Goal: Information Seeking & Learning: Learn about a topic

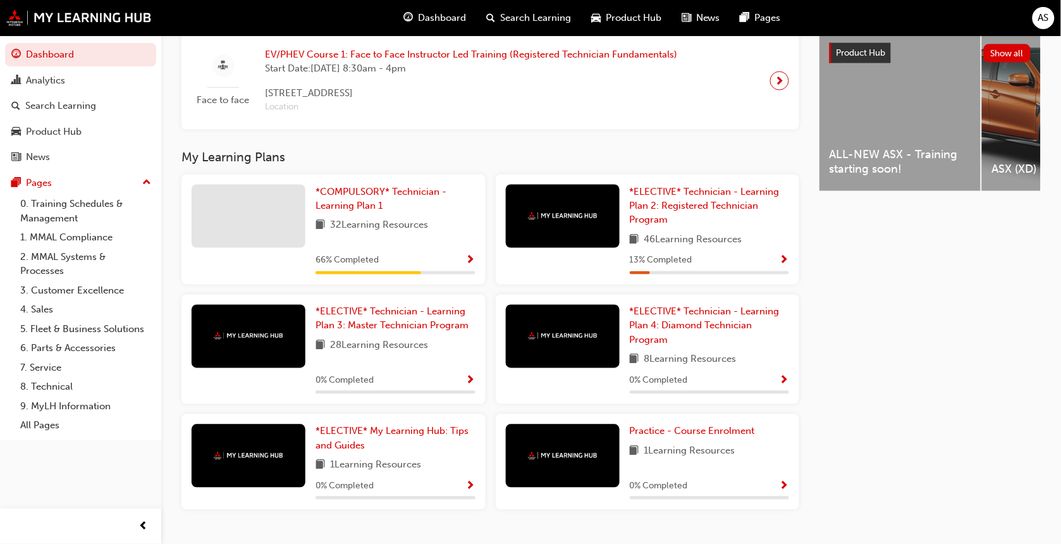
scroll to position [534, 0]
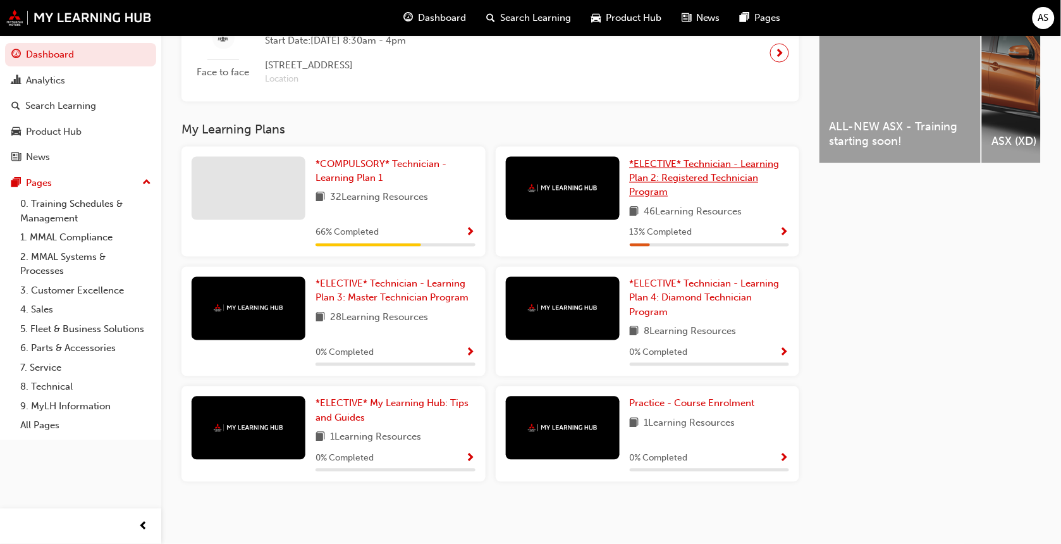
click at [706, 177] on span "*ELECTIVE* Technician - Learning Plan 2: Registered Technician Program" at bounding box center [705, 178] width 150 height 40
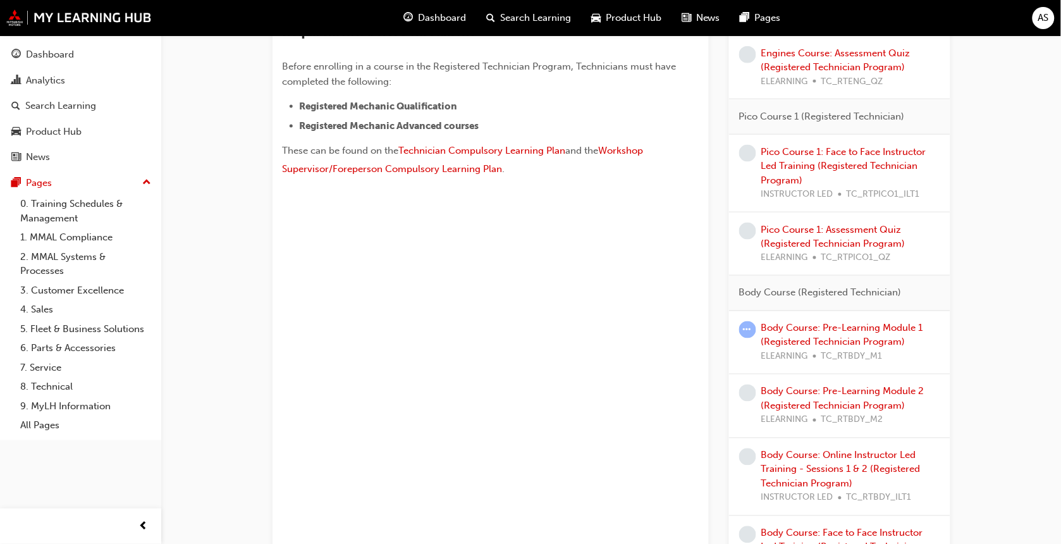
scroll to position [509, 0]
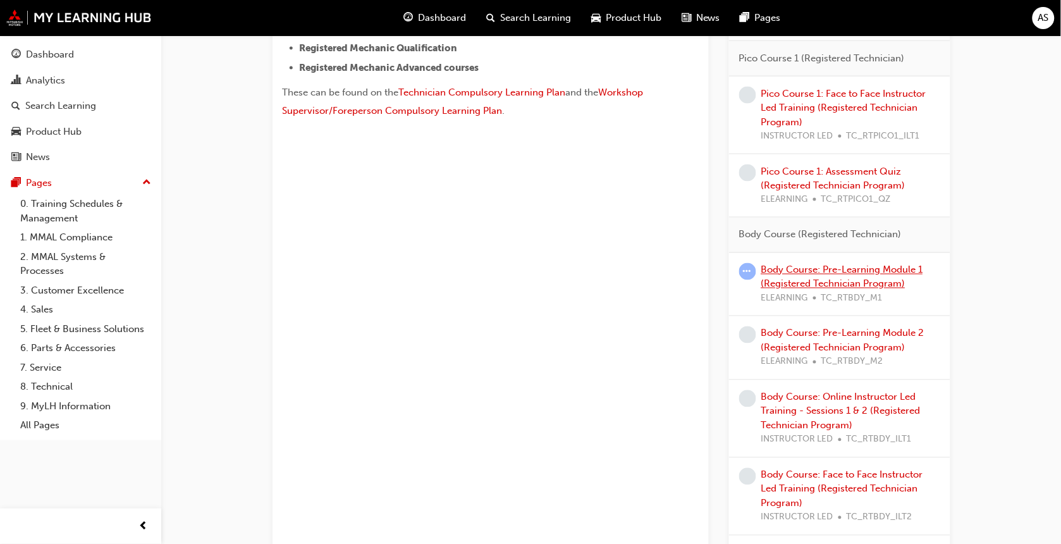
click at [884, 280] on link "Body Course: Pre-Learning Module 1 (Registered Technician Program)" at bounding box center [842, 277] width 162 height 26
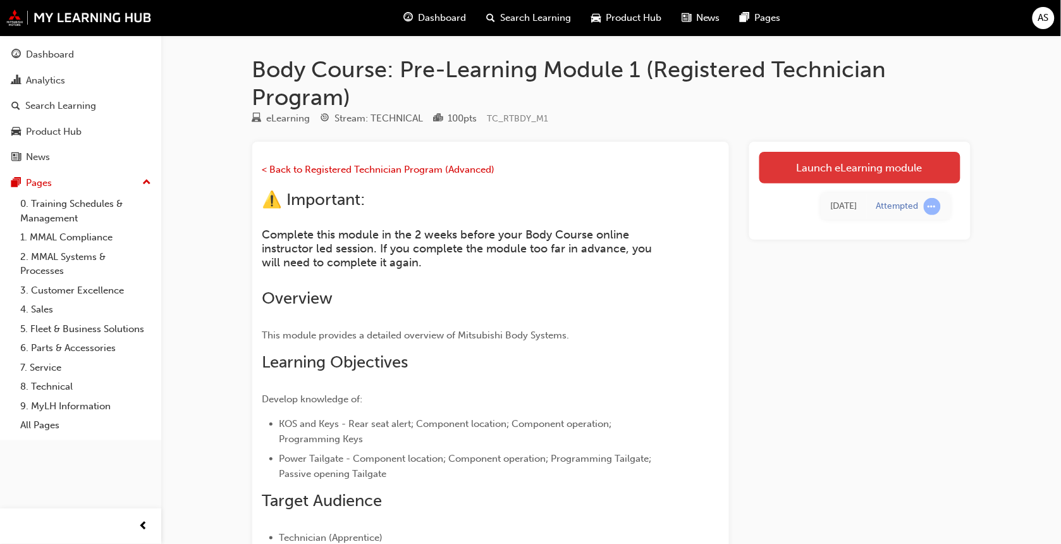
click at [870, 169] on link "Launch eLearning module" at bounding box center [859, 168] width 201 height 32
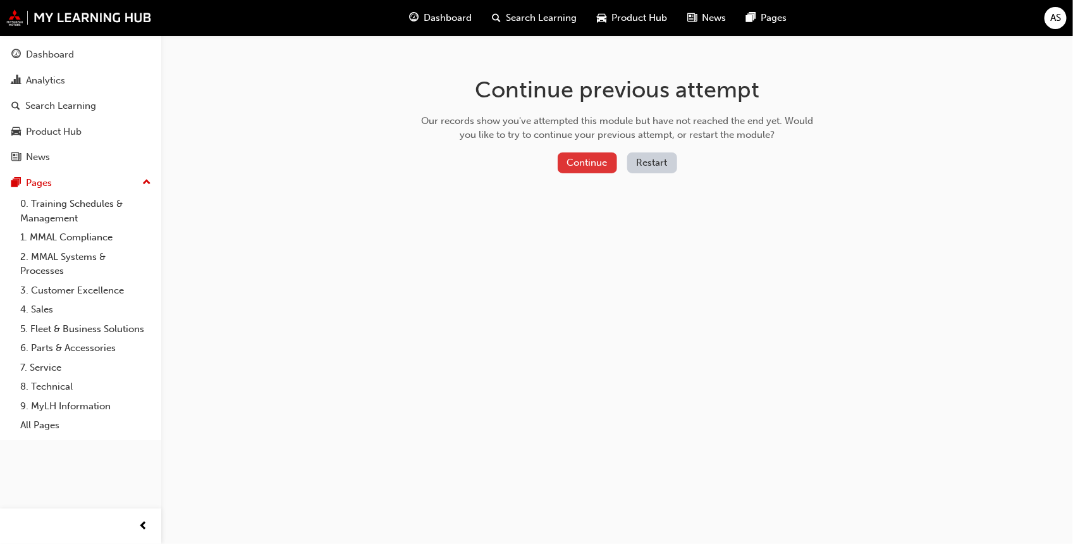
click at [582, 162] on button "Continue" at bounding box center [587, 162] width 59 height 21
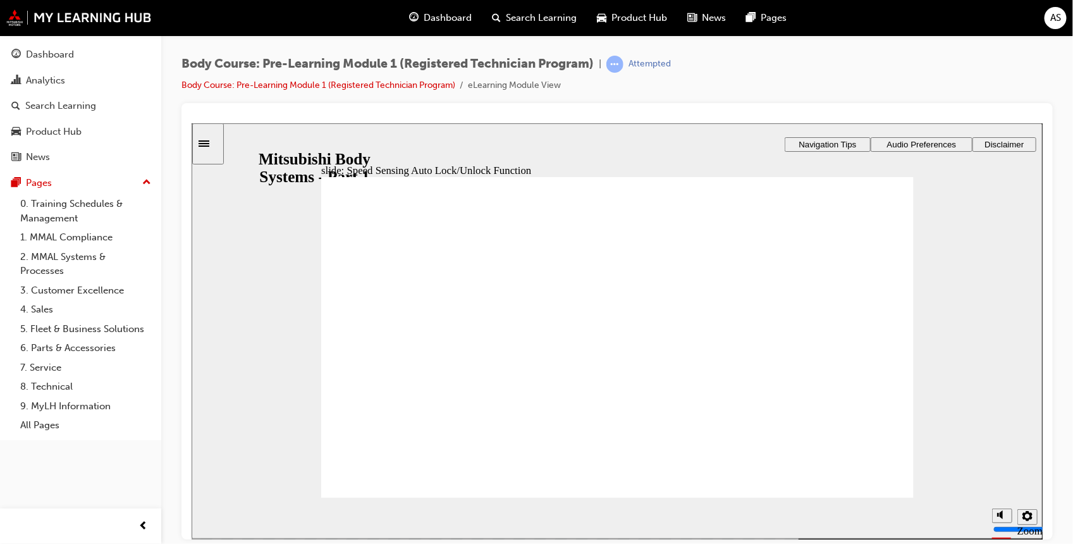
click at [134, 525] on div "button" at bounding box center [143, 525] width 25 height 25
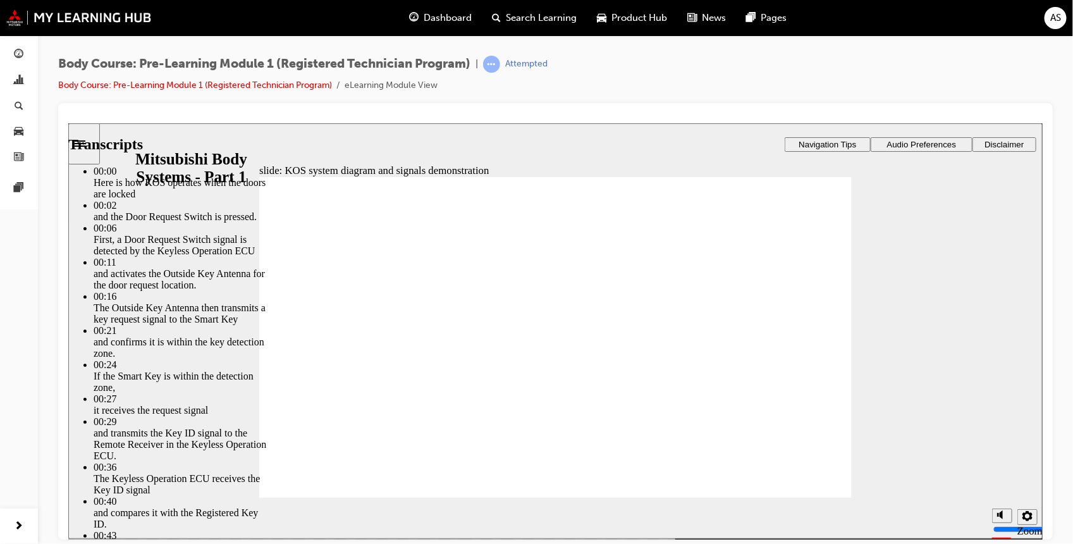
click at [920, 384] on div "slide: KOS system diagram and signals demonstration Rectangle 1 Transcripts 00:…" at bounding box center [555, 330] width 974 height 415
type input "5"
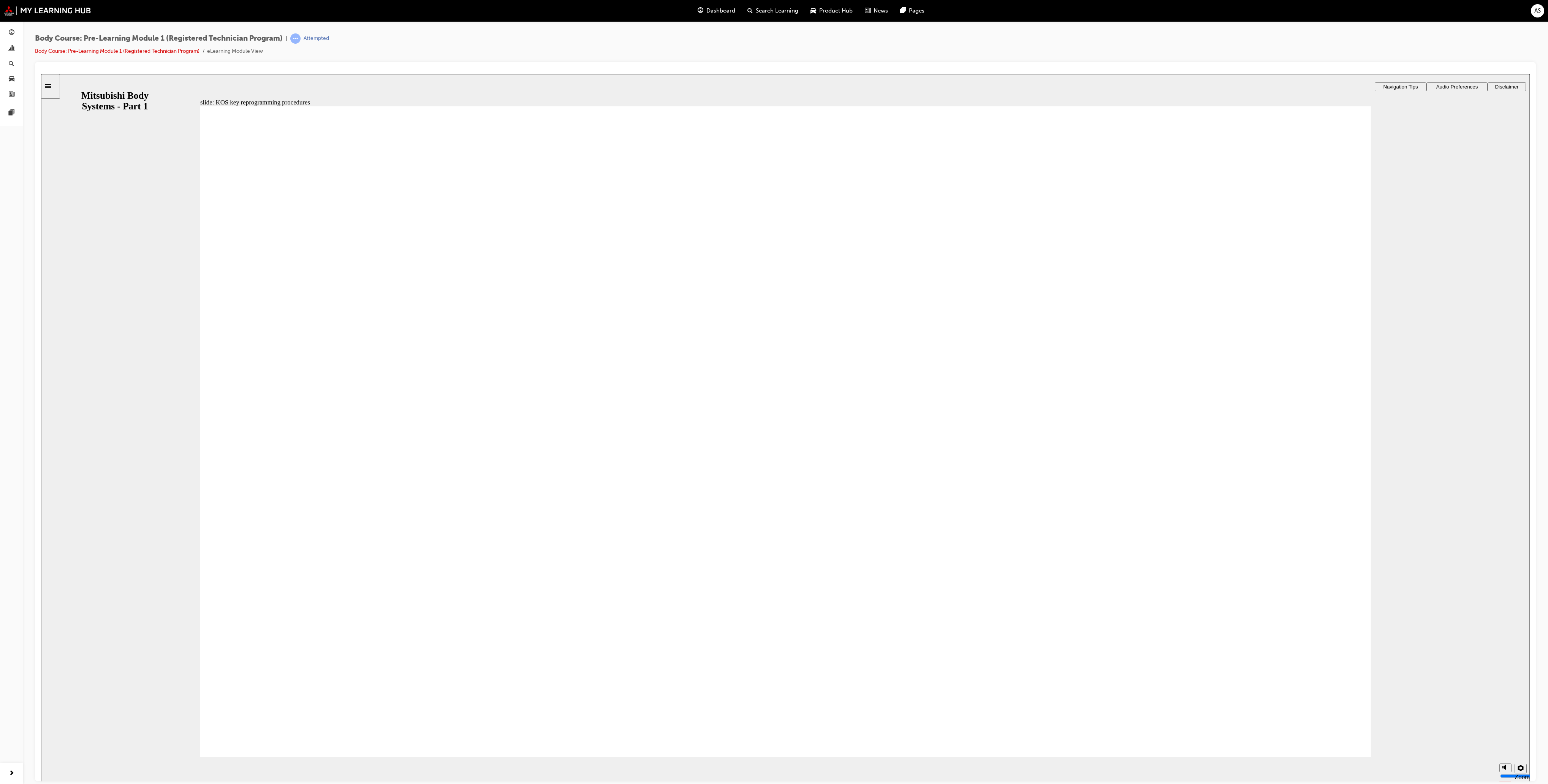
radio input "true"
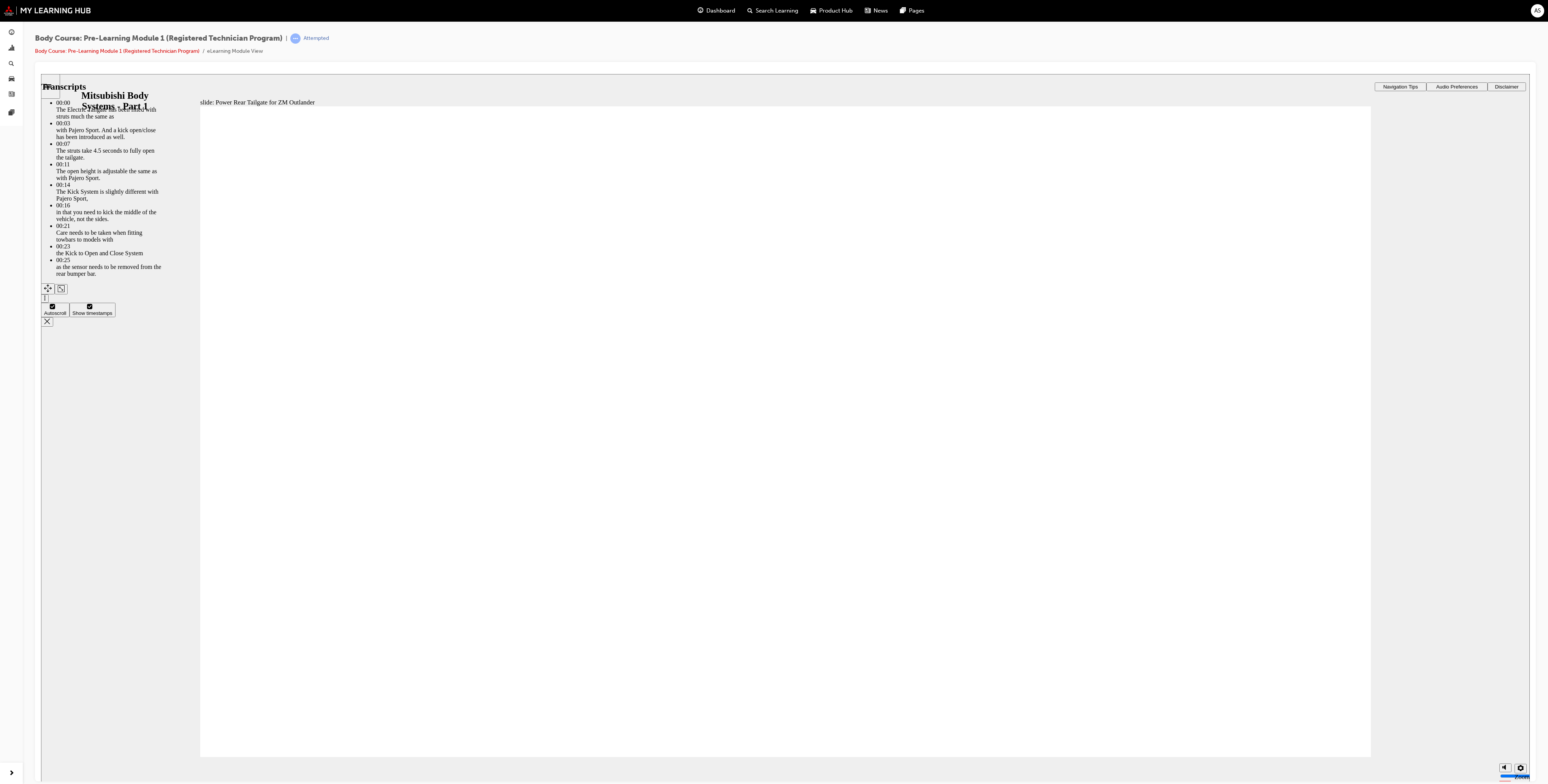
type input "30"
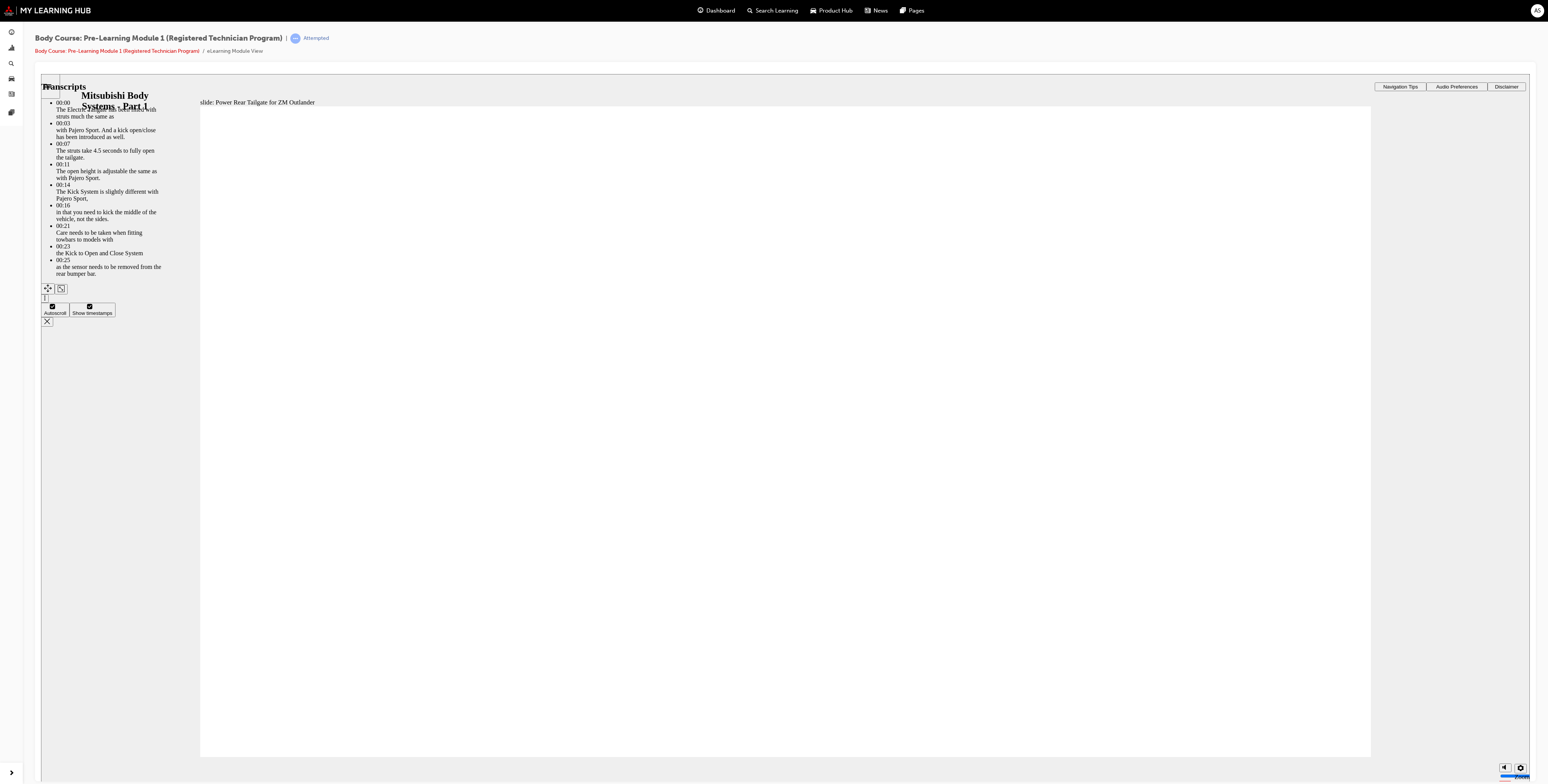
type input "30"
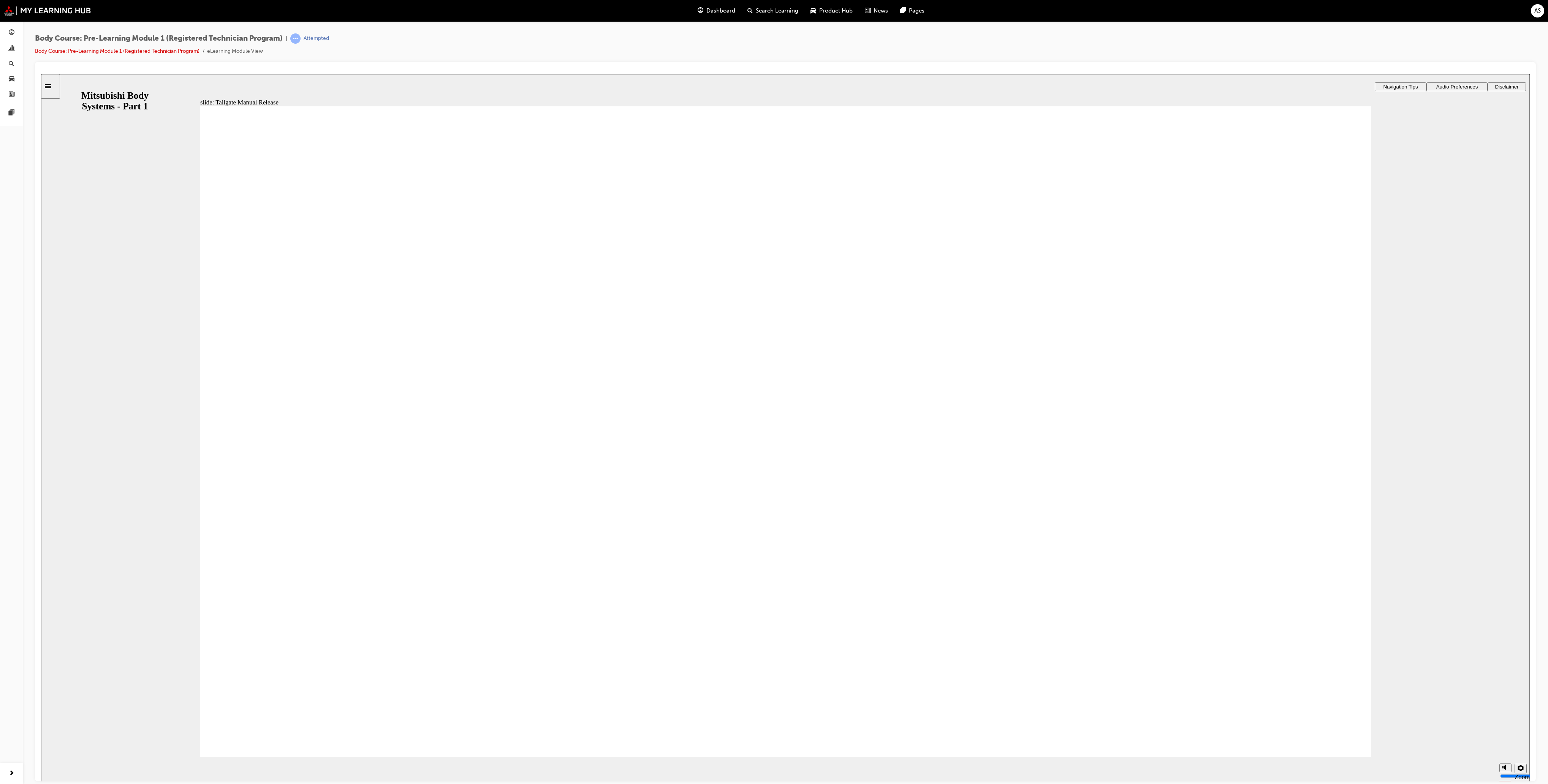
radio input "true"
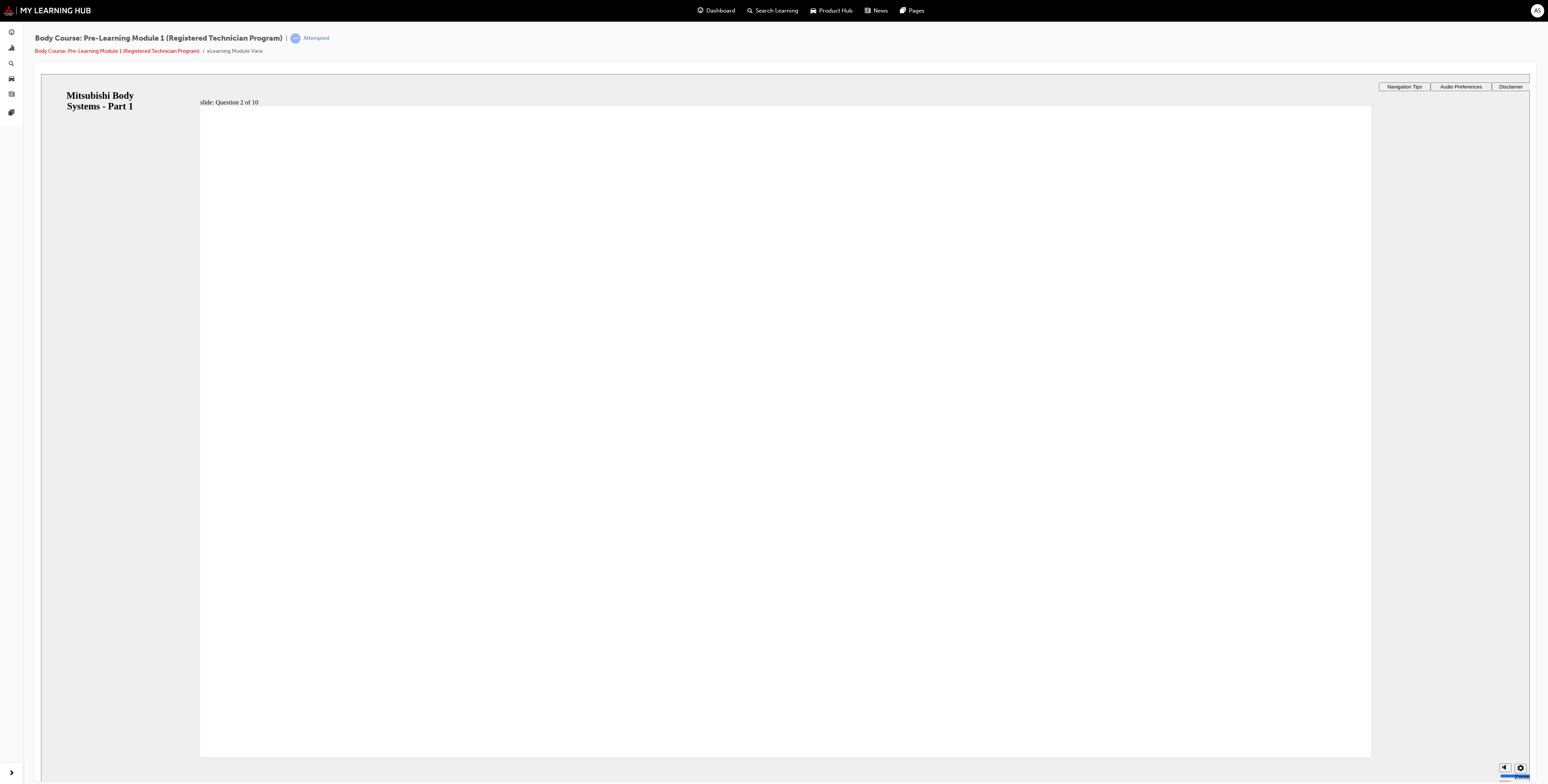
checkbox input "true"
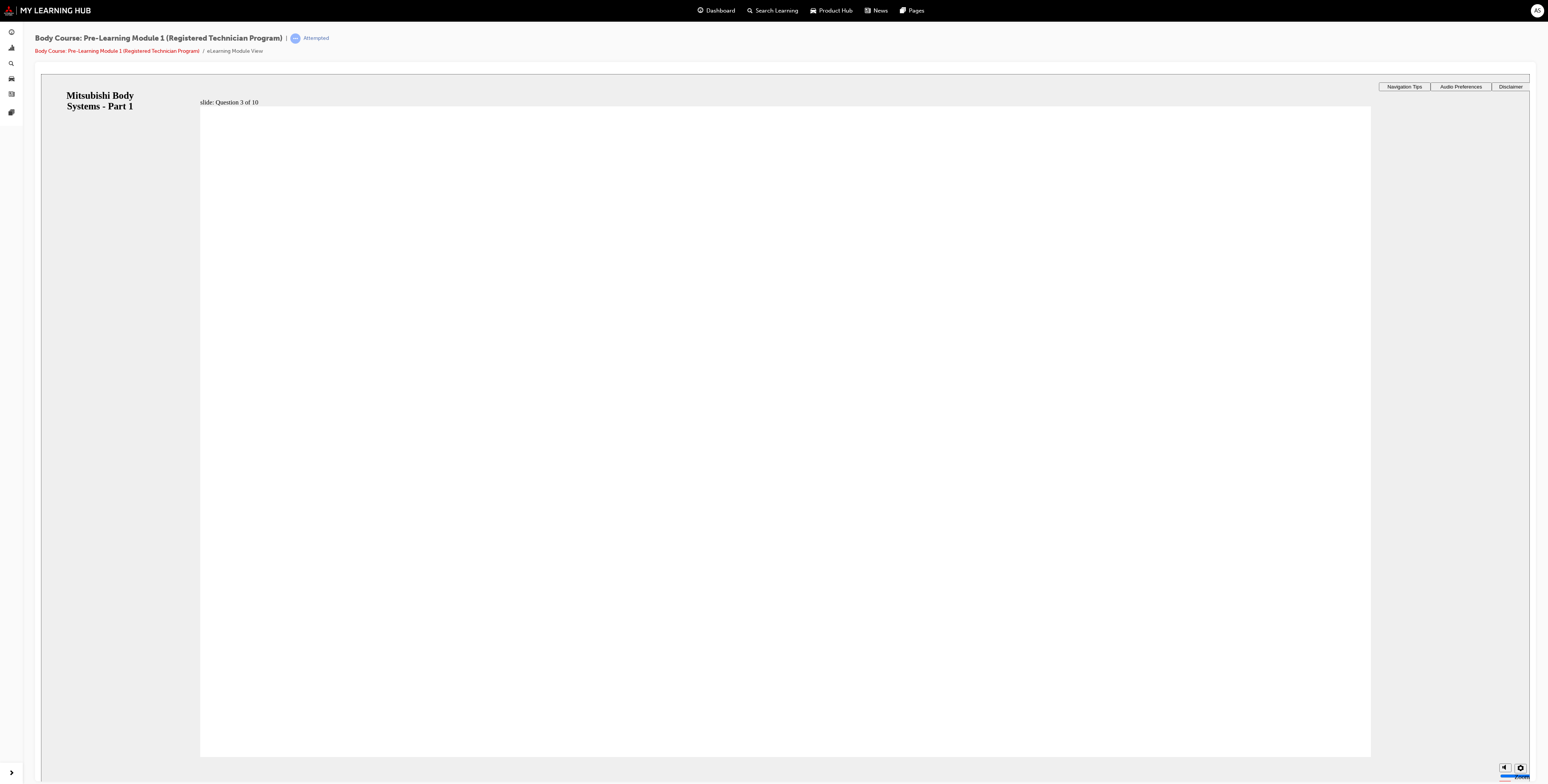
radio input "true"
click at [789, 345] on div "IG : ON ➡ OFF All door are unlocked when ignition (IG) is cycled from ON to OFF…" at bounding box center [785, 210] width 1489 height 272
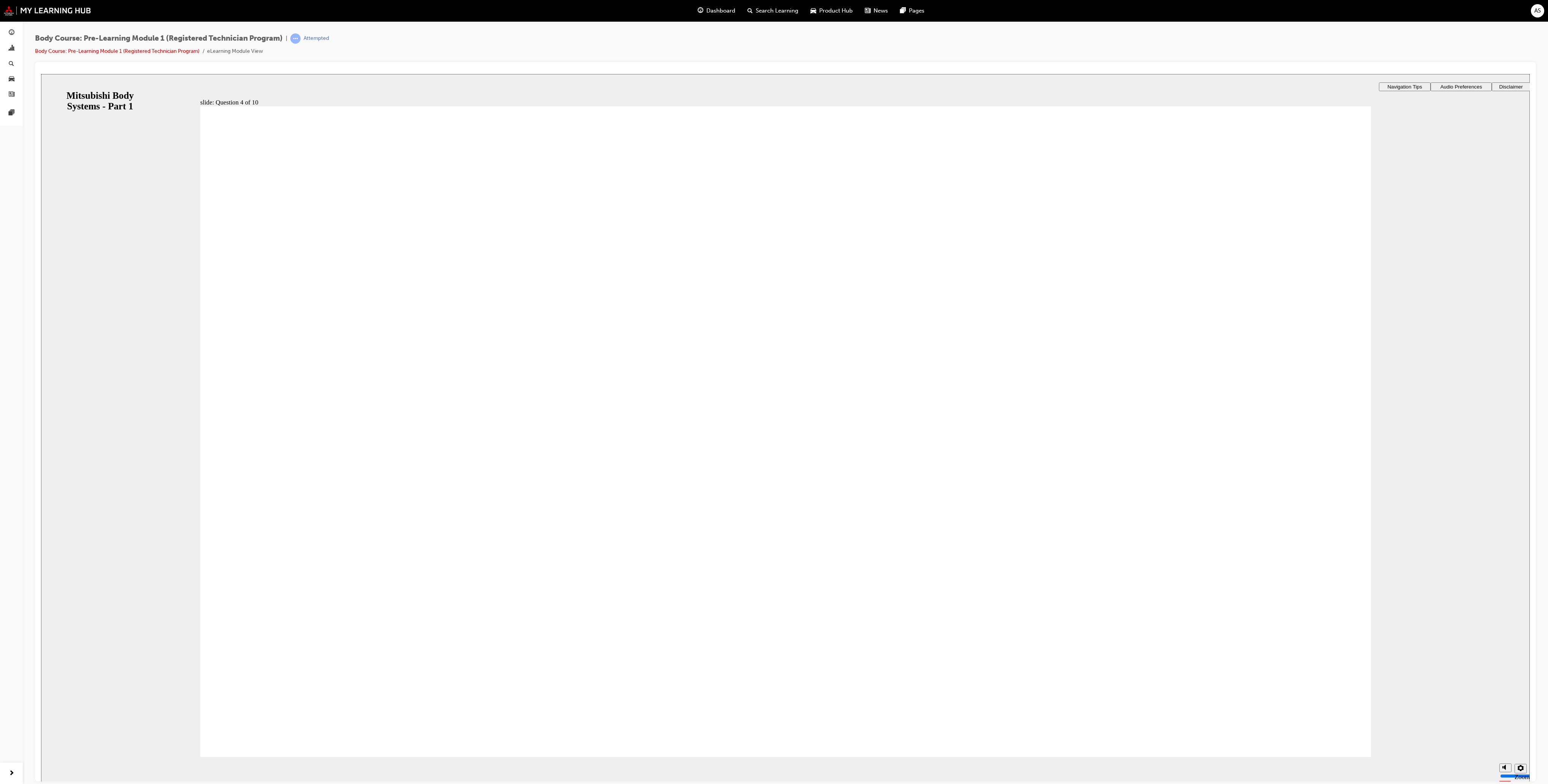
click at [703, 345] on div "IG : ON ➡ OFF All door are unlocked when ignition (IG) is cycled from ON to OFF…" at bounding box center [785, 210] width 1489 height 272
click at [437, 345] on div "IG : ON ➡ OFF All door are unlocked when ignition (IG) is cycled from ON to OFF…" at bounding box center [785, 210] width 1489 height 272
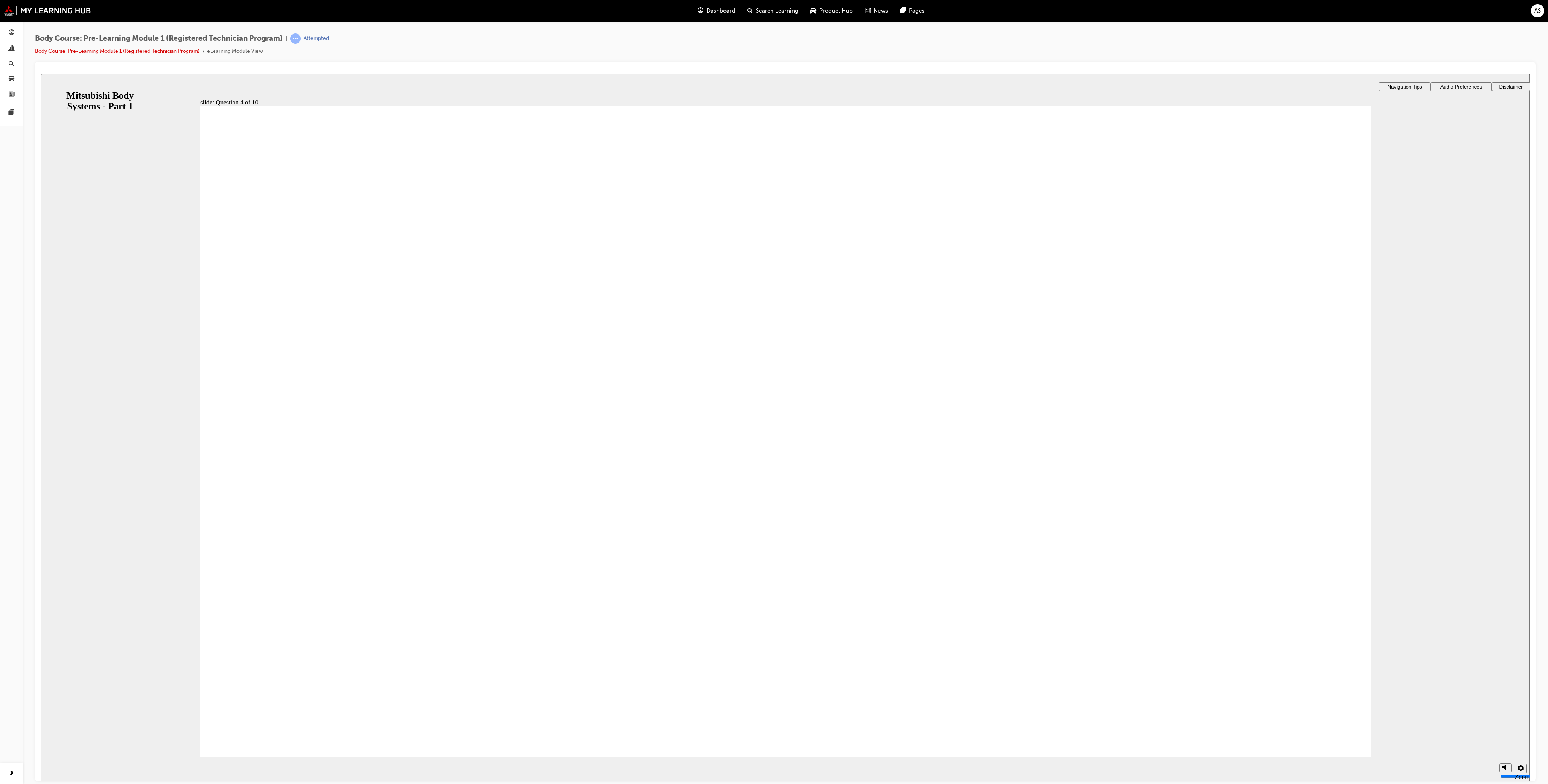
radio input "true"
drag, startPoint x: 712, startPoint y: 651, endPoint x: 713, endPoint y: 639, distance: 12.0
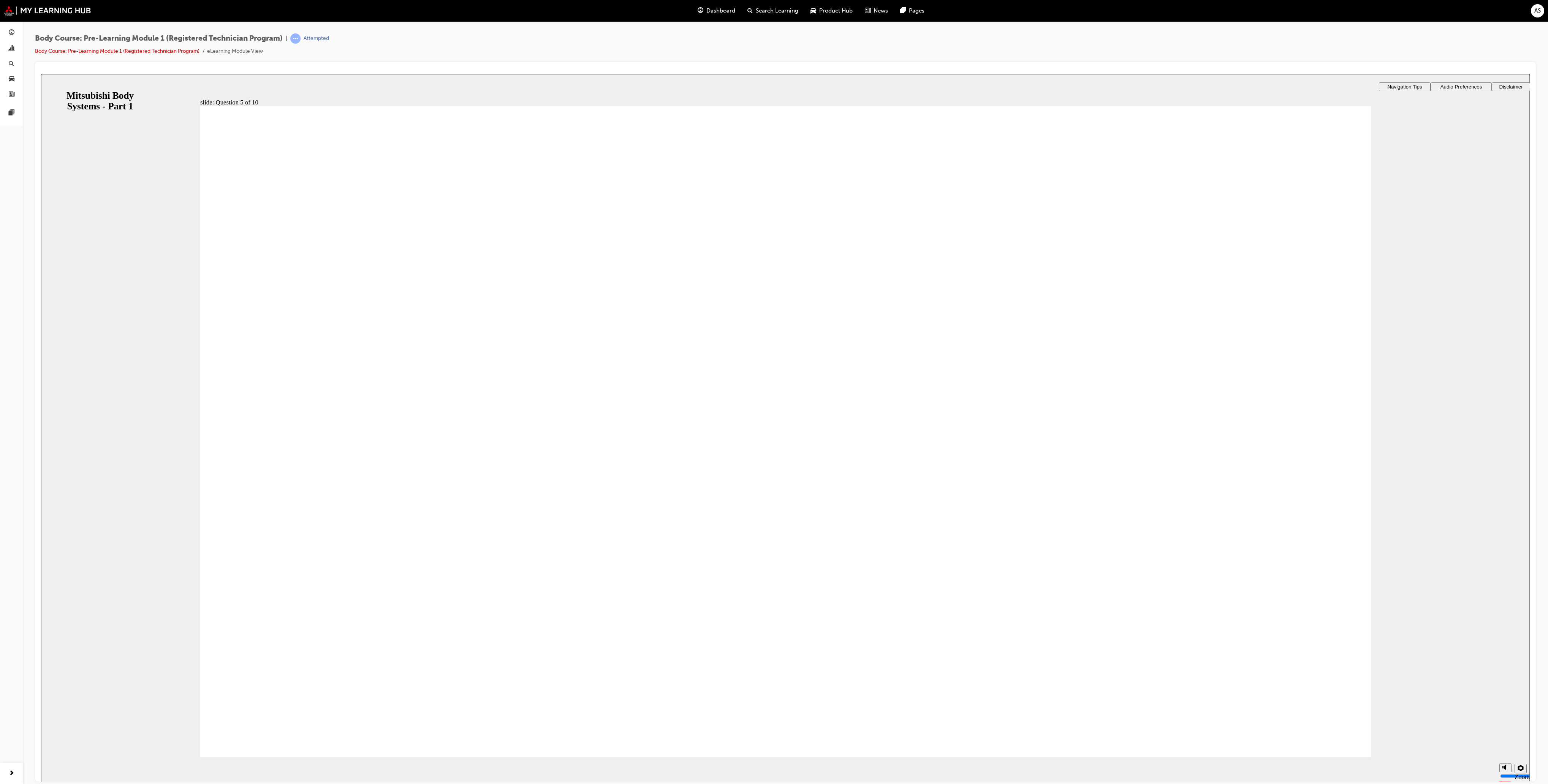
radio input "true"
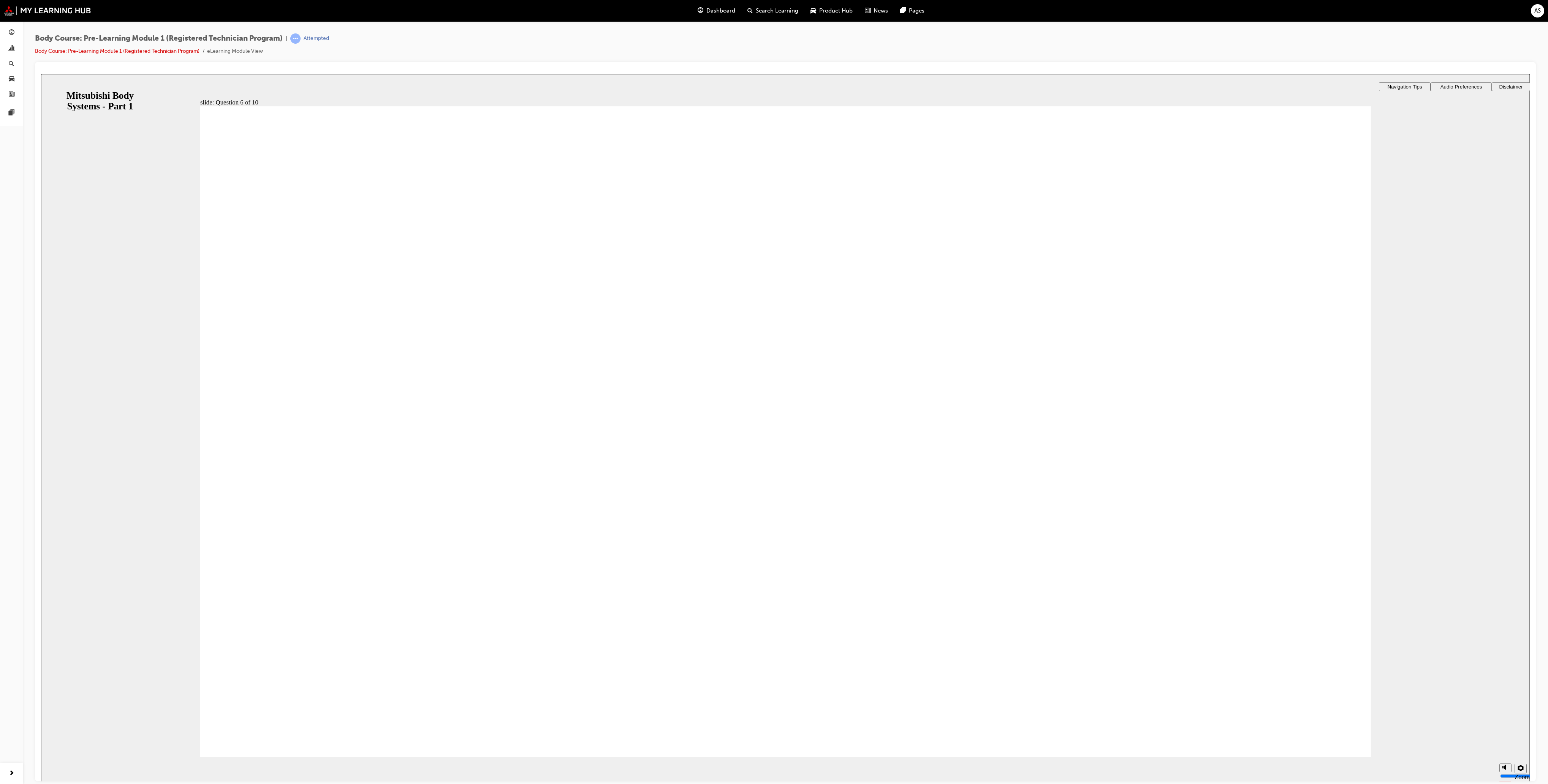
radio input "true"
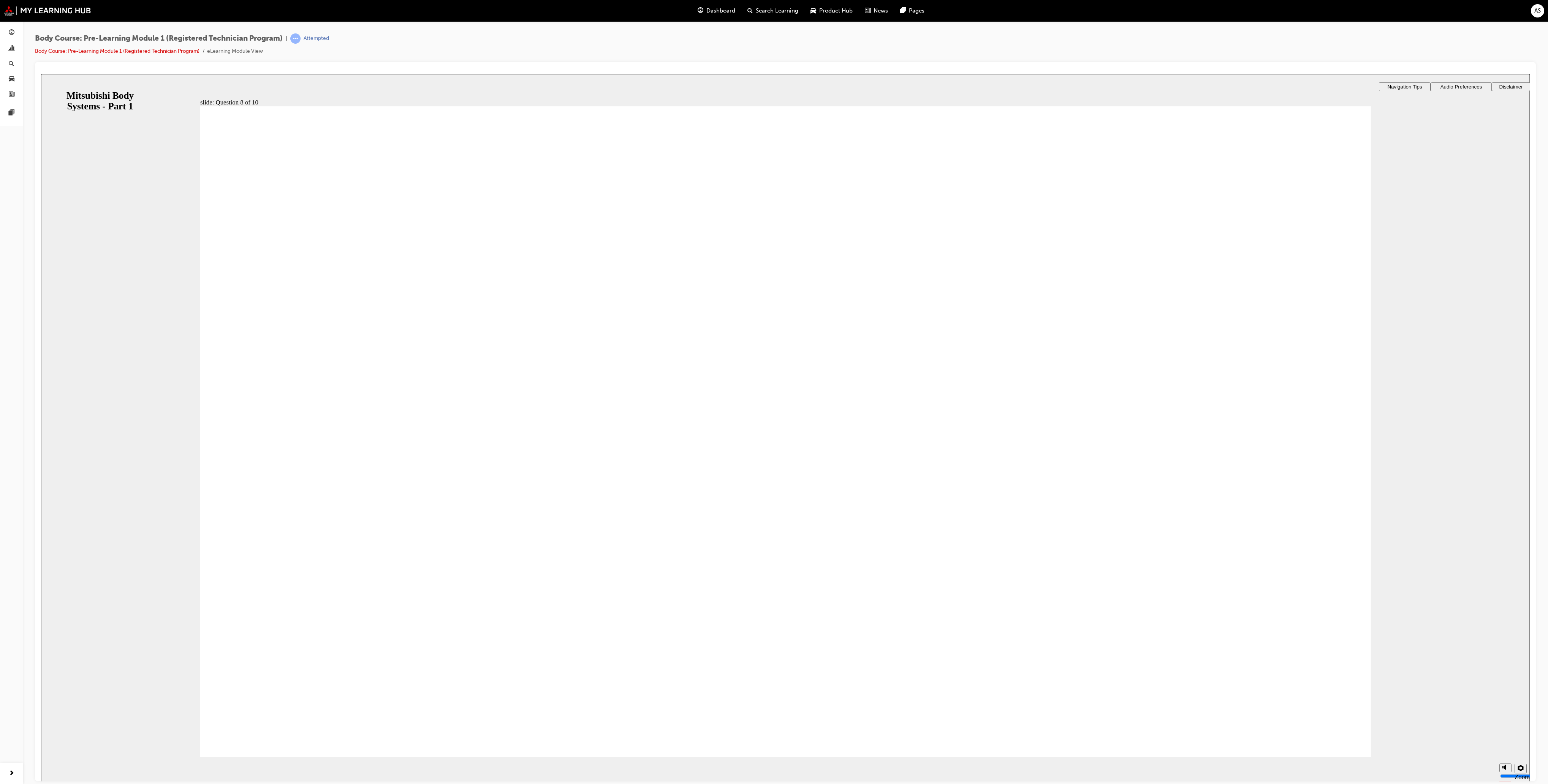
radio input "true"
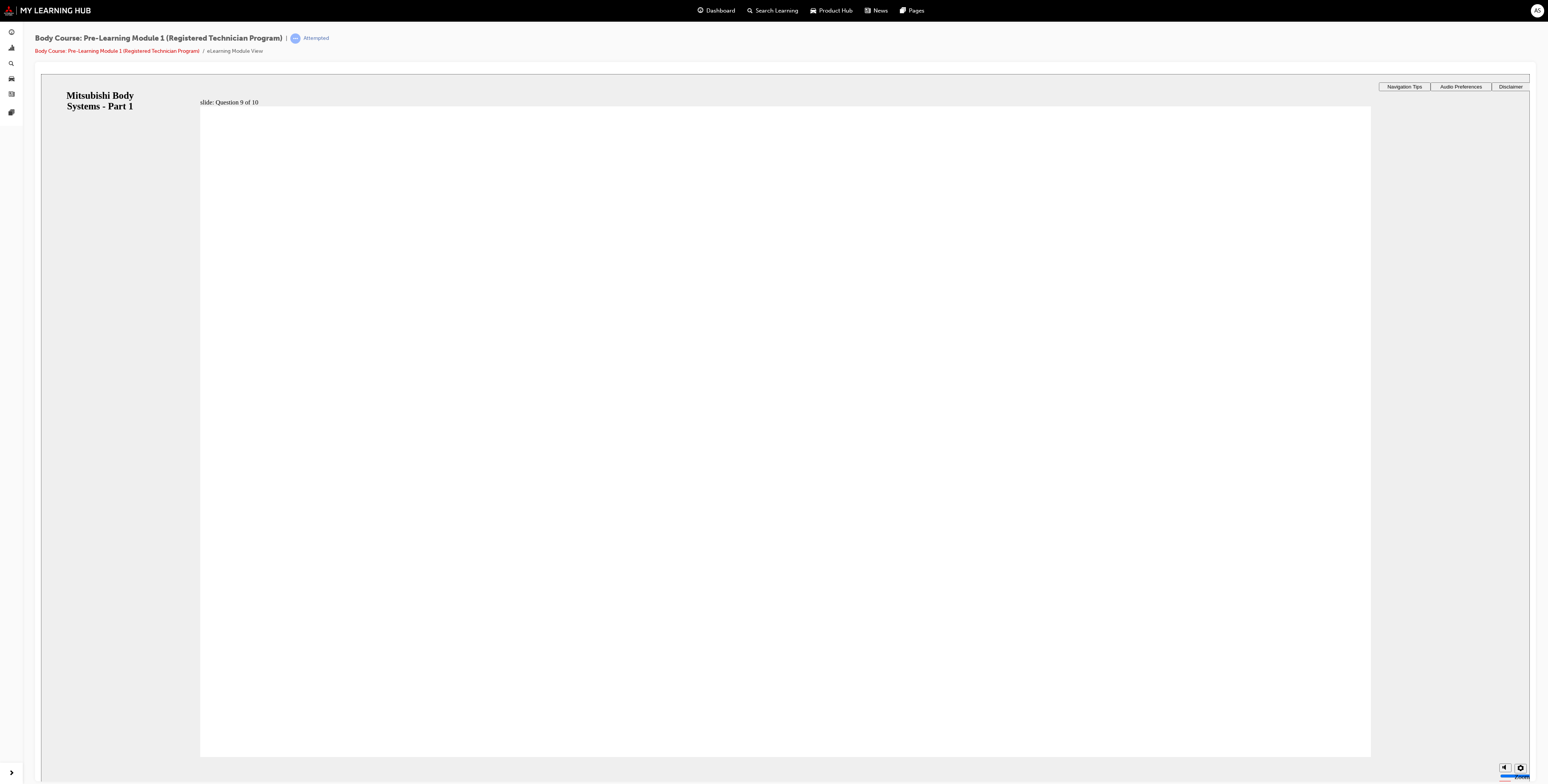
radio input "true"
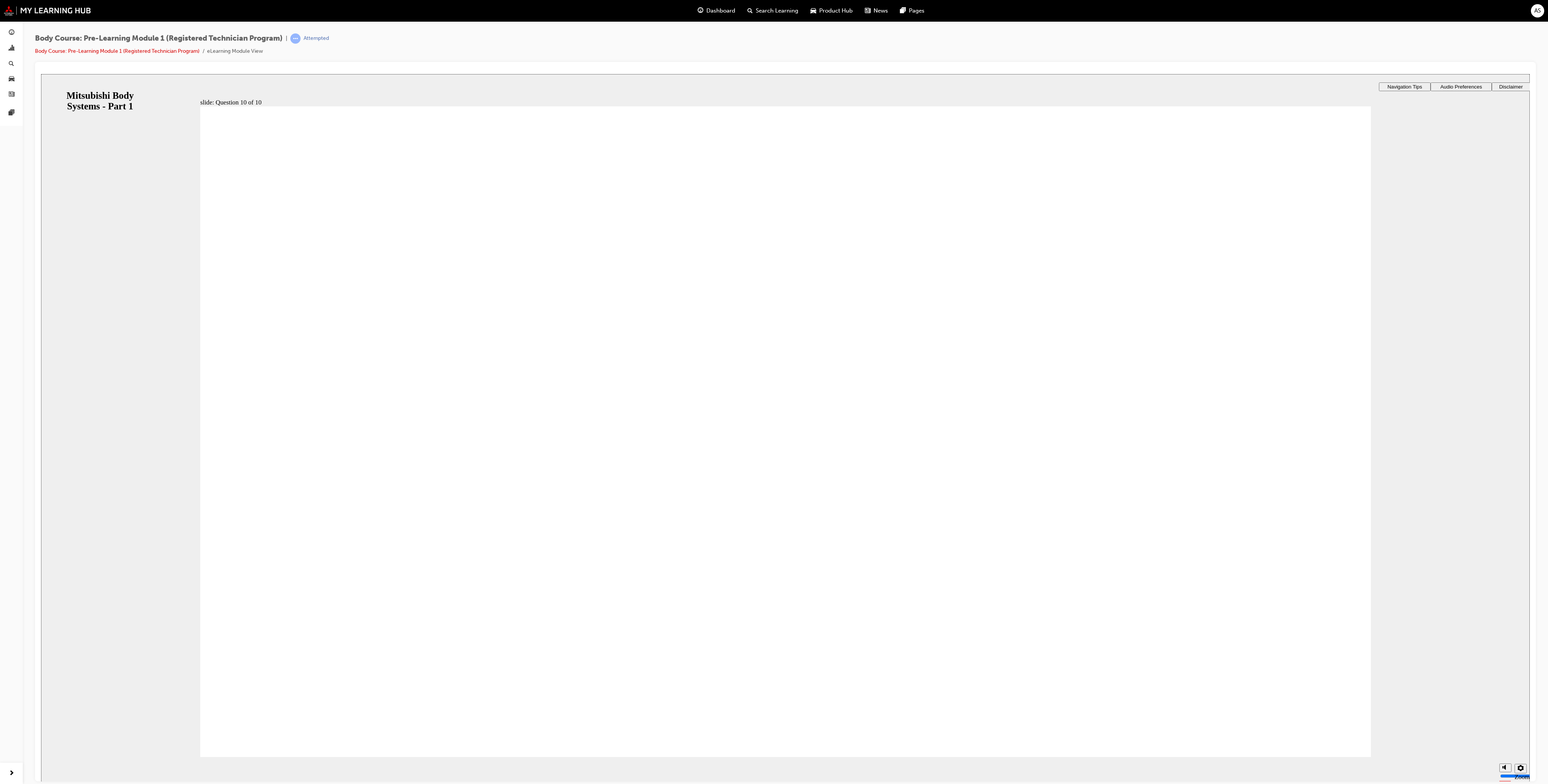
radio input "true"
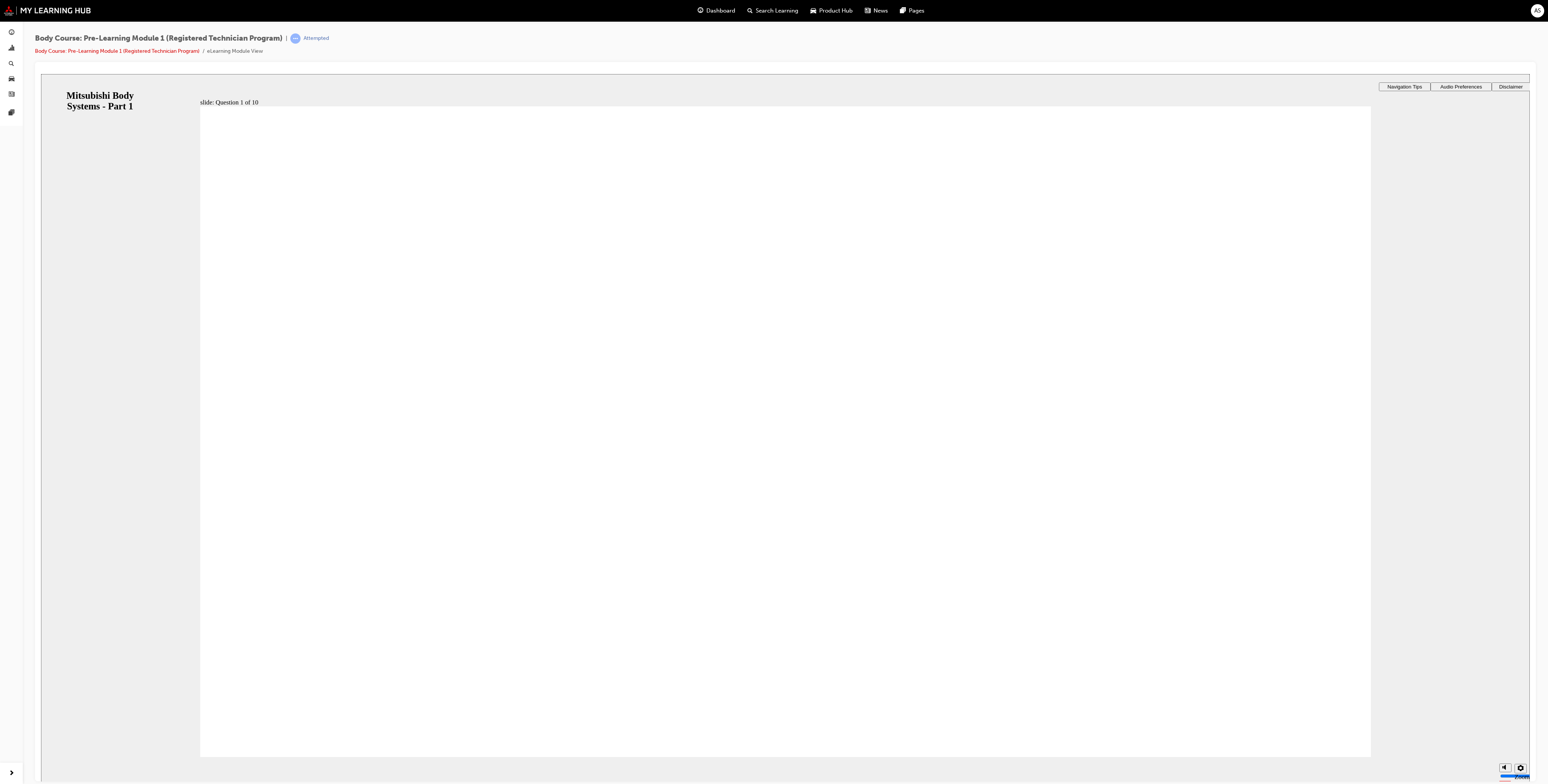
checkbox input "true"
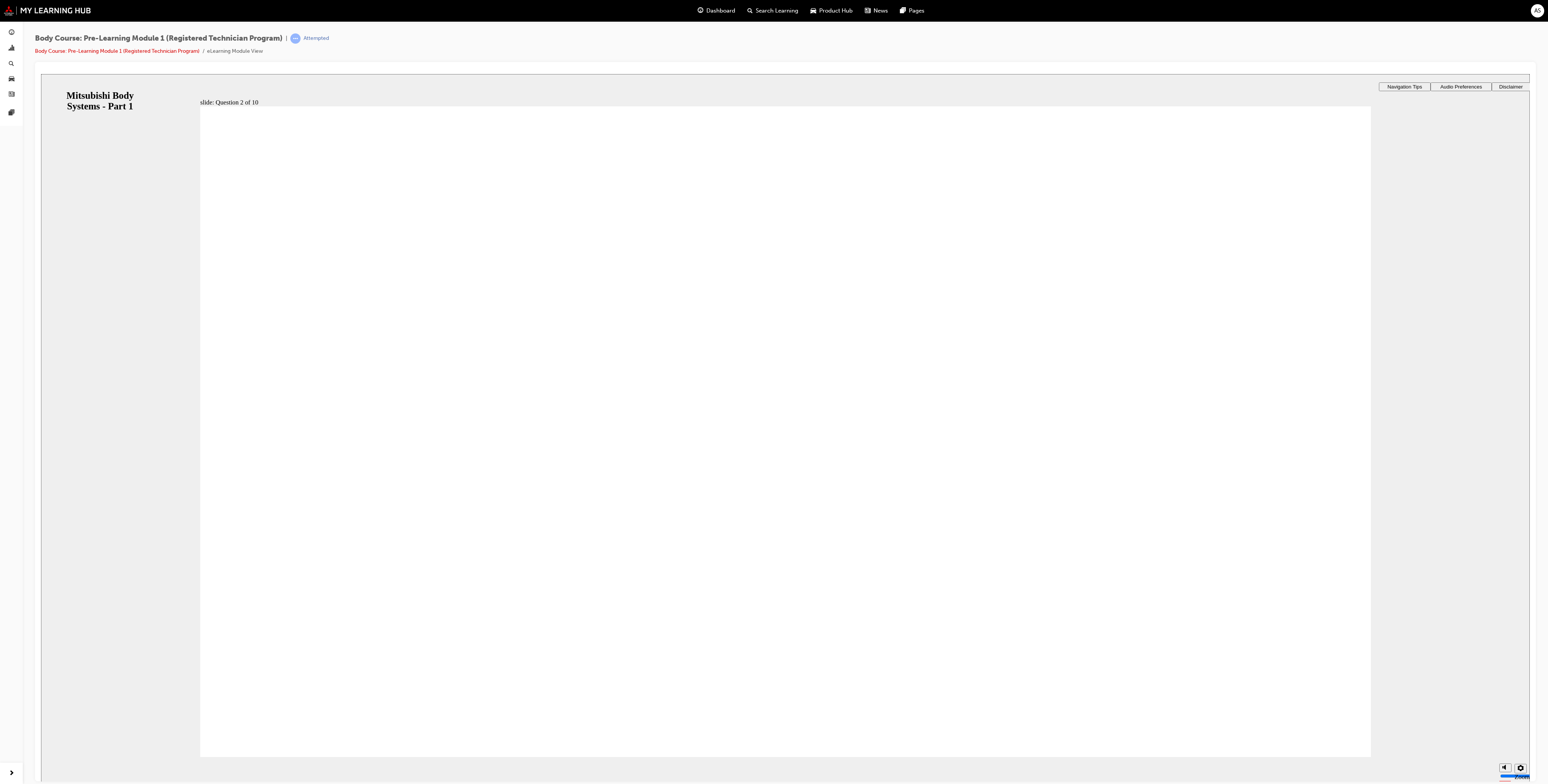
radio input "true"
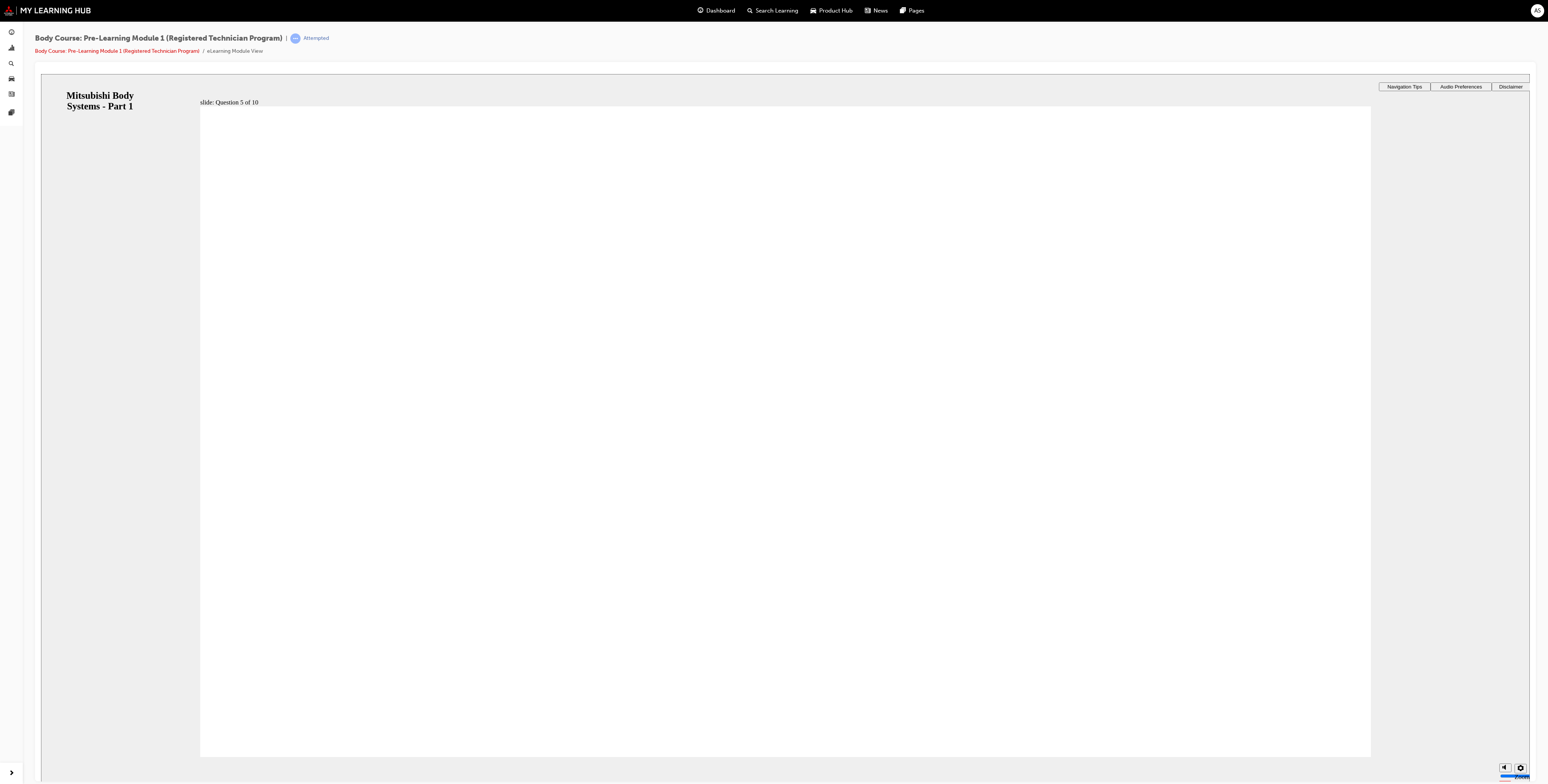
radio input "true"
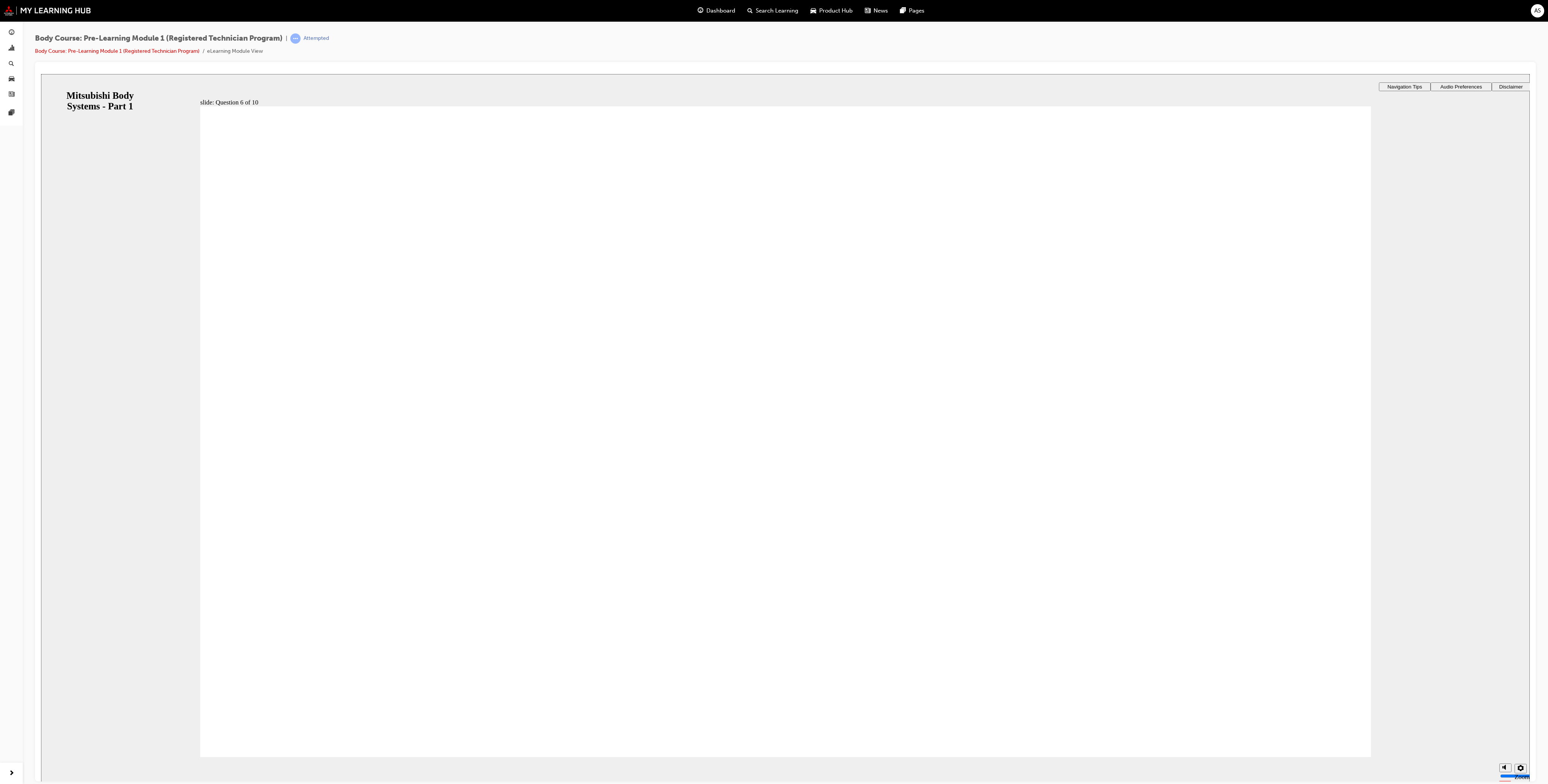
radio input "true"
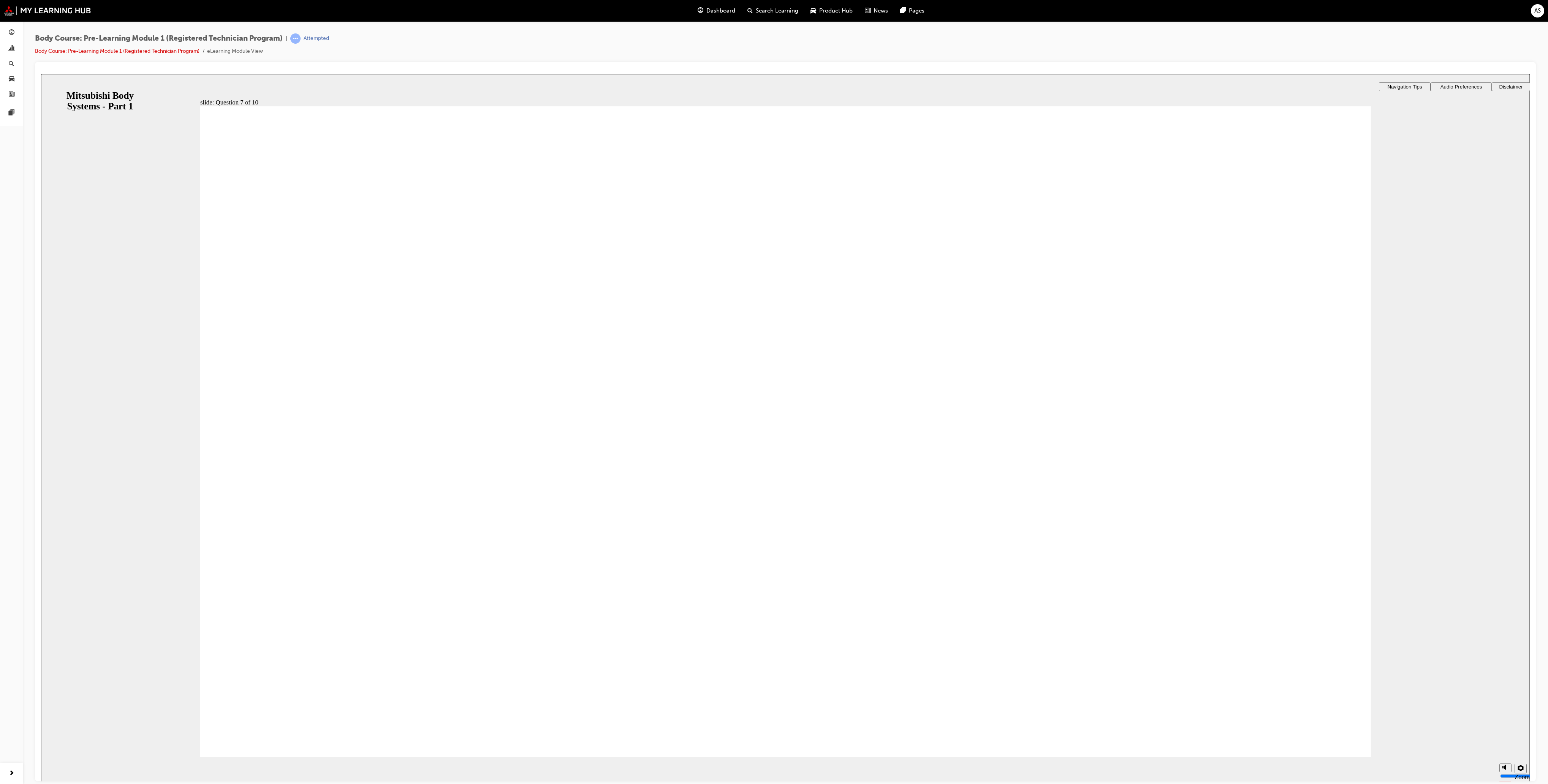
radio input "true"
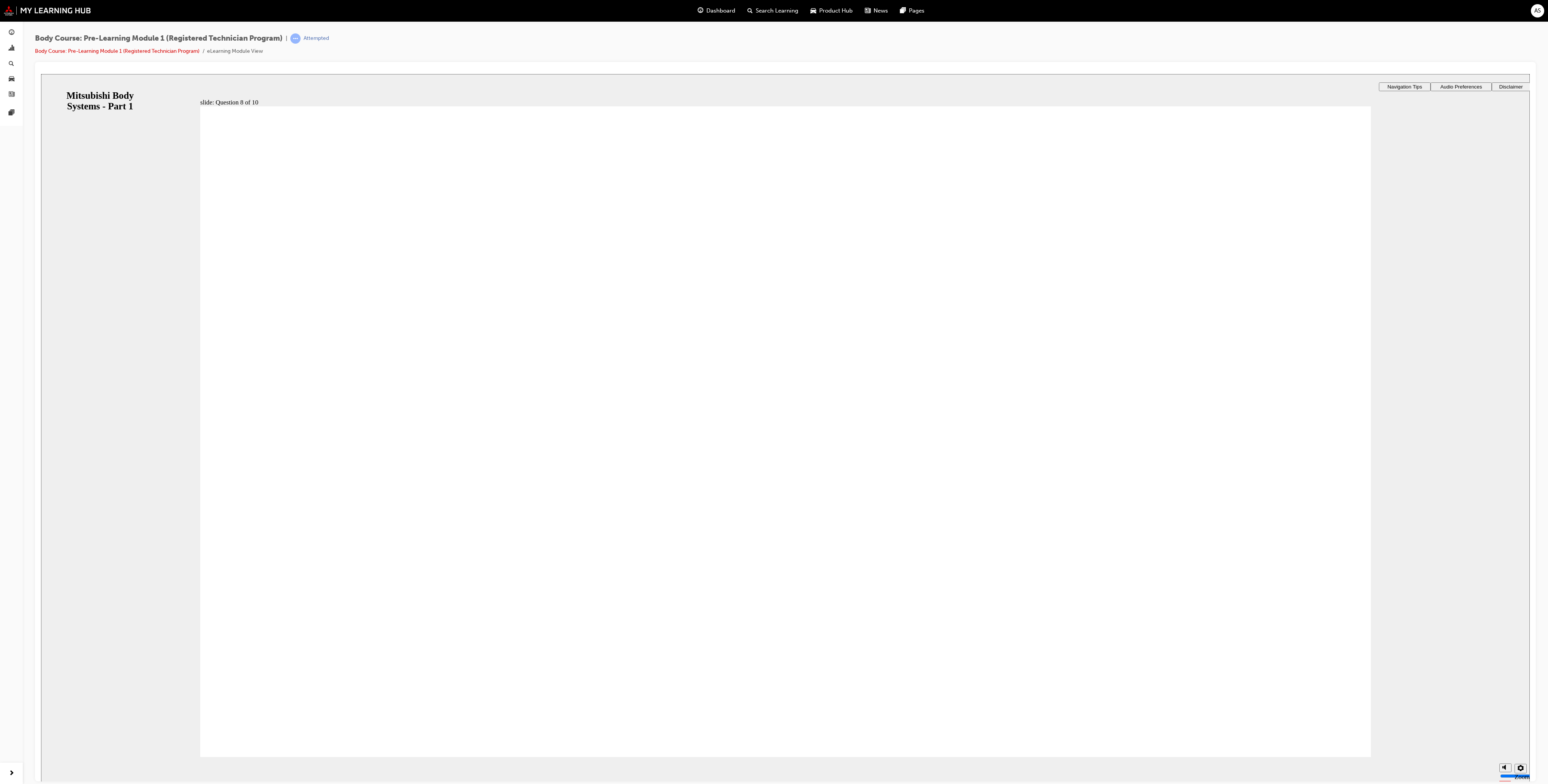
radio input "true"
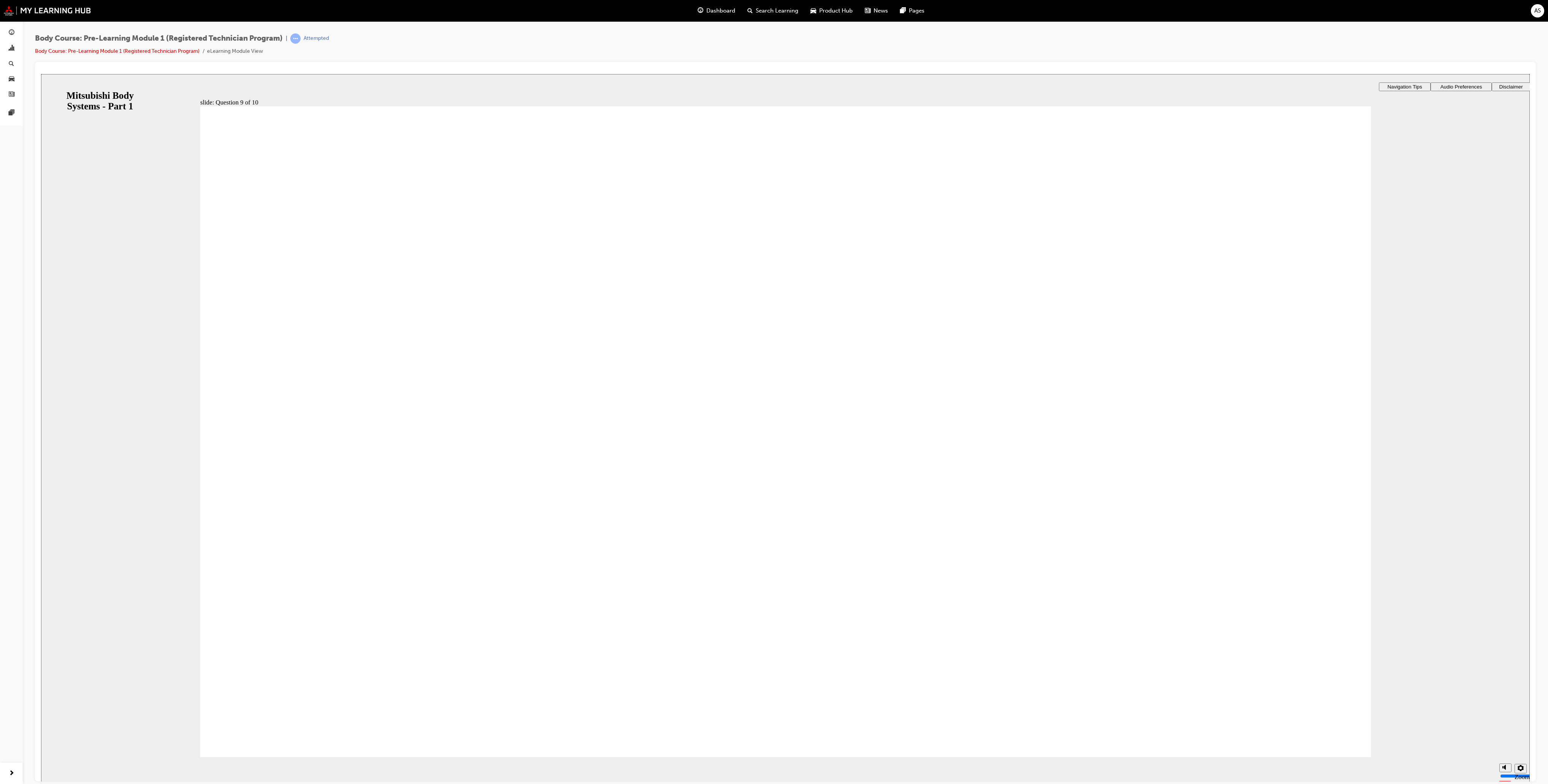
radio input "true"
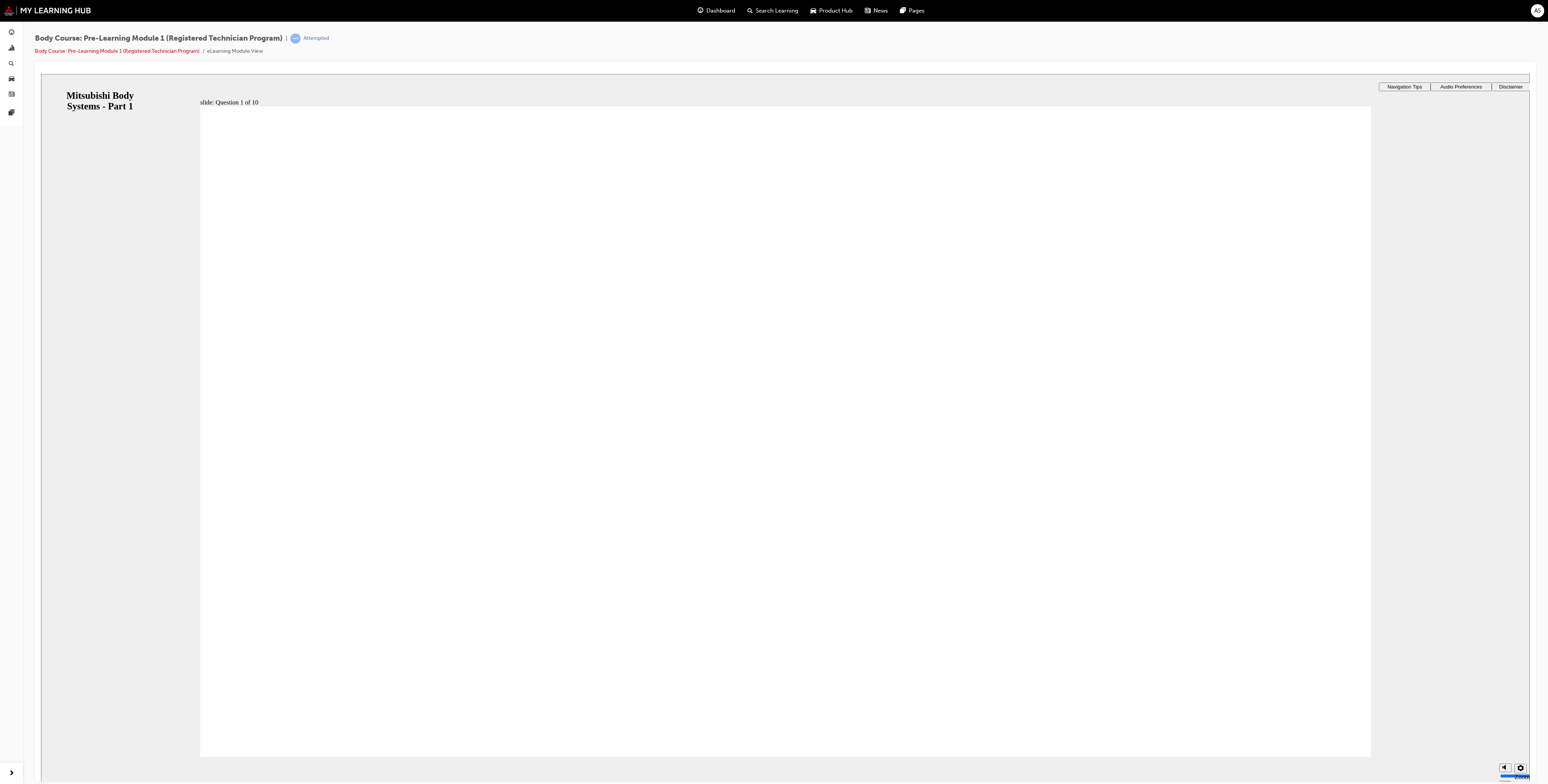
radio input "true"
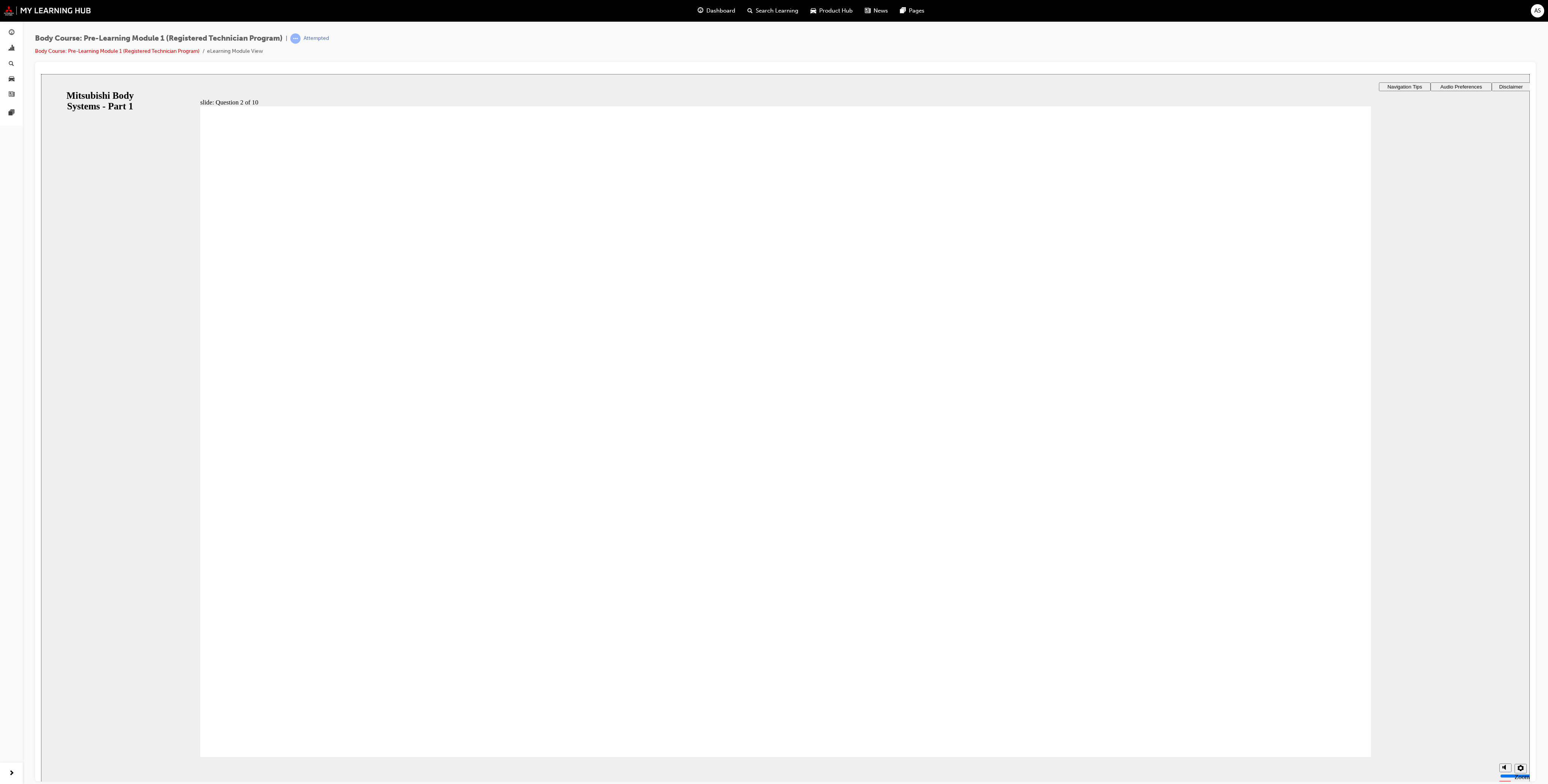
checkbox input "true"
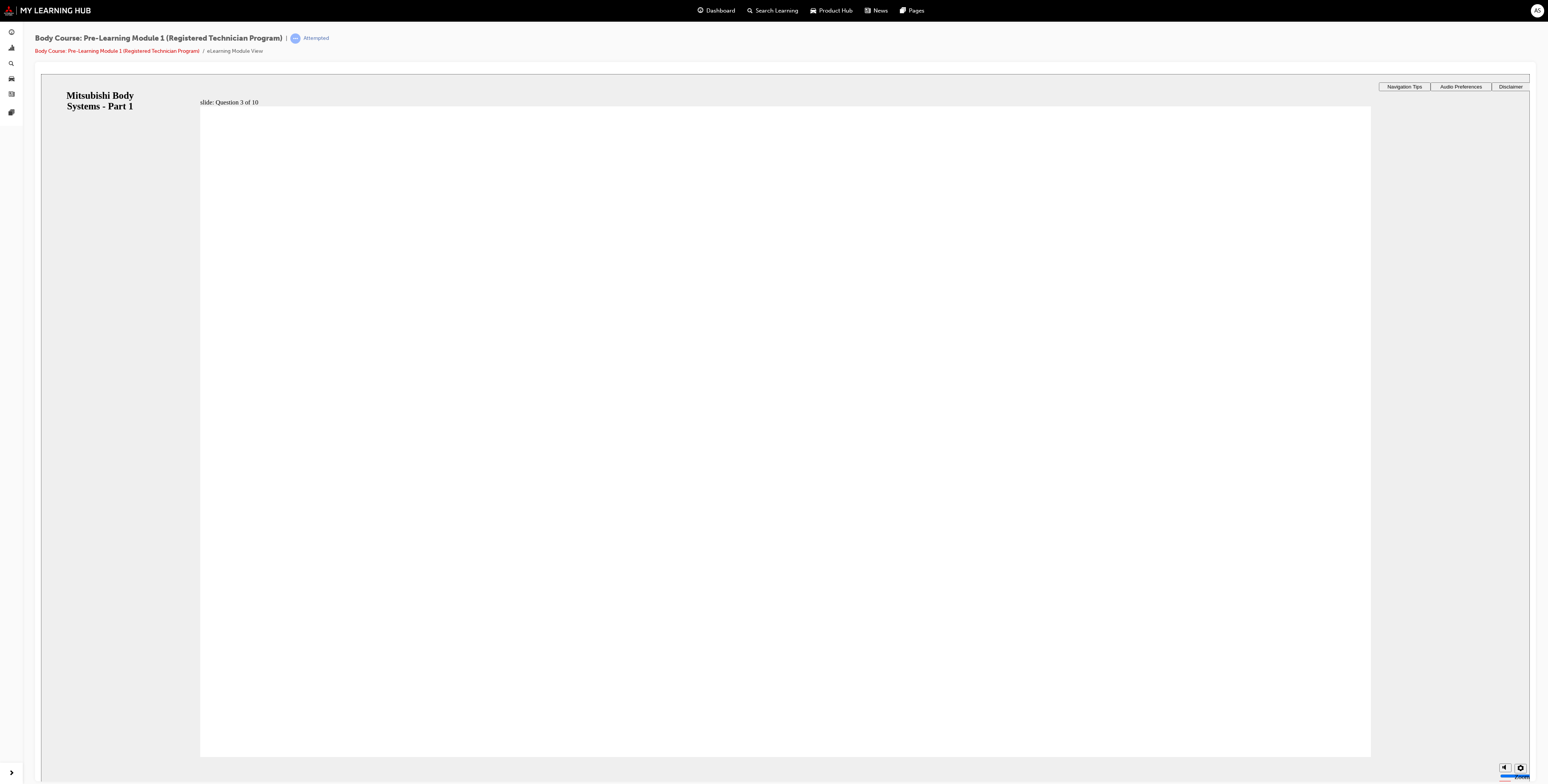
radio input "true"
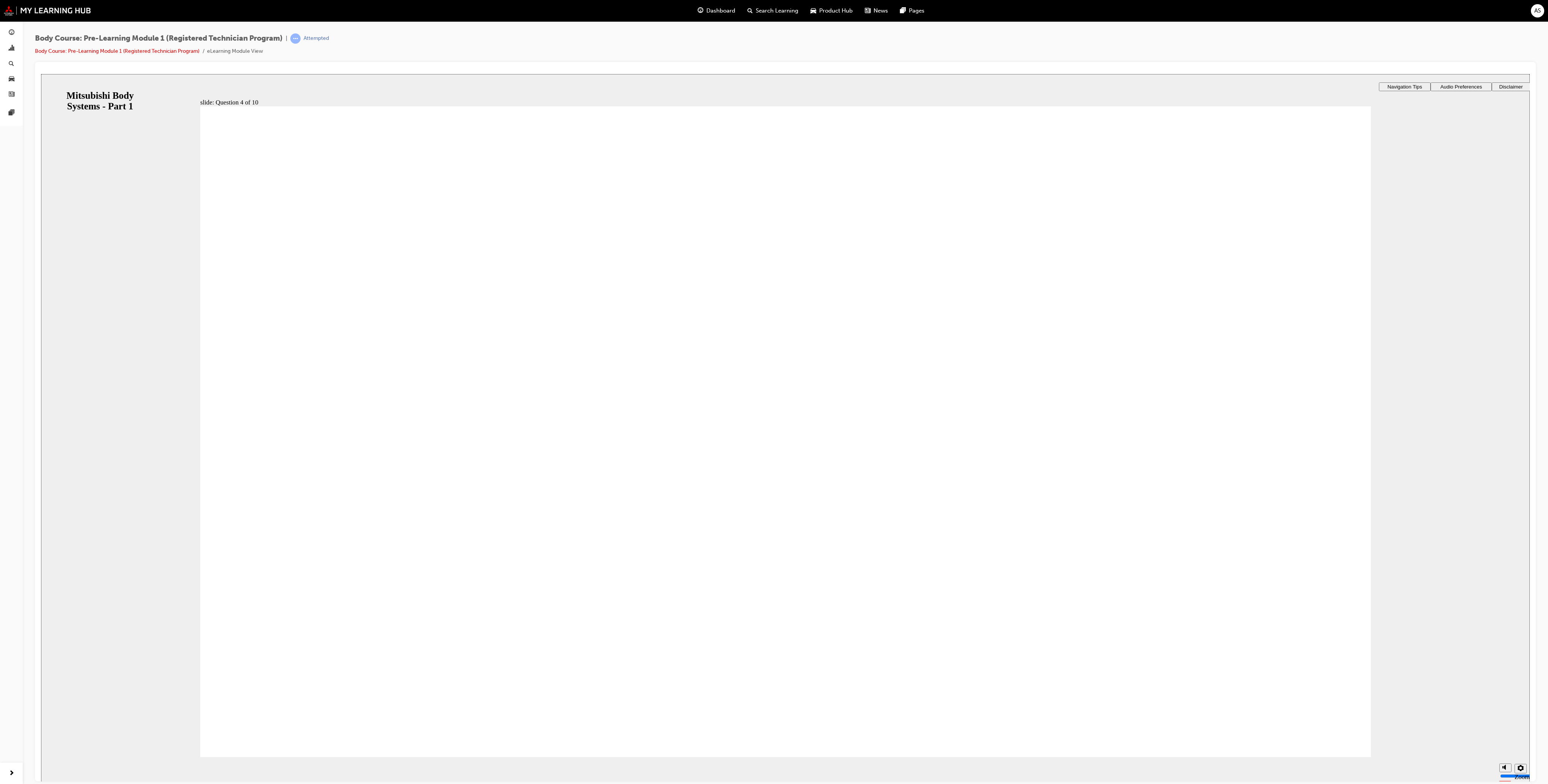
radio input "true"
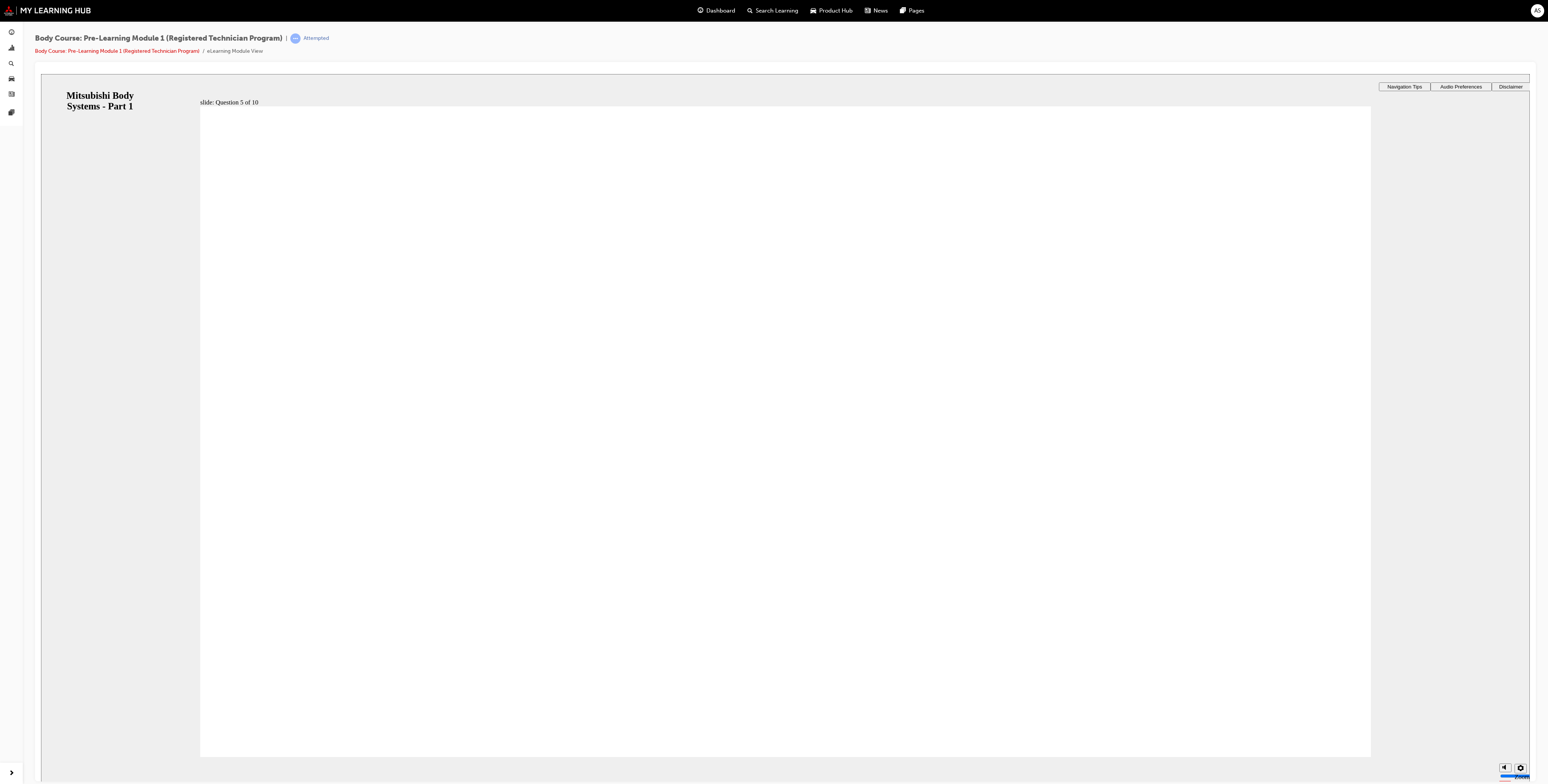
radio input "true"
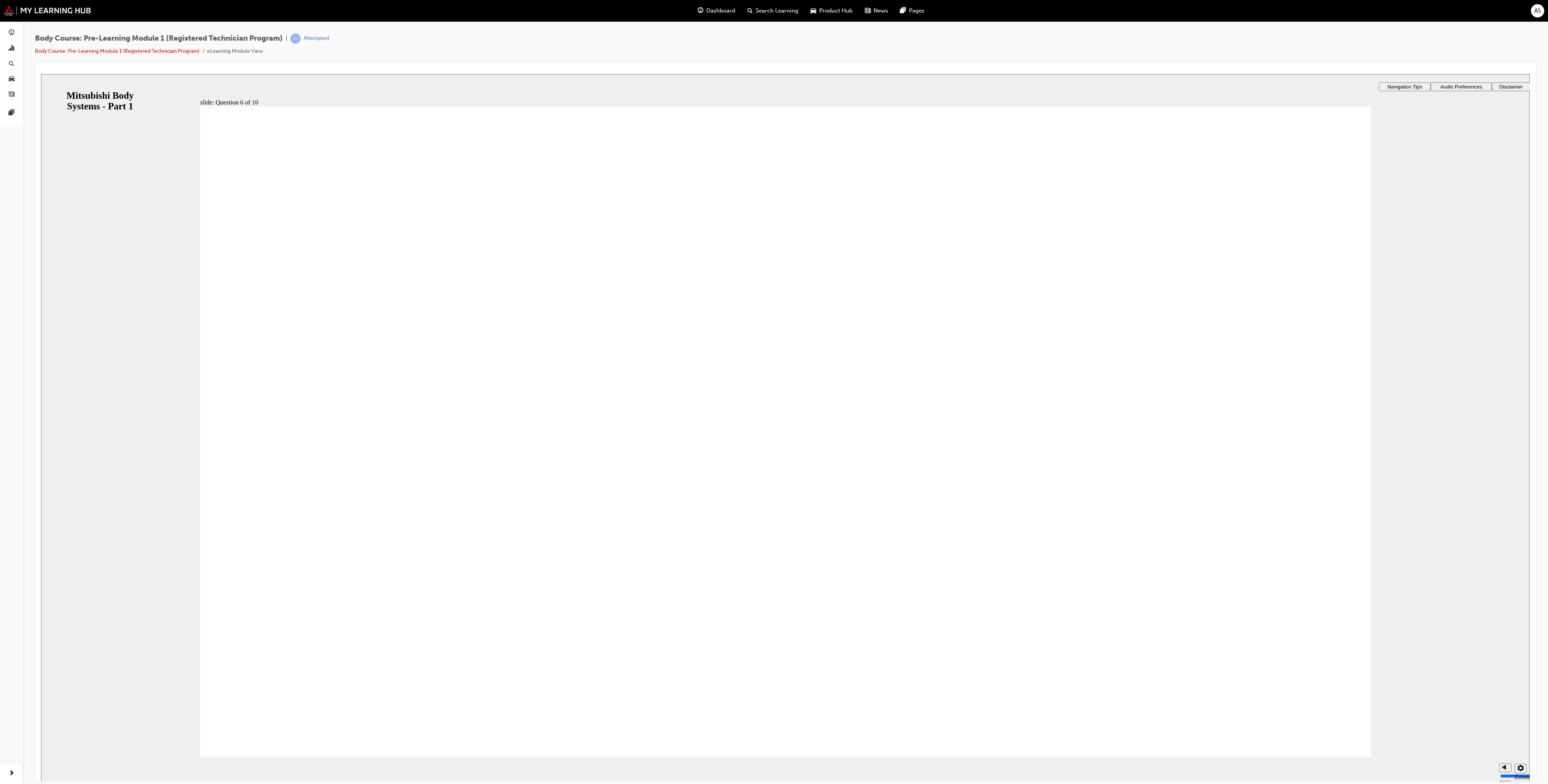
radio input "true"
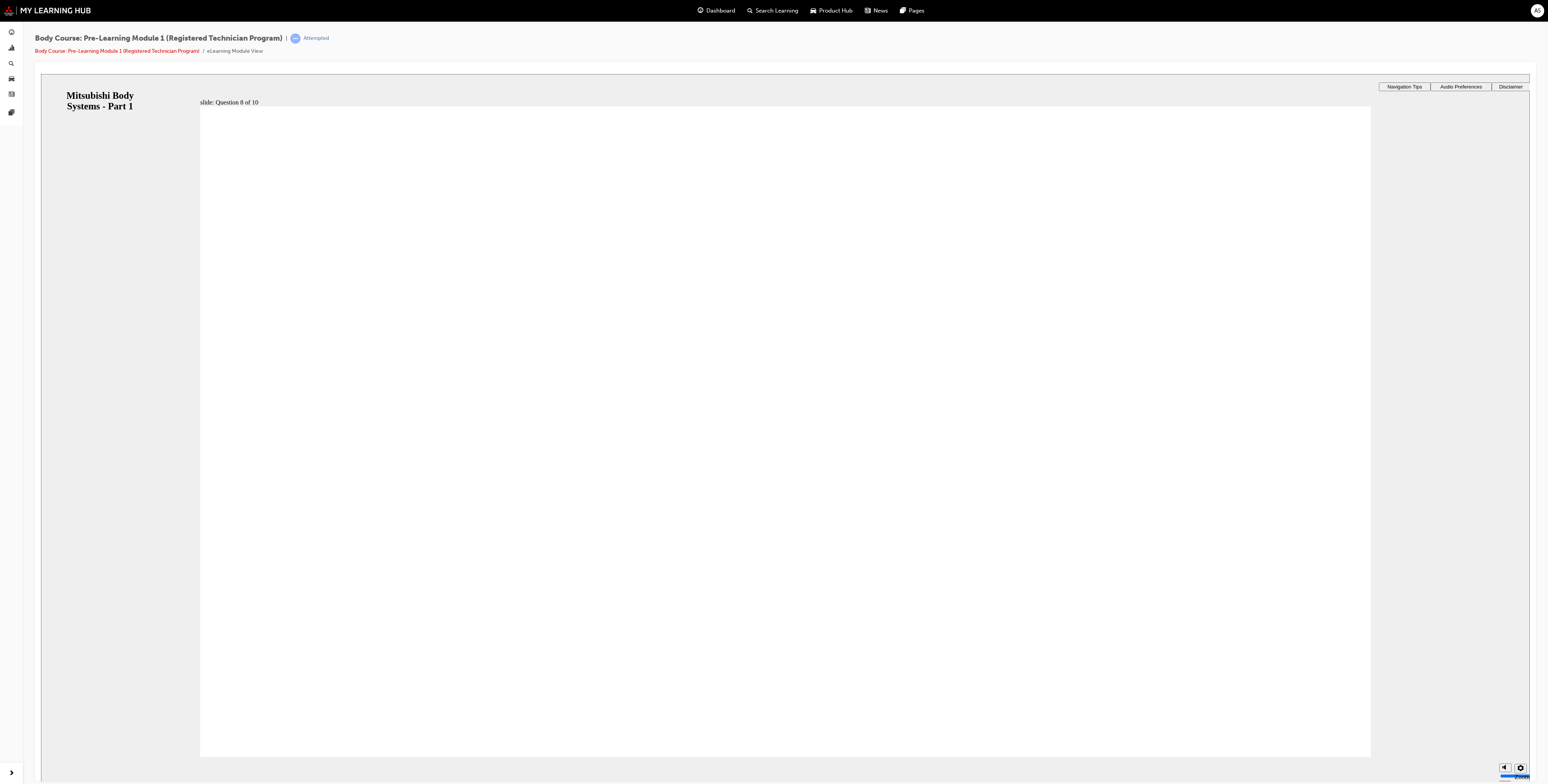
radio input "true"
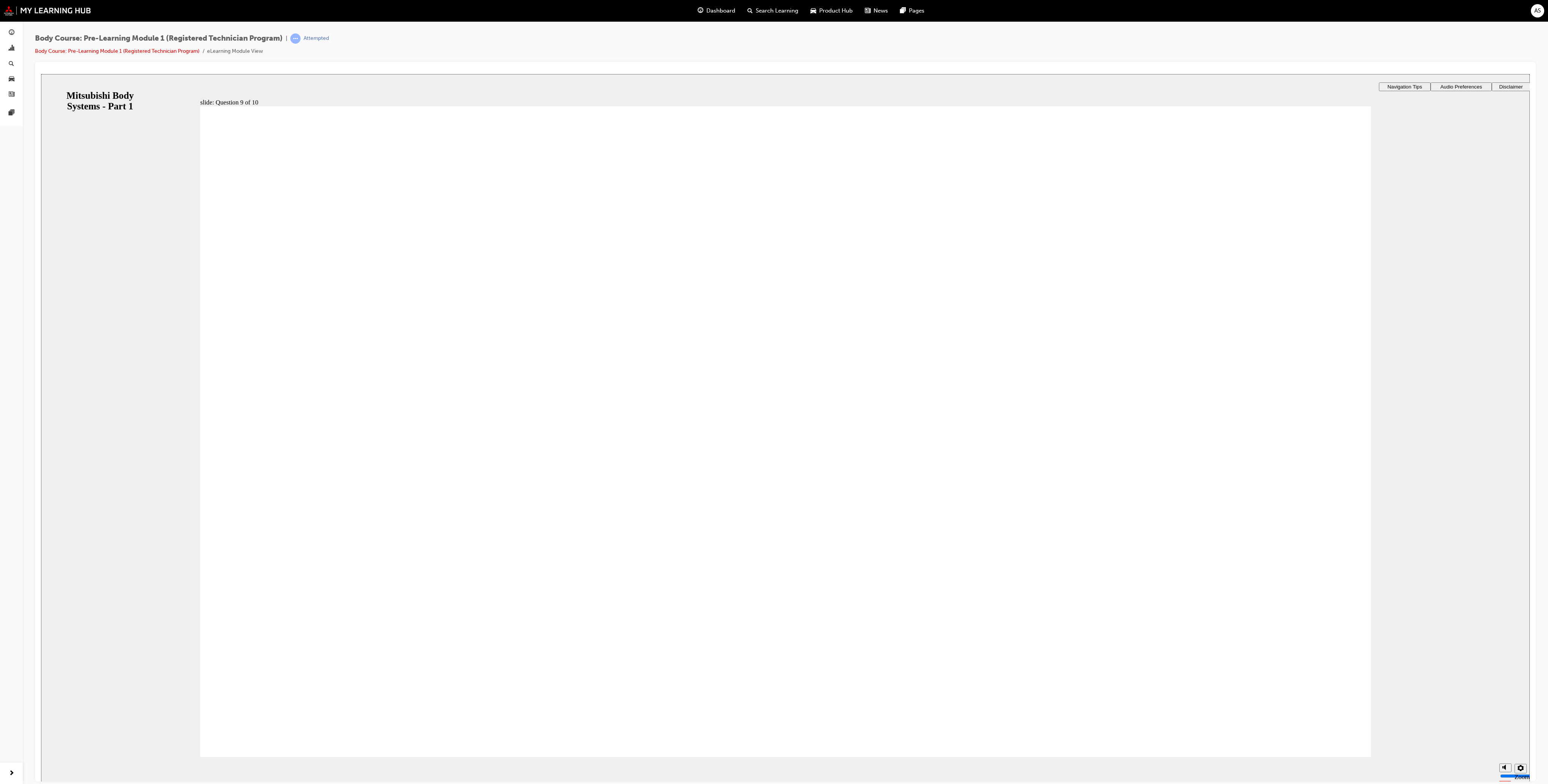
radio input "true"
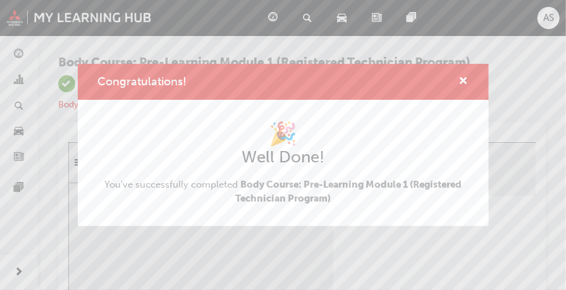
drag, startPoint x: 2513, startPoint y: 2, endPoint x: 324, endPoint y: 238, distance: 2202.4
click at [324, 238] on div "Congratulations! 🎉 Well Done! You've successfully completed Body Course: Pre-Le…" at bounding box center [283, 145] width 566 height 290
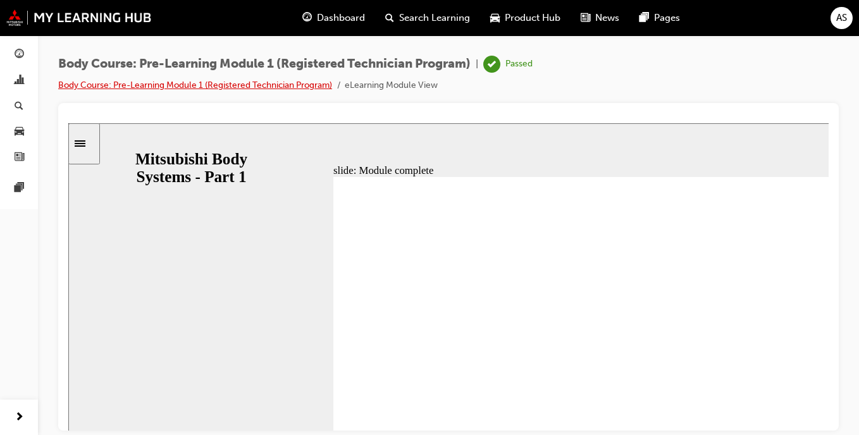
click at [290, 86] on link "Body Course: Pre-Learning Module 1 (Registered Technician Program)" at bounding box center [195, 85] width 274 height 11
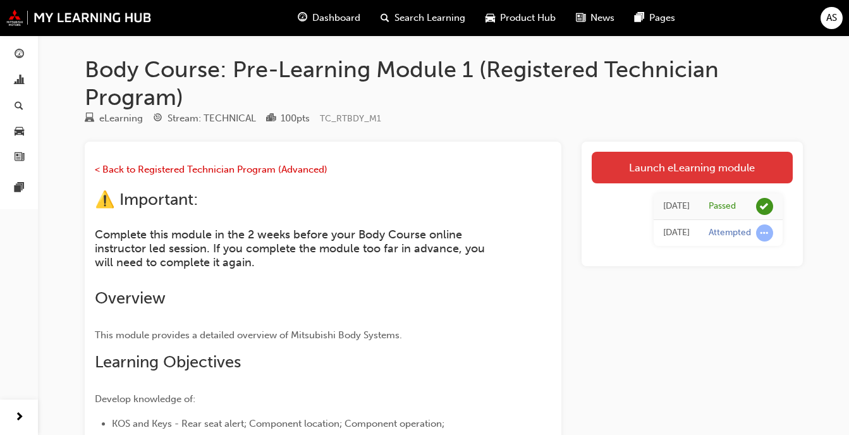
click at [696, 165] on link "Launch eLearning module" at bounding box center [692, 168] width 201 height 32
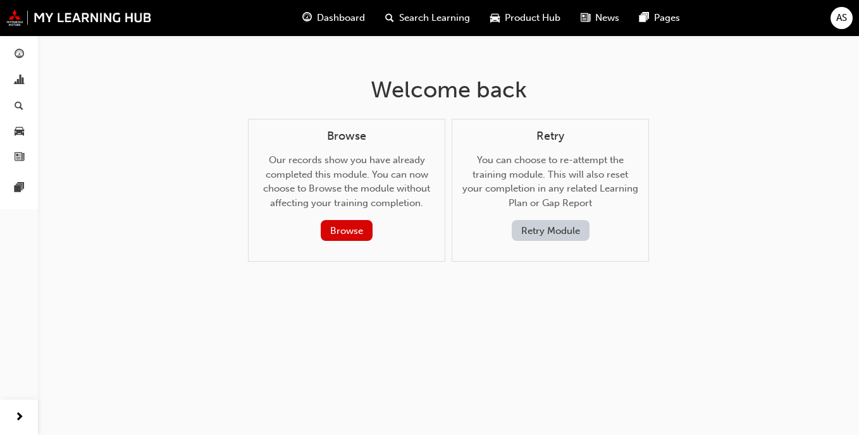
click at [359, 20] on span "Dashboard" at bounding box center [341, 18] width 48 height 15
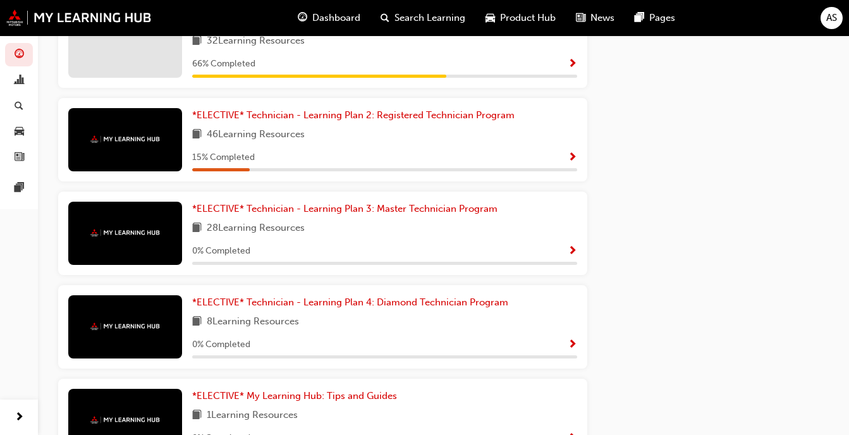
scroll to position [720, 0]
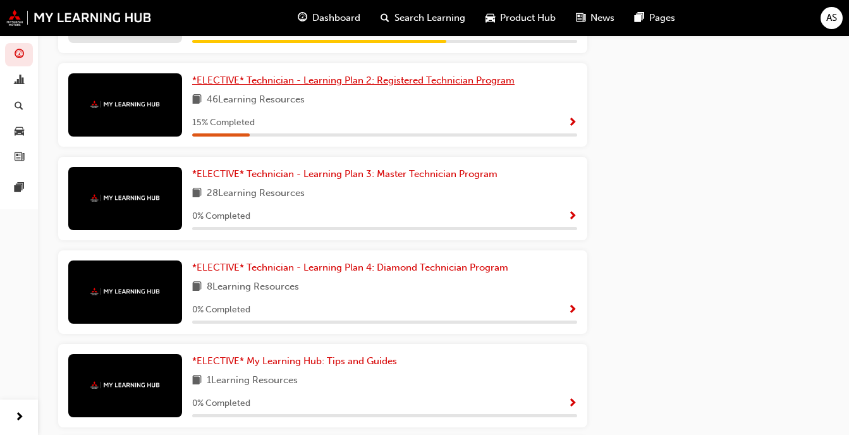
click at [472, 88] on link "*ELECTIVE* Technician - Learning Plan 2: Registered Technician Program" at bounding box center [356, 80] width 328 height 15
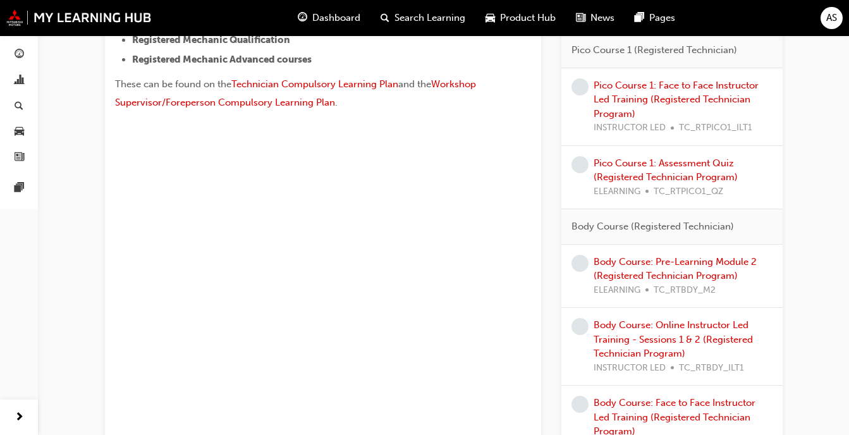
scroll to position [534, 0]
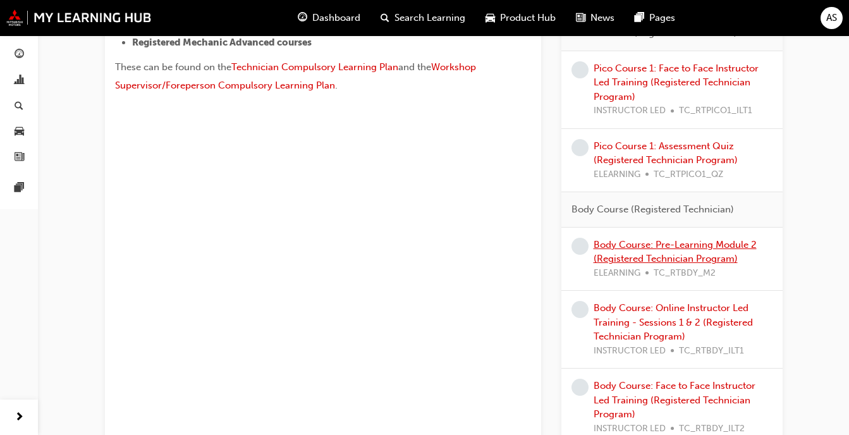
click at [684, 246] on link "Body Course: Pre-Learning Module 2 (Registered Technician Program)" at bounding box center [675, 252] width 163 height 26
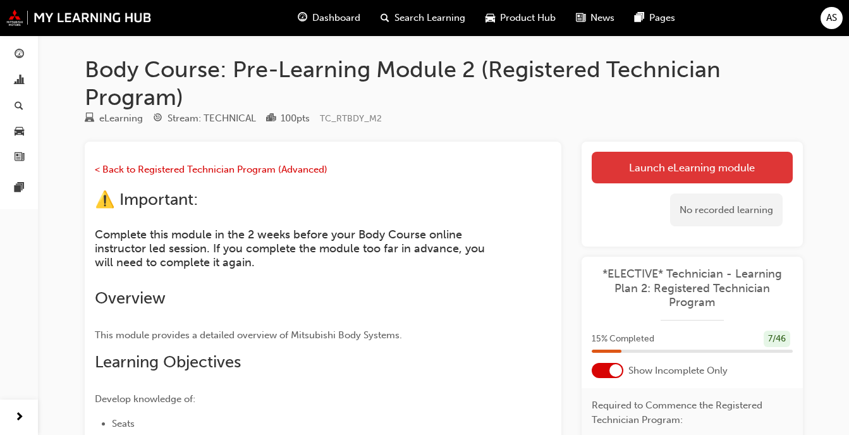
click at [686, 163] on link "Launch eLearning module" at bounding box center [692, 168] width 201 height 32
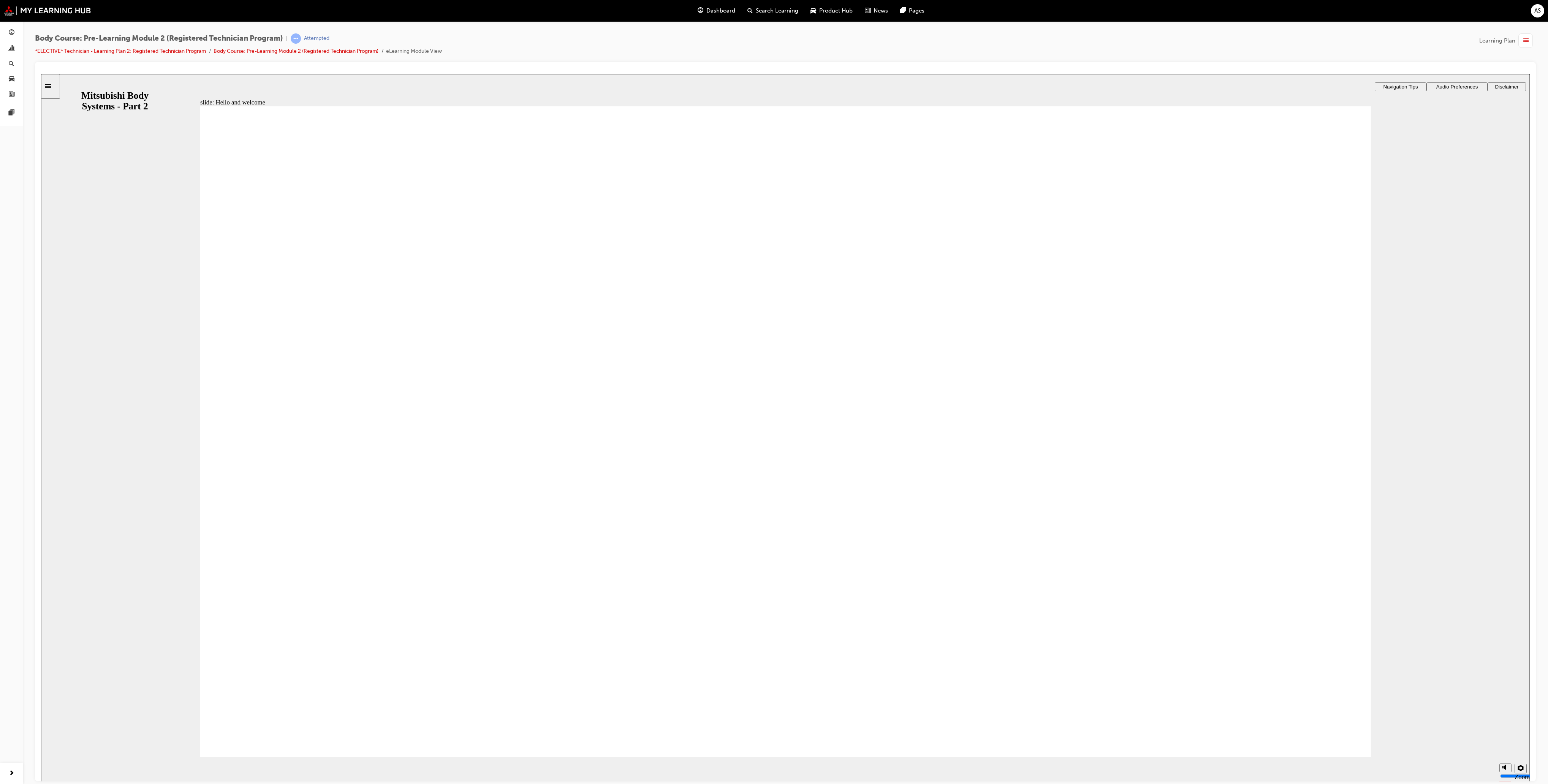
drag, startPoint x: 556, startPoint y: 74, endPoint x: 736, endPoint y: 670, distance: 622.6
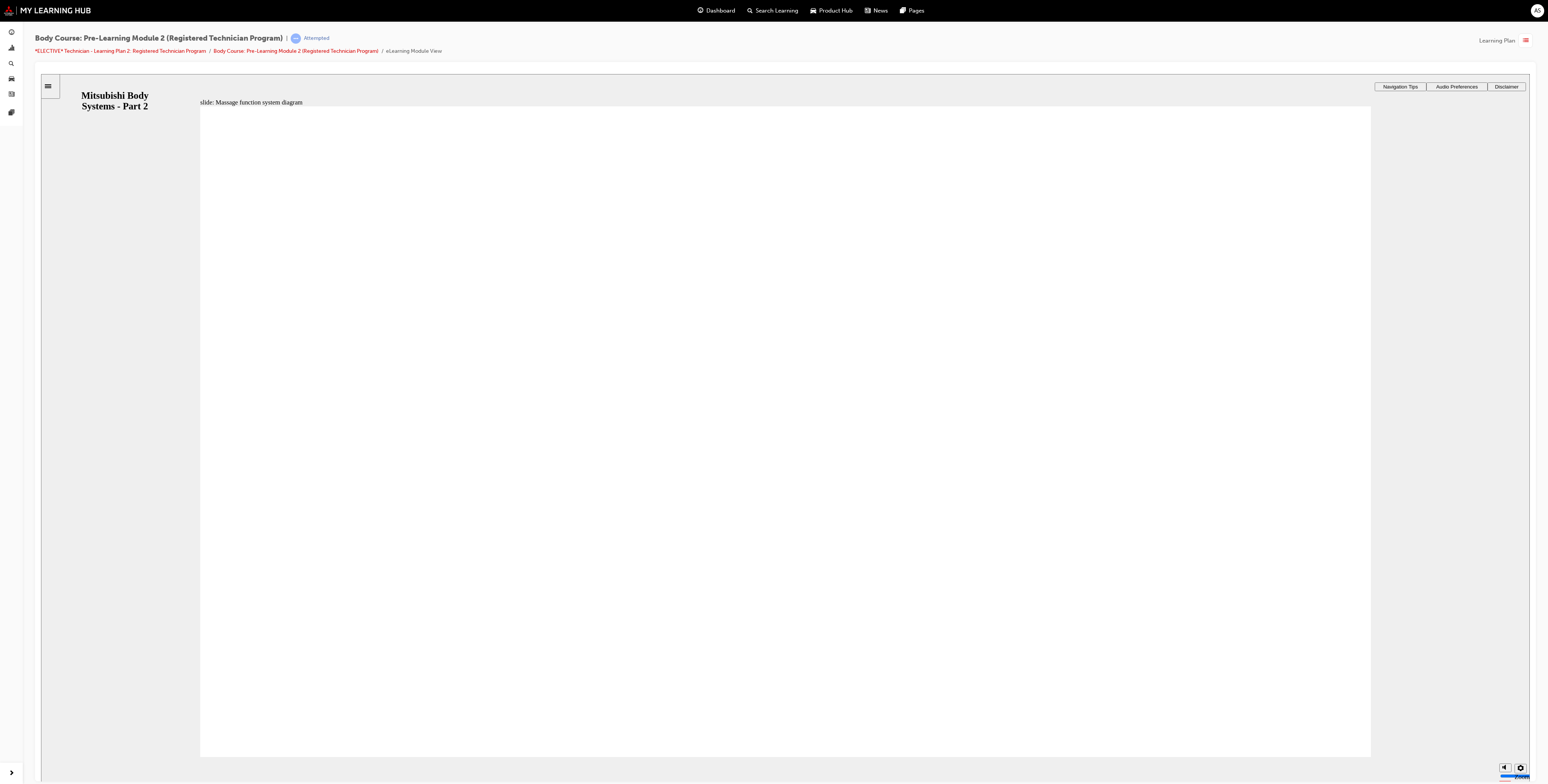
radio input "false"
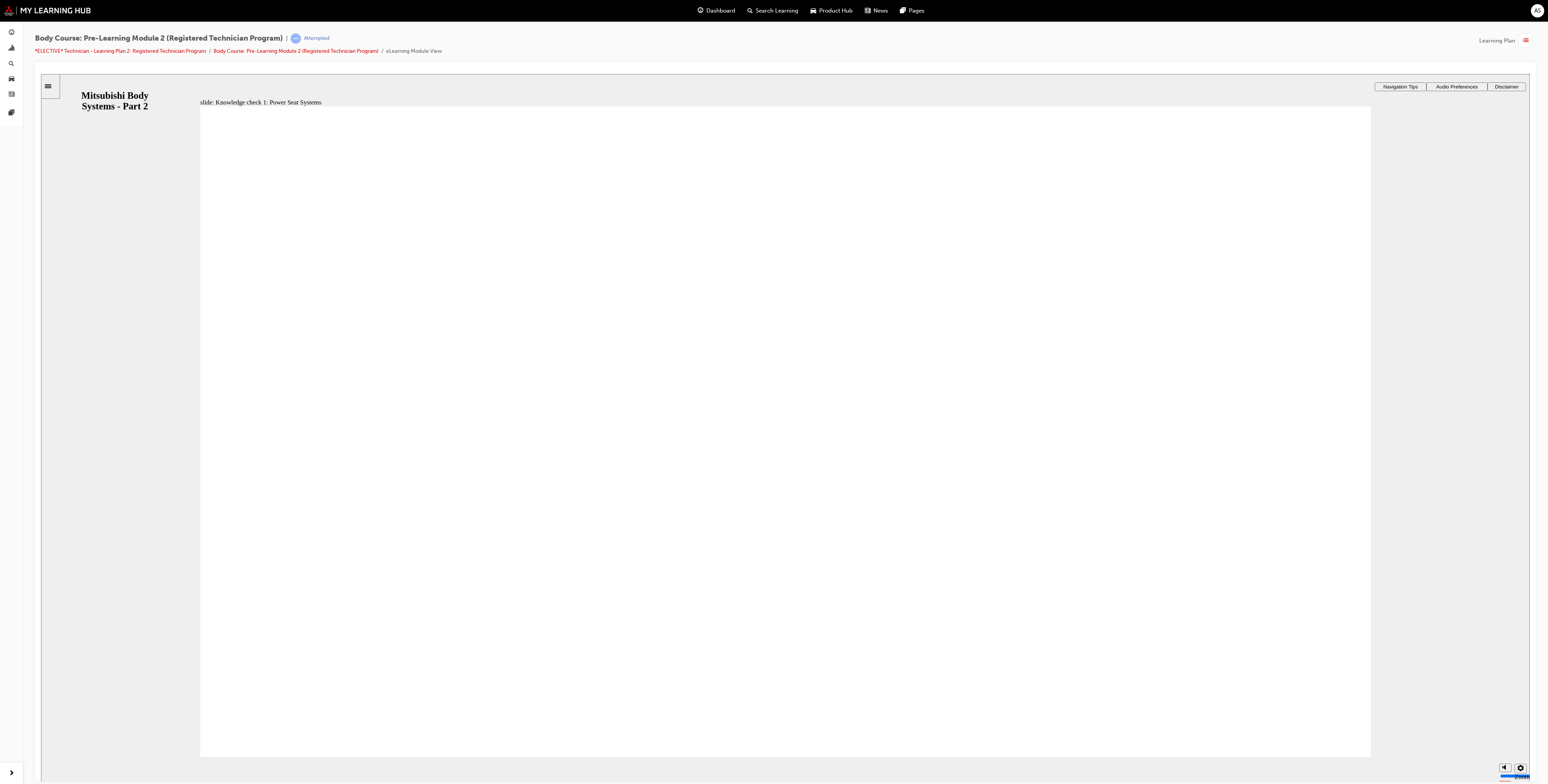
radio input "true"
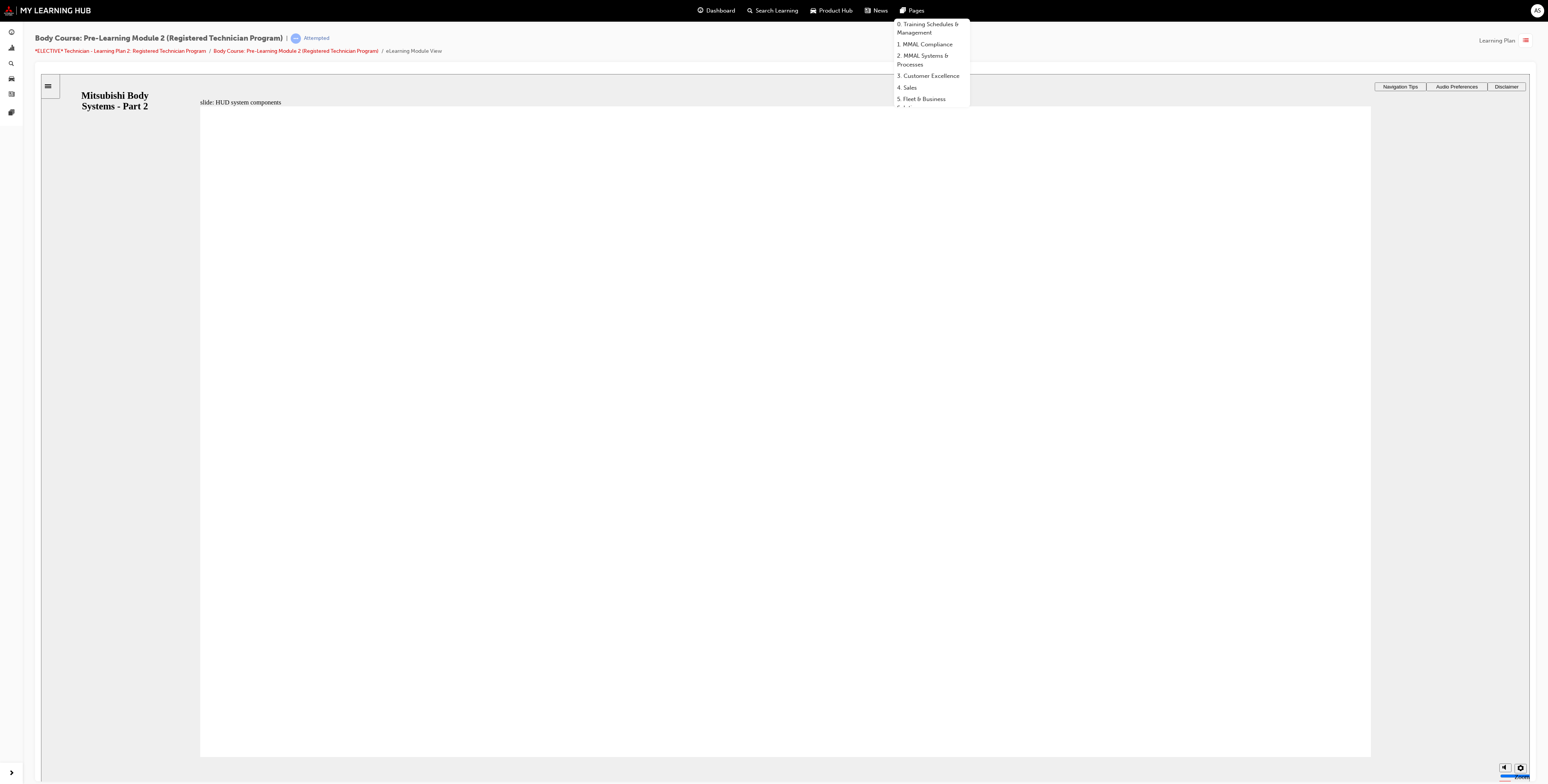
drag, startPoint x: 399, startPoint y: 622, endPoint x: 418, endPoint y: 601, distance: 28.3
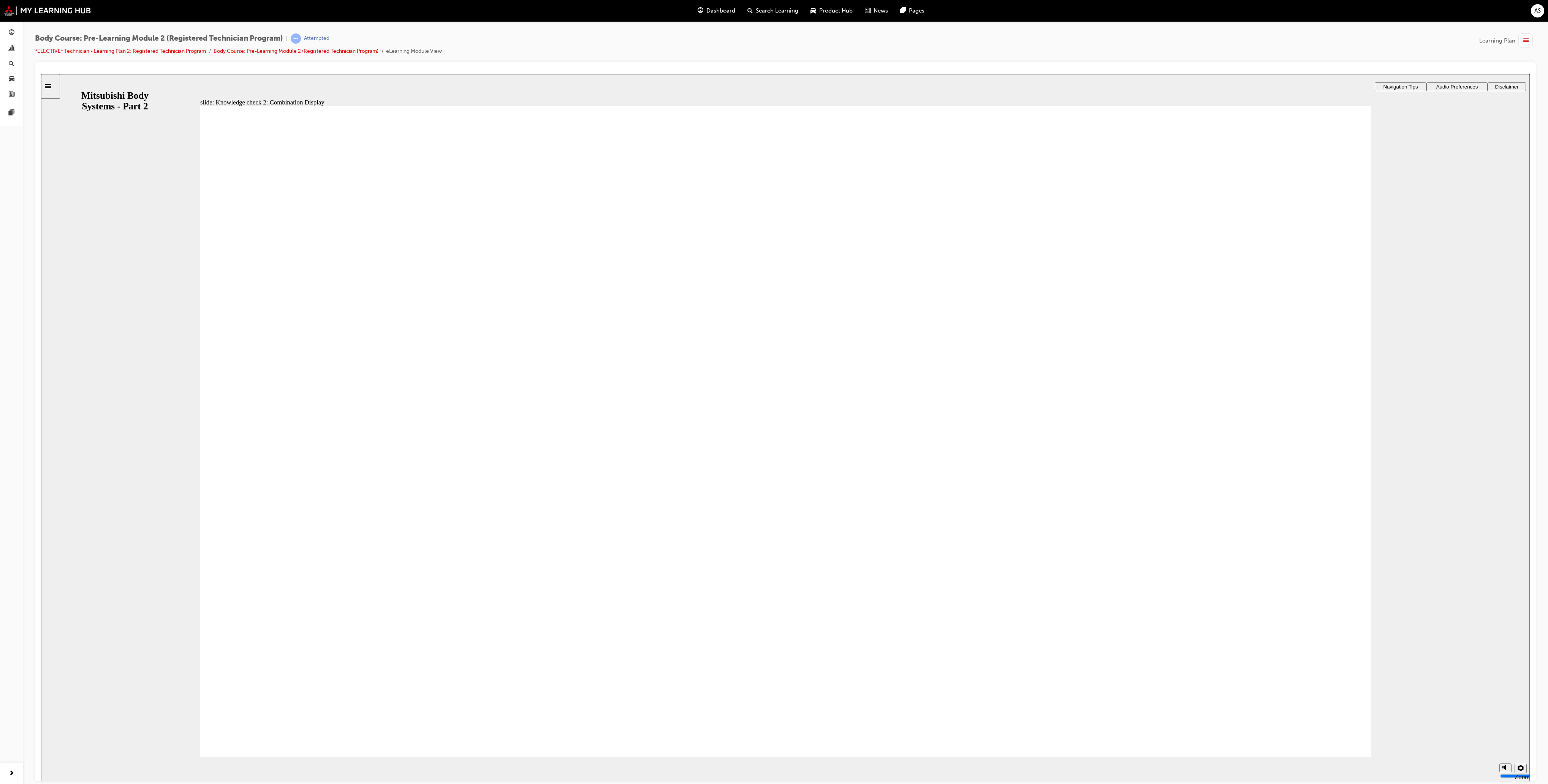
checkbox input "true"
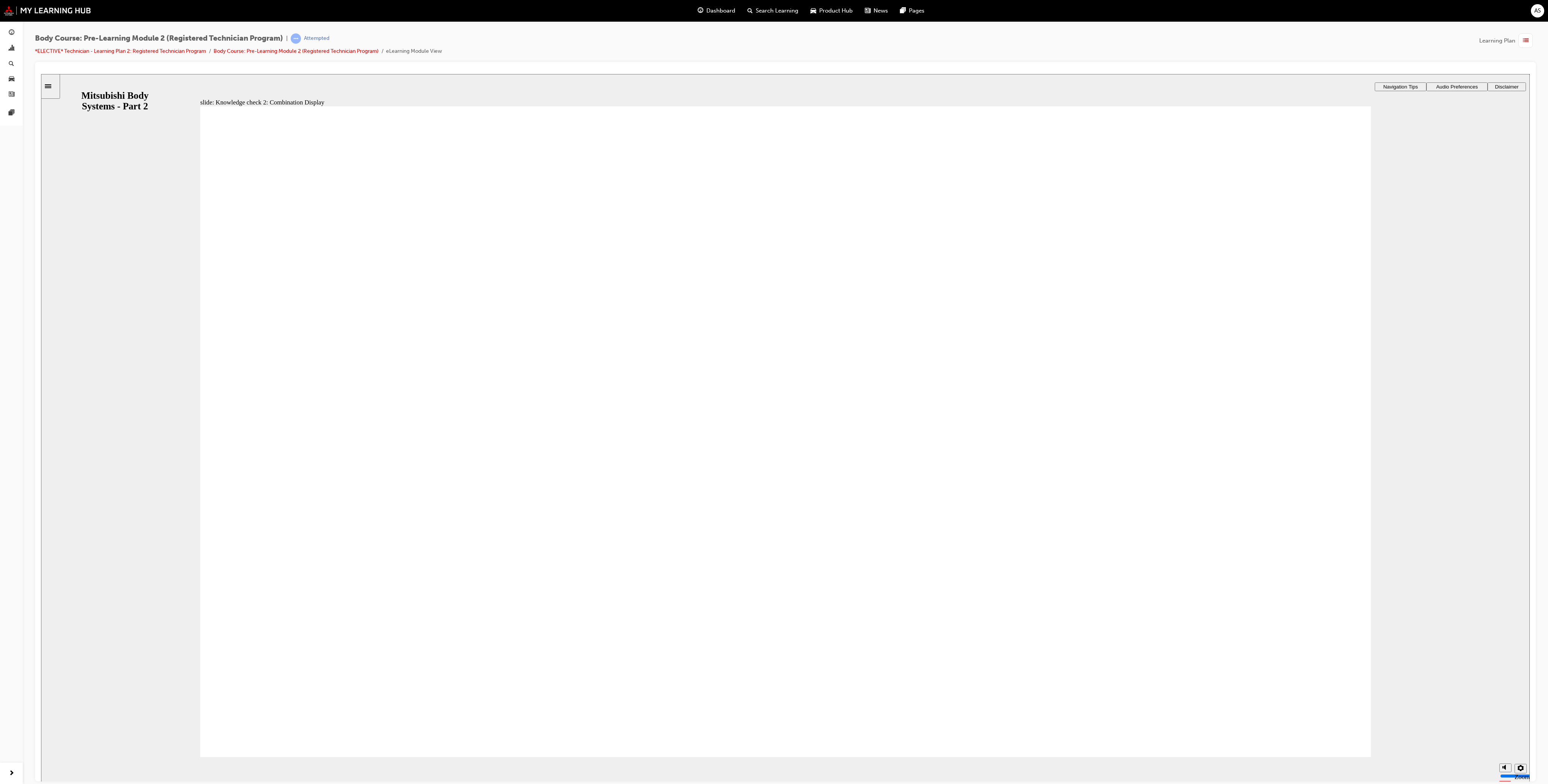
checkbox input "true"
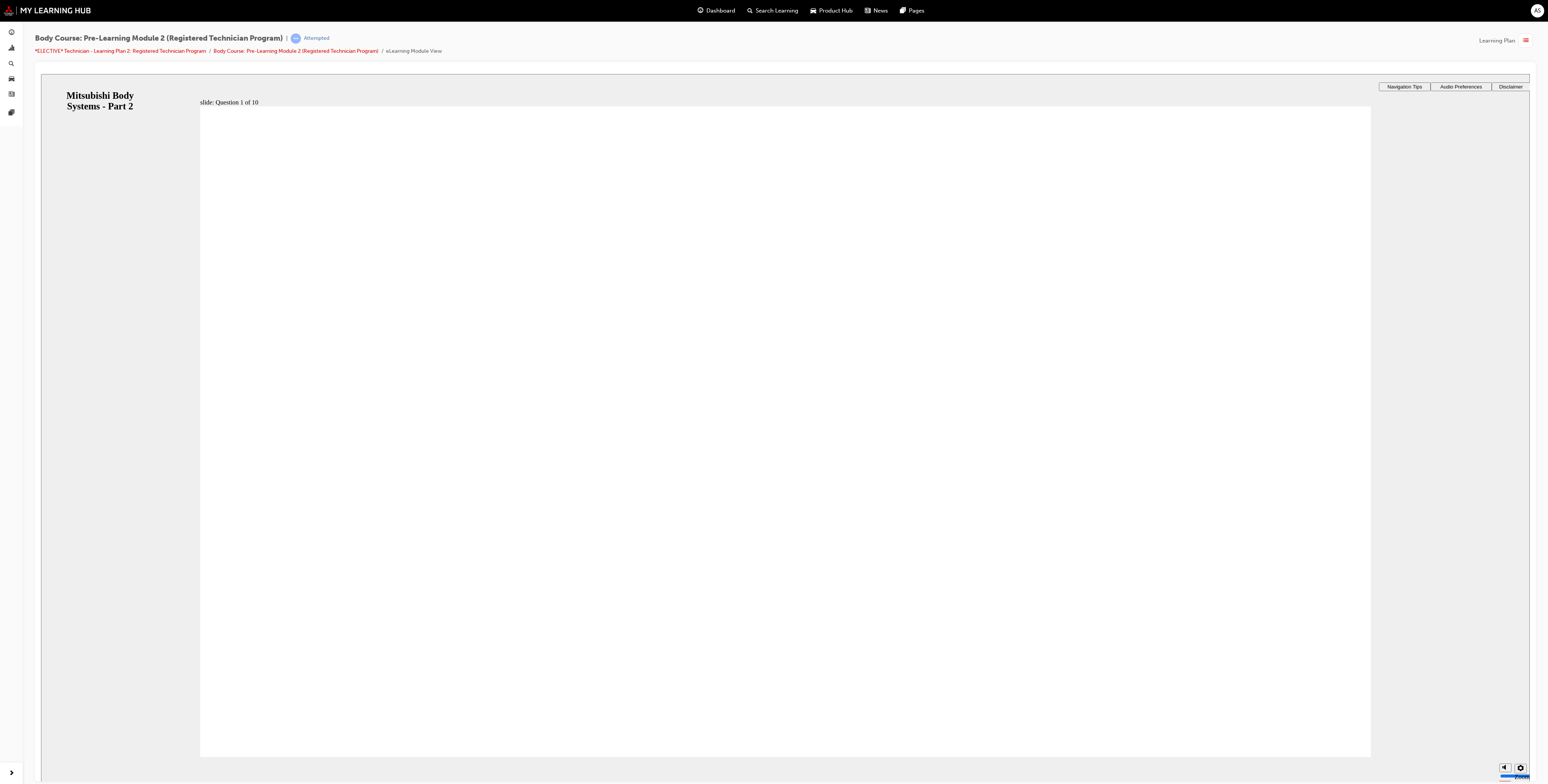
radio input "true"
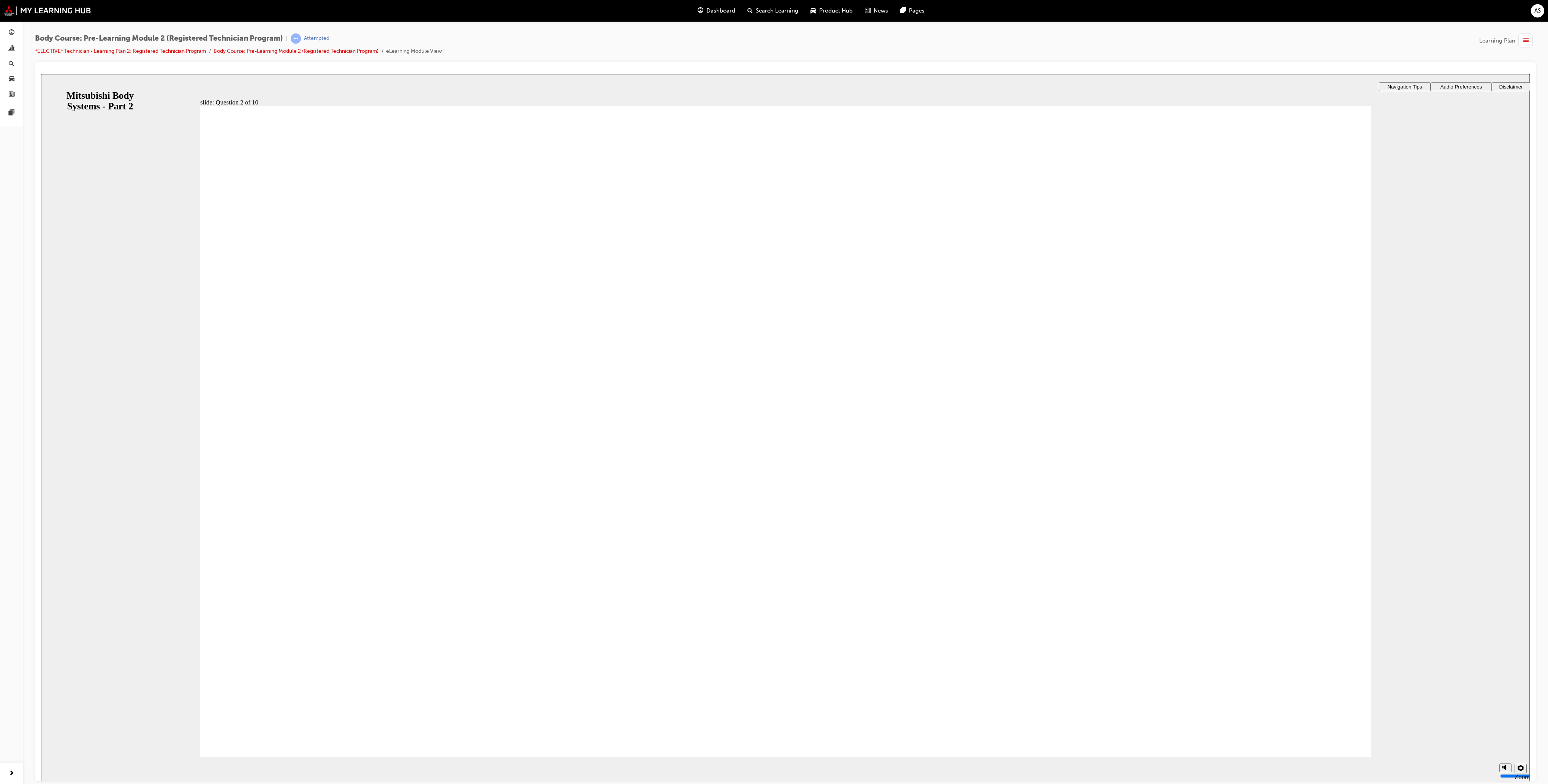
radio input "true"
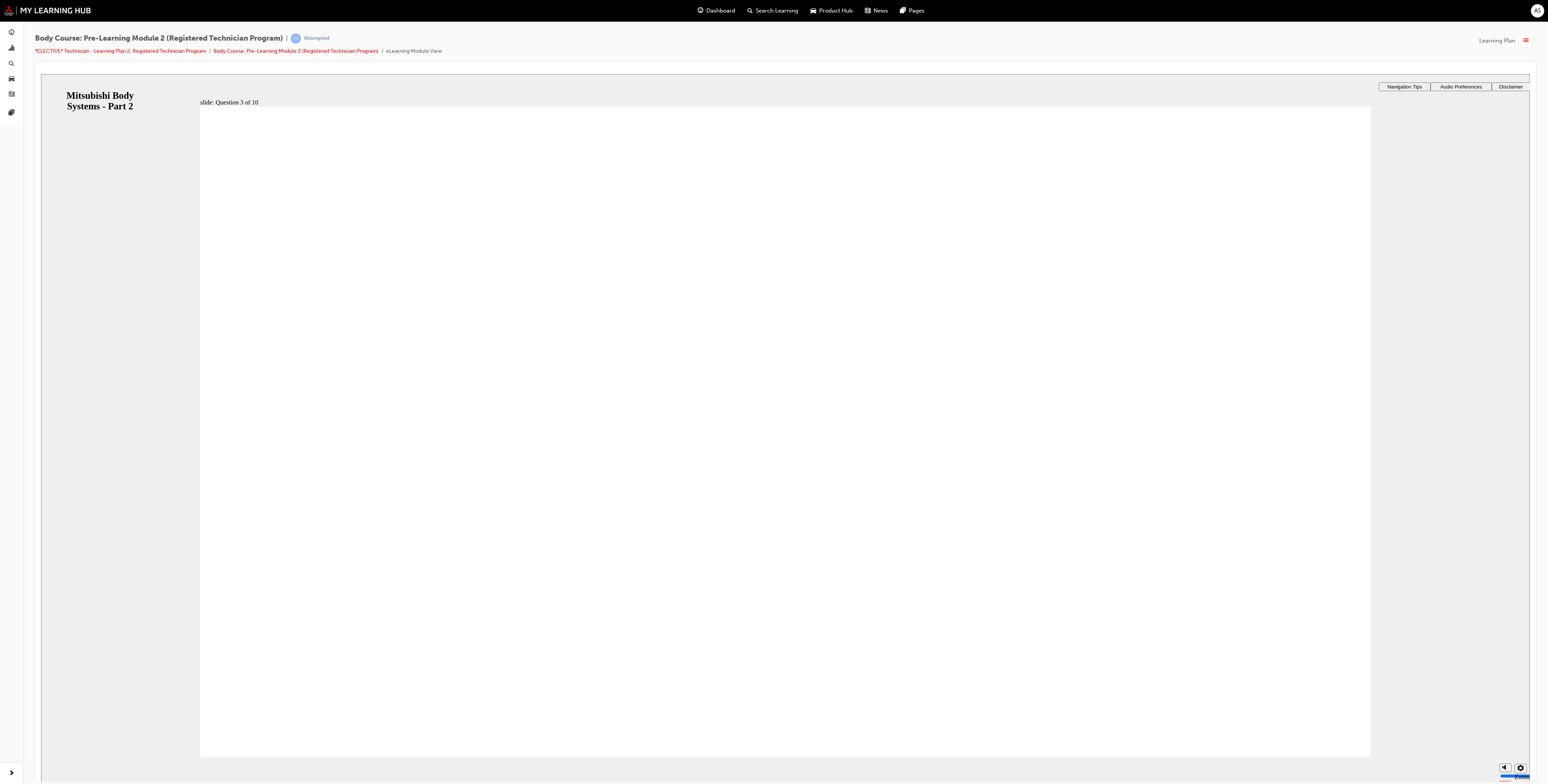
radio input "true"
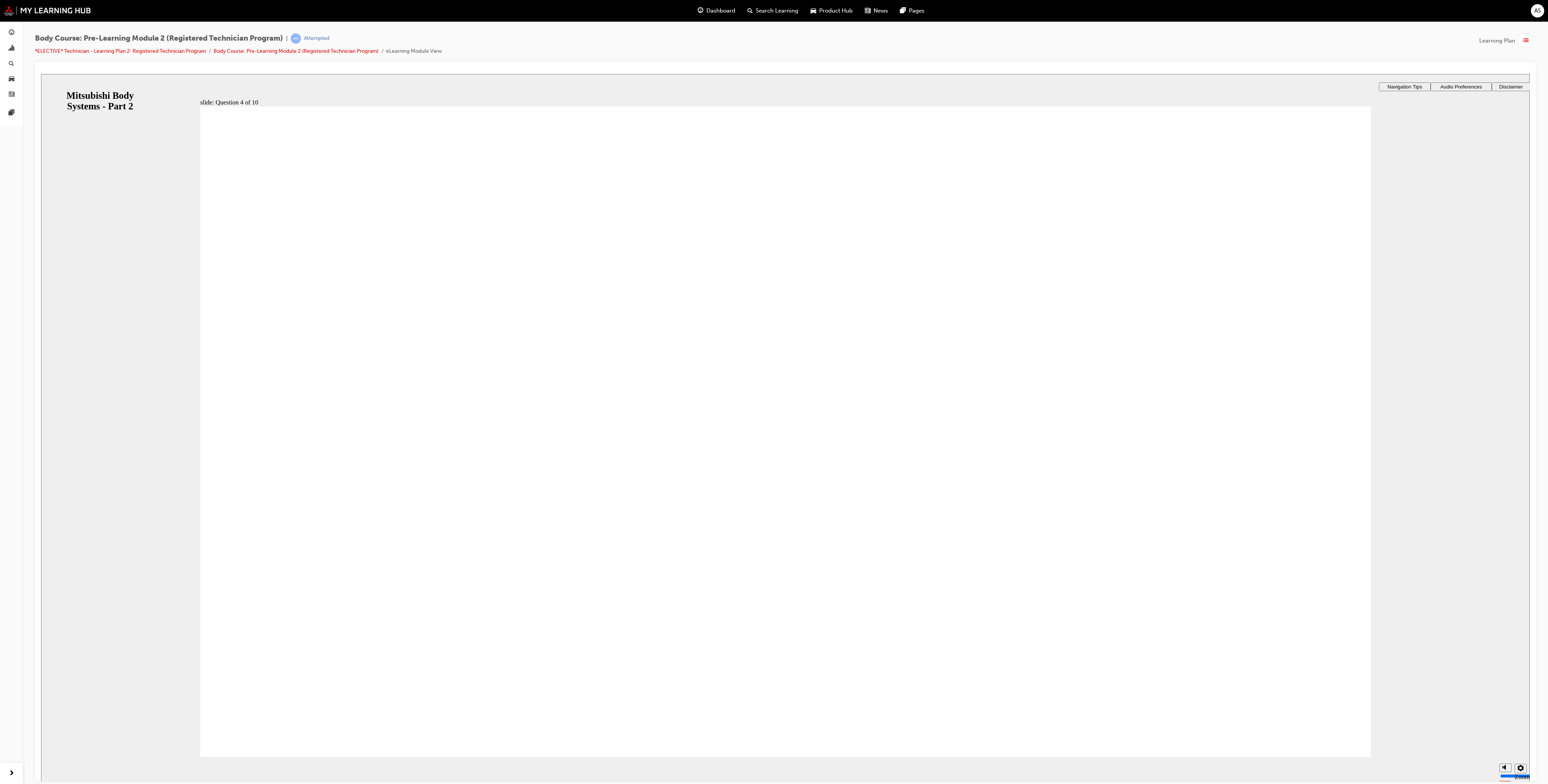
checkbox input "true"
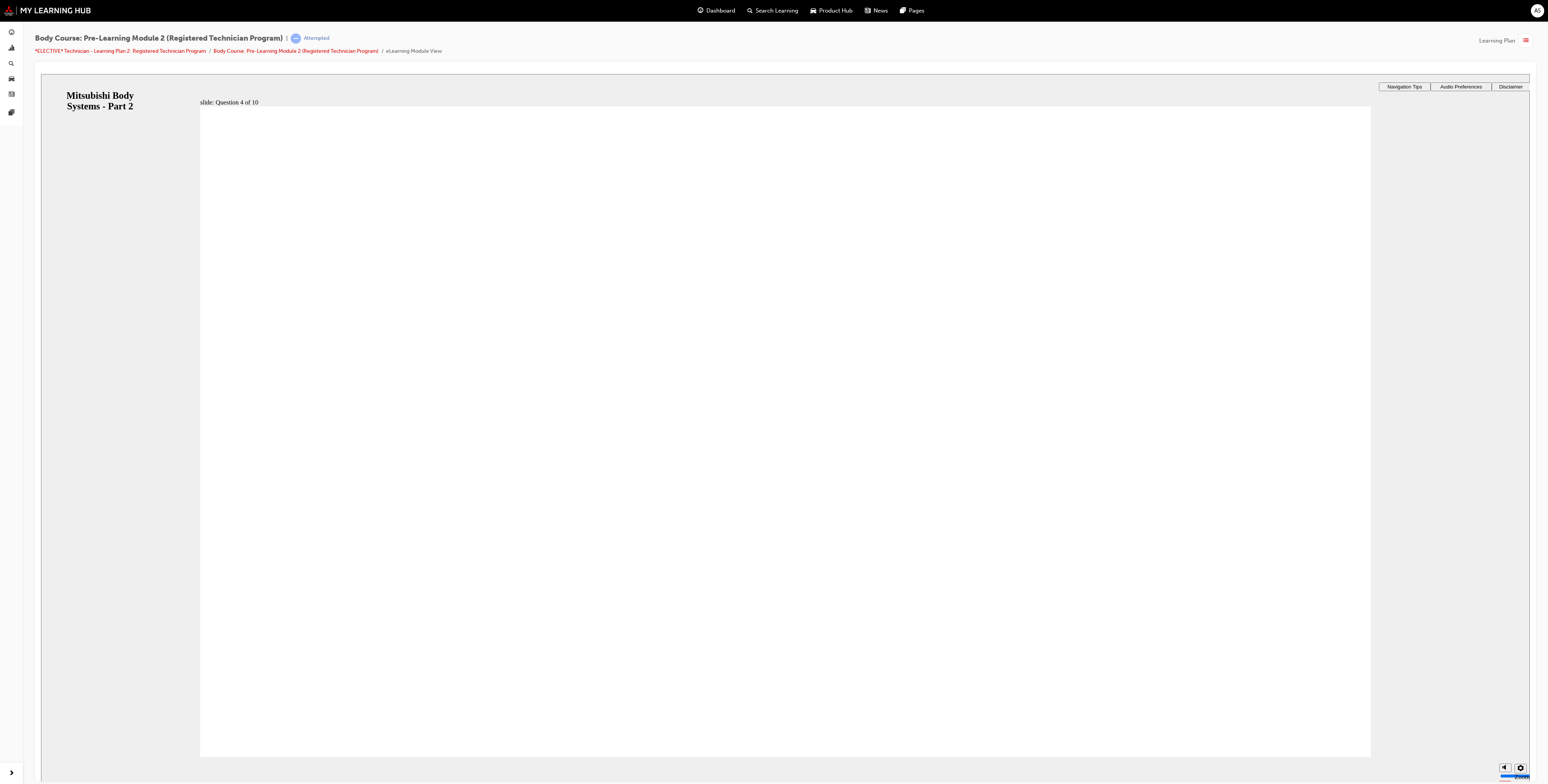
checkbox input "true"
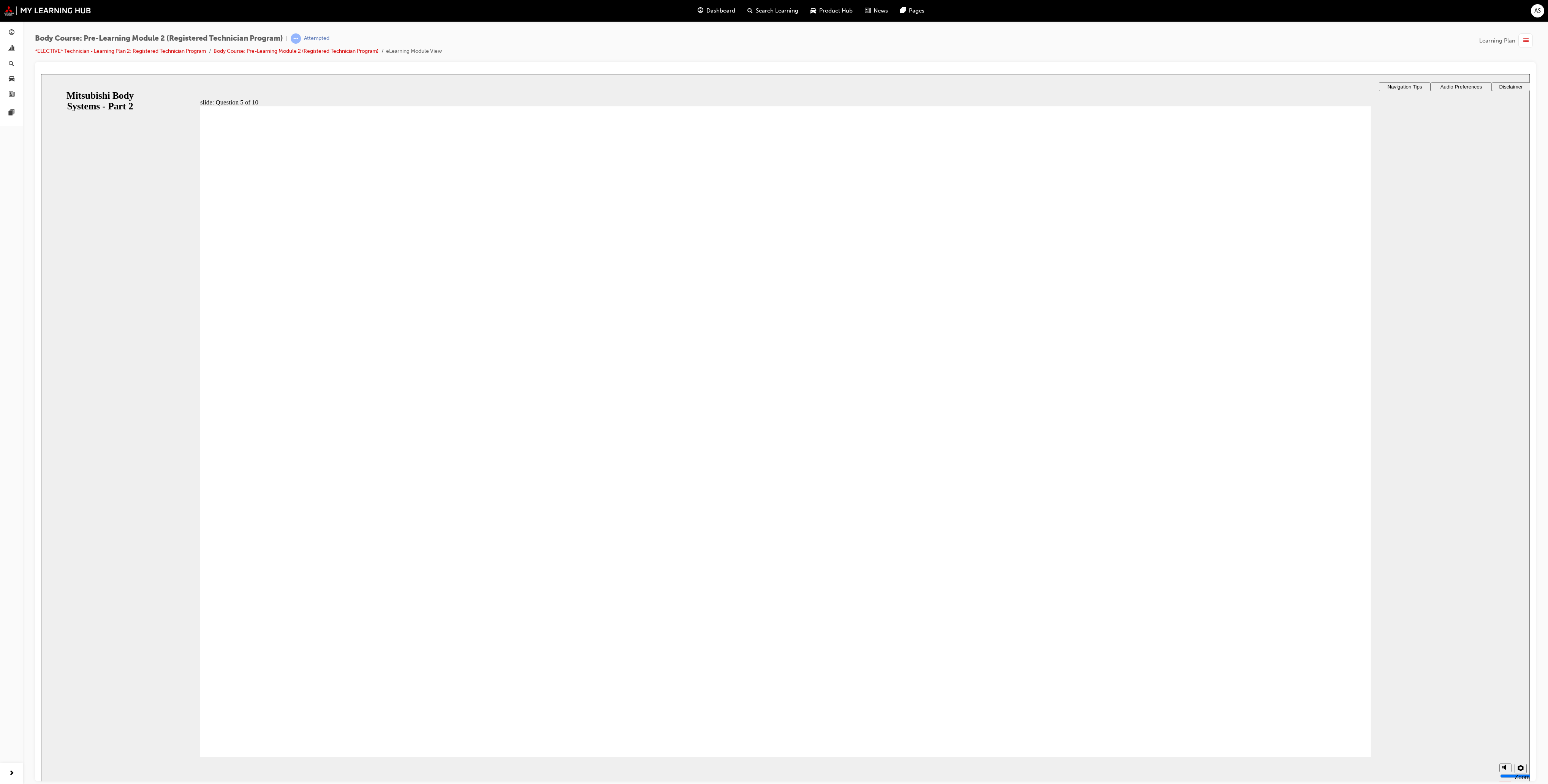
radio input "true"
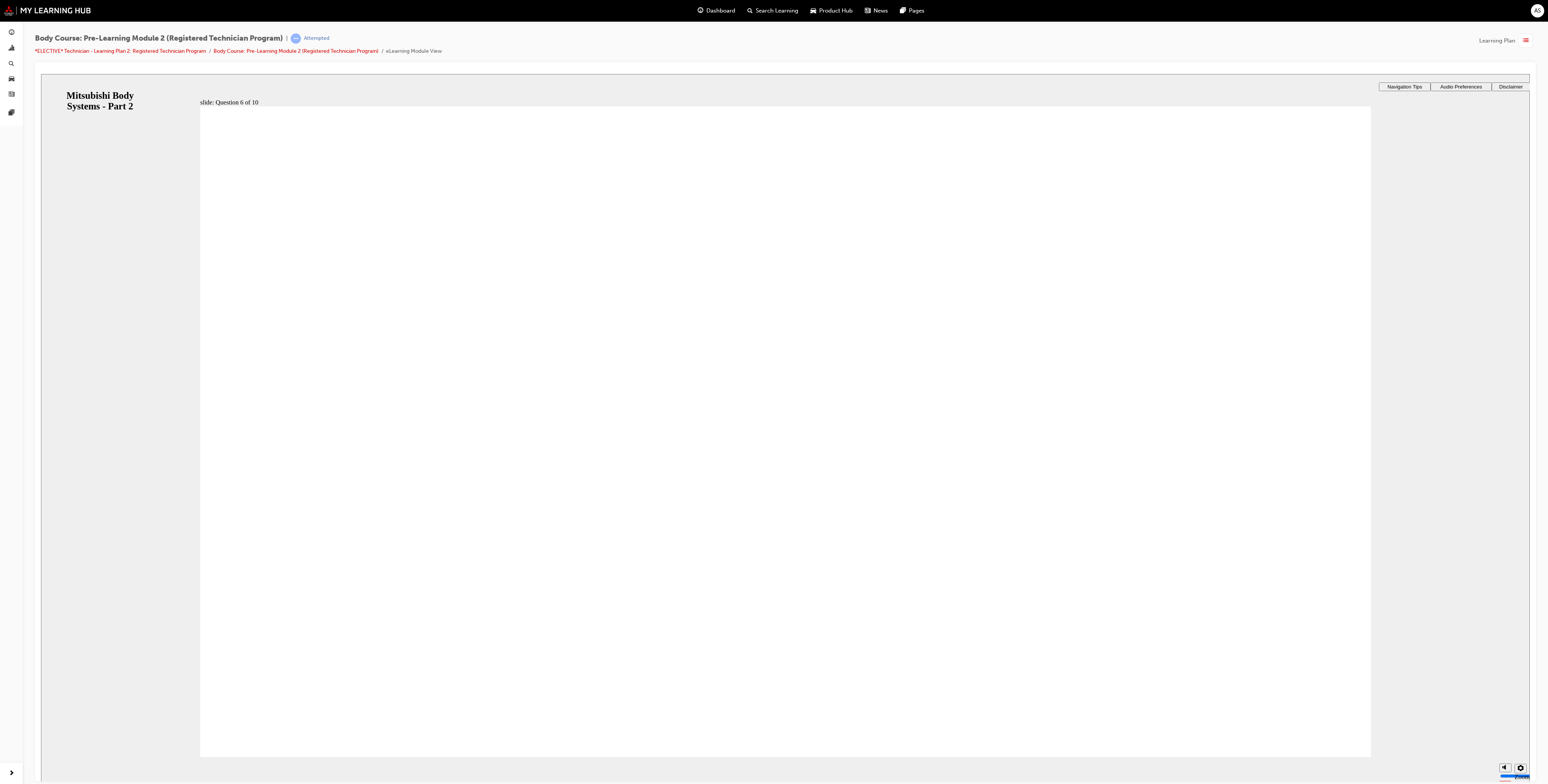
radio input "true"
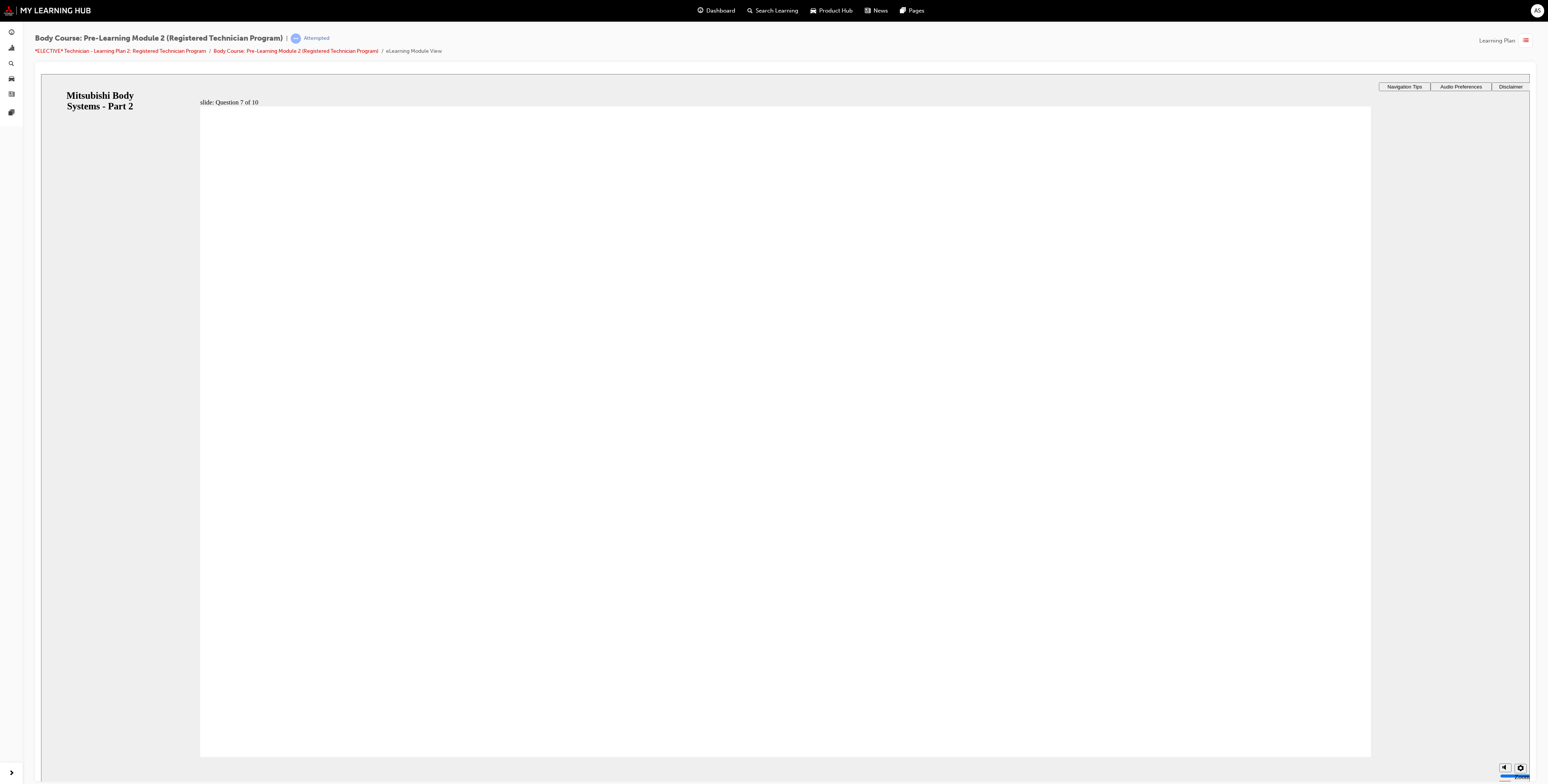
radio input "true"
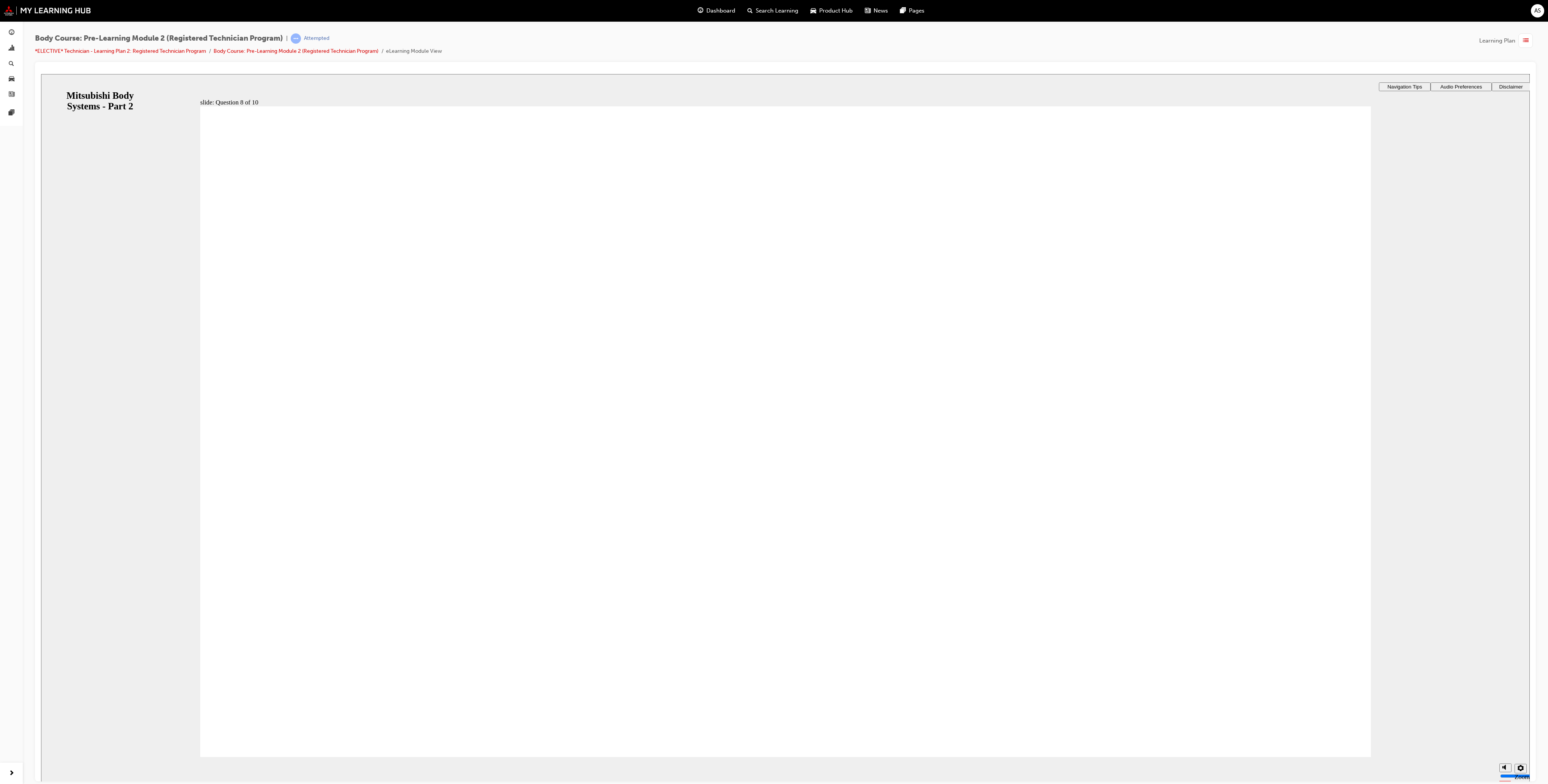
radio input "true"
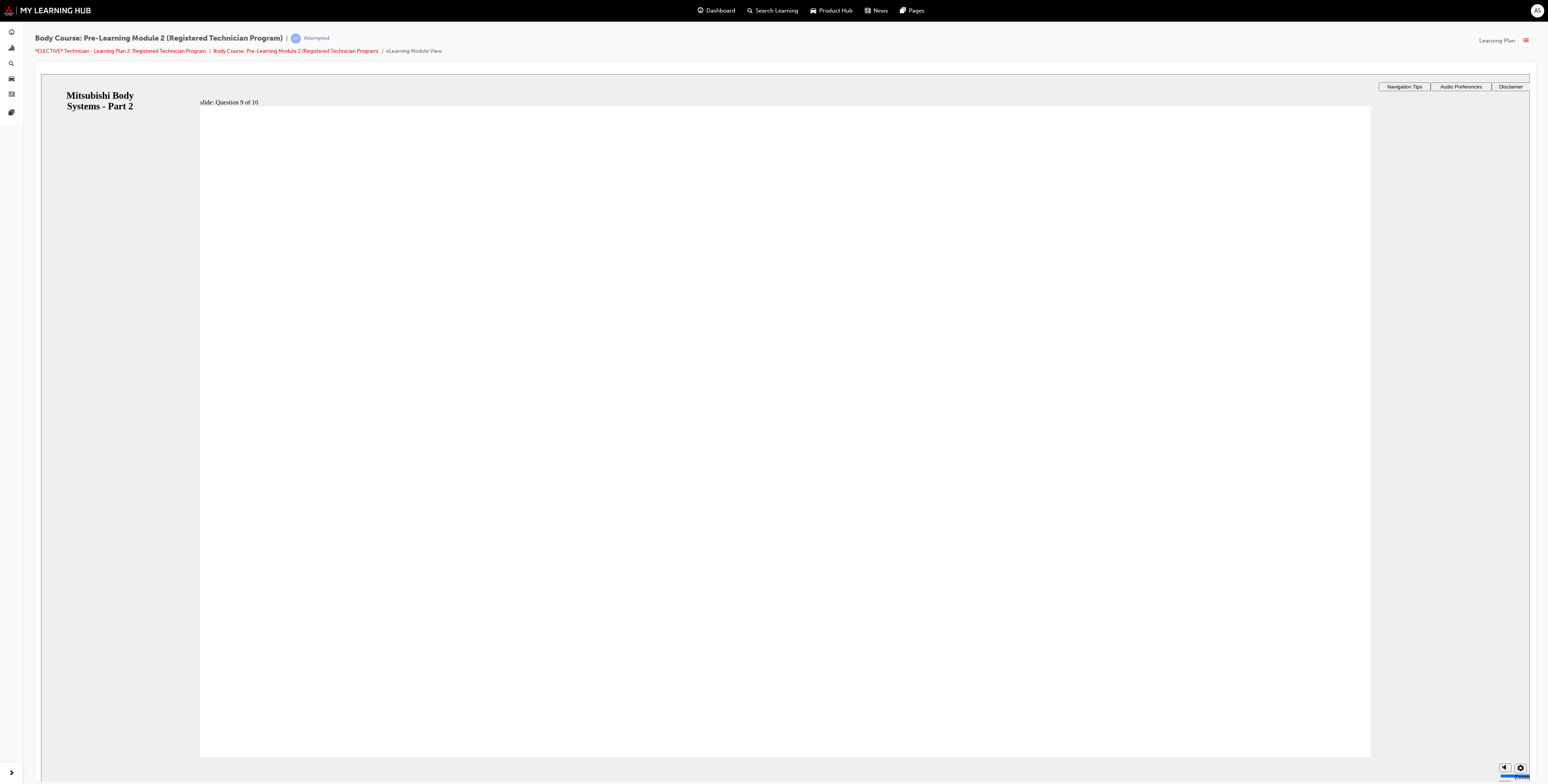
checkbox input "true"
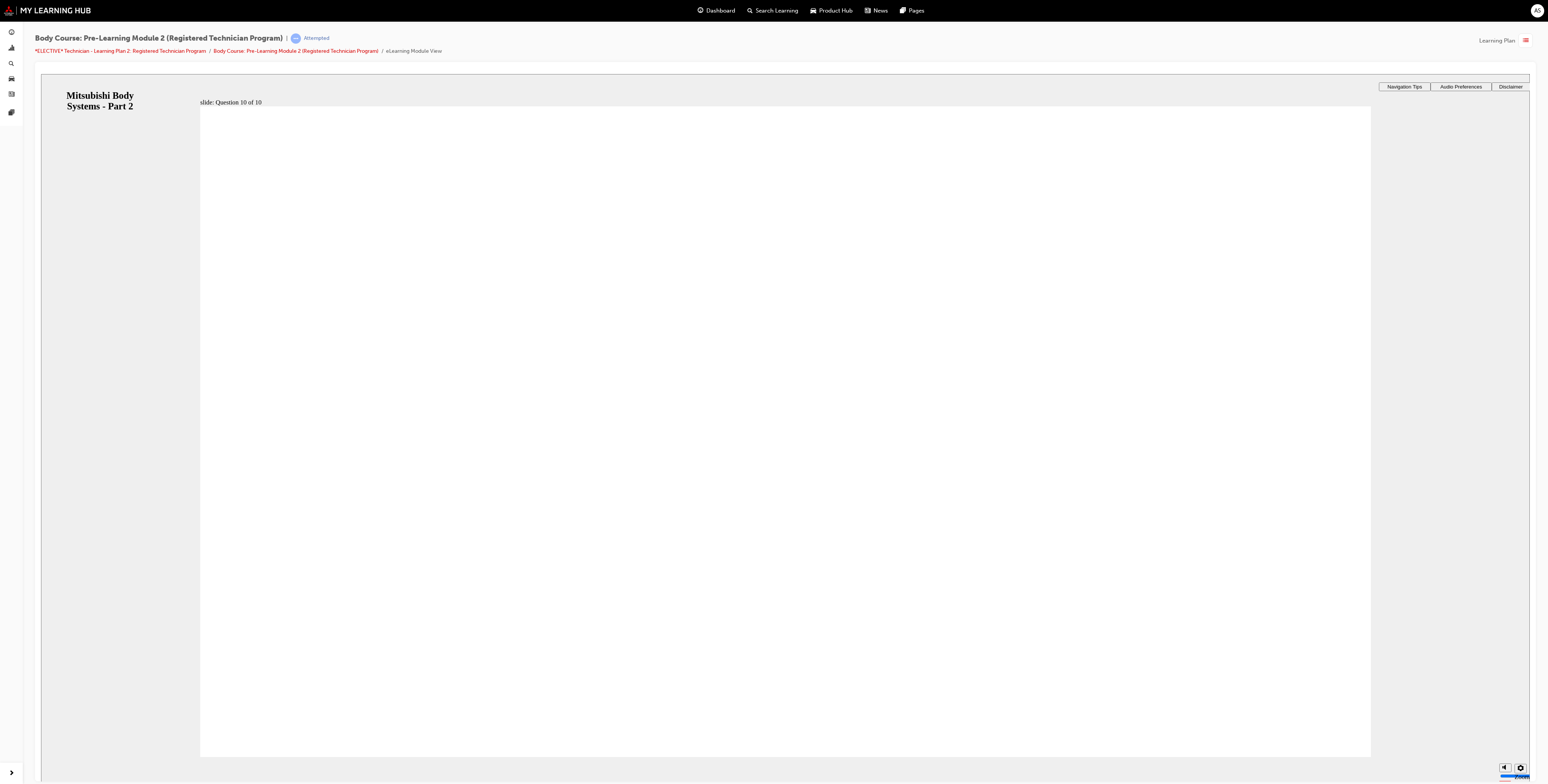
radio input "true"
radio input "false"
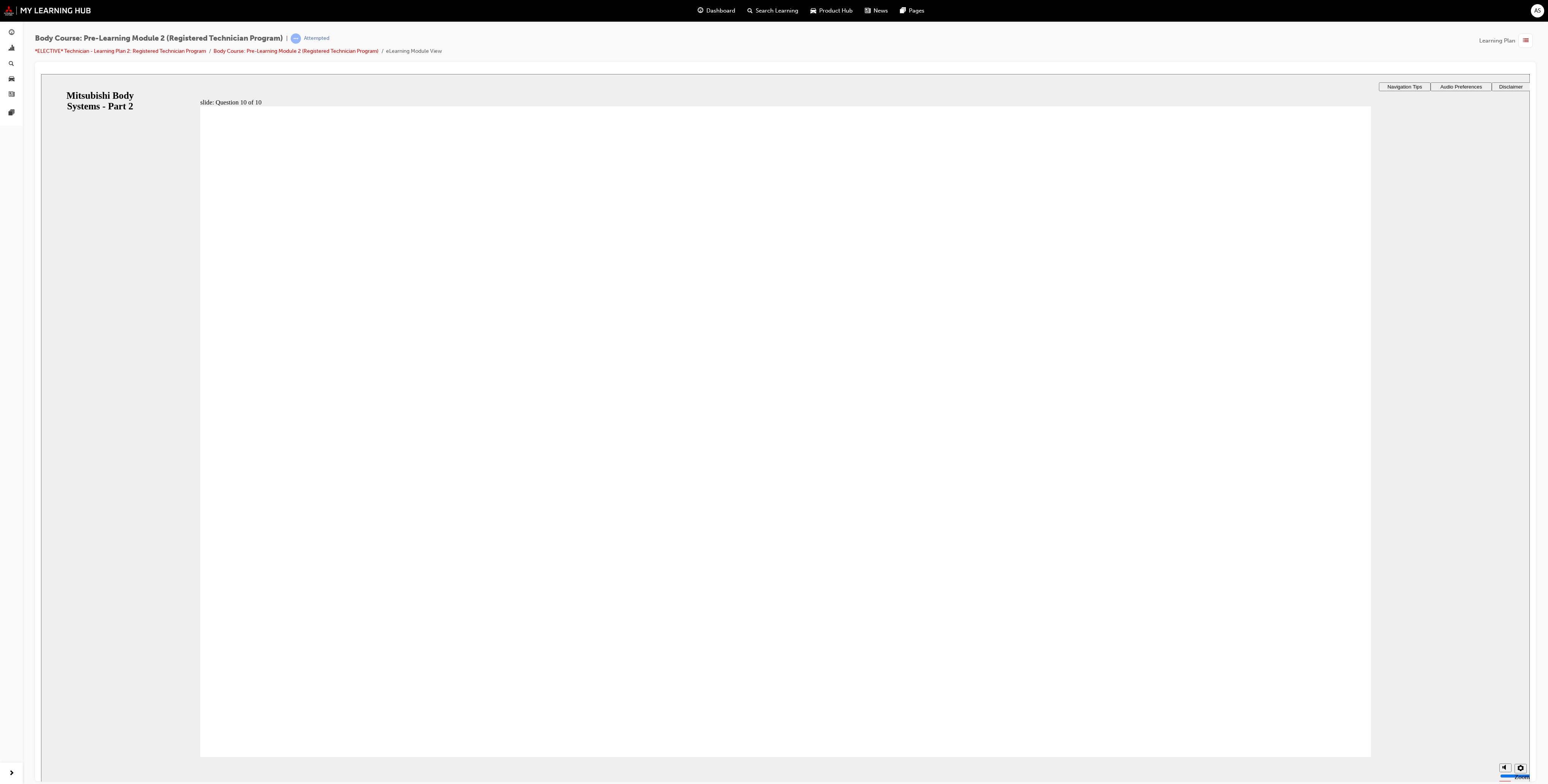
radio input "false"
radio input "true"
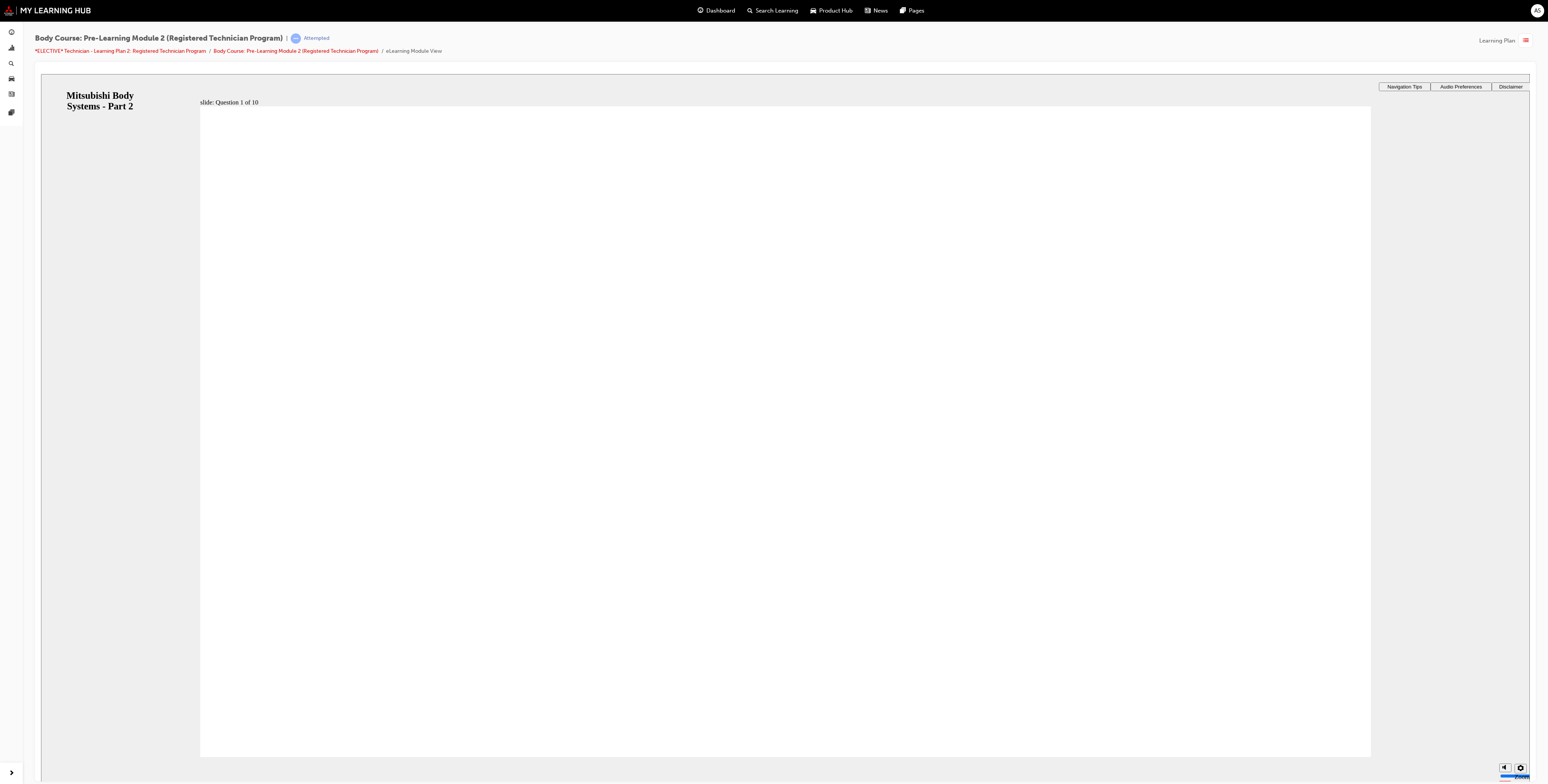
radio input "true"
drag, startPoint x: 355, startPoint y: 755, endPoint x: 367, endPoint y: 720, distance: 37.0
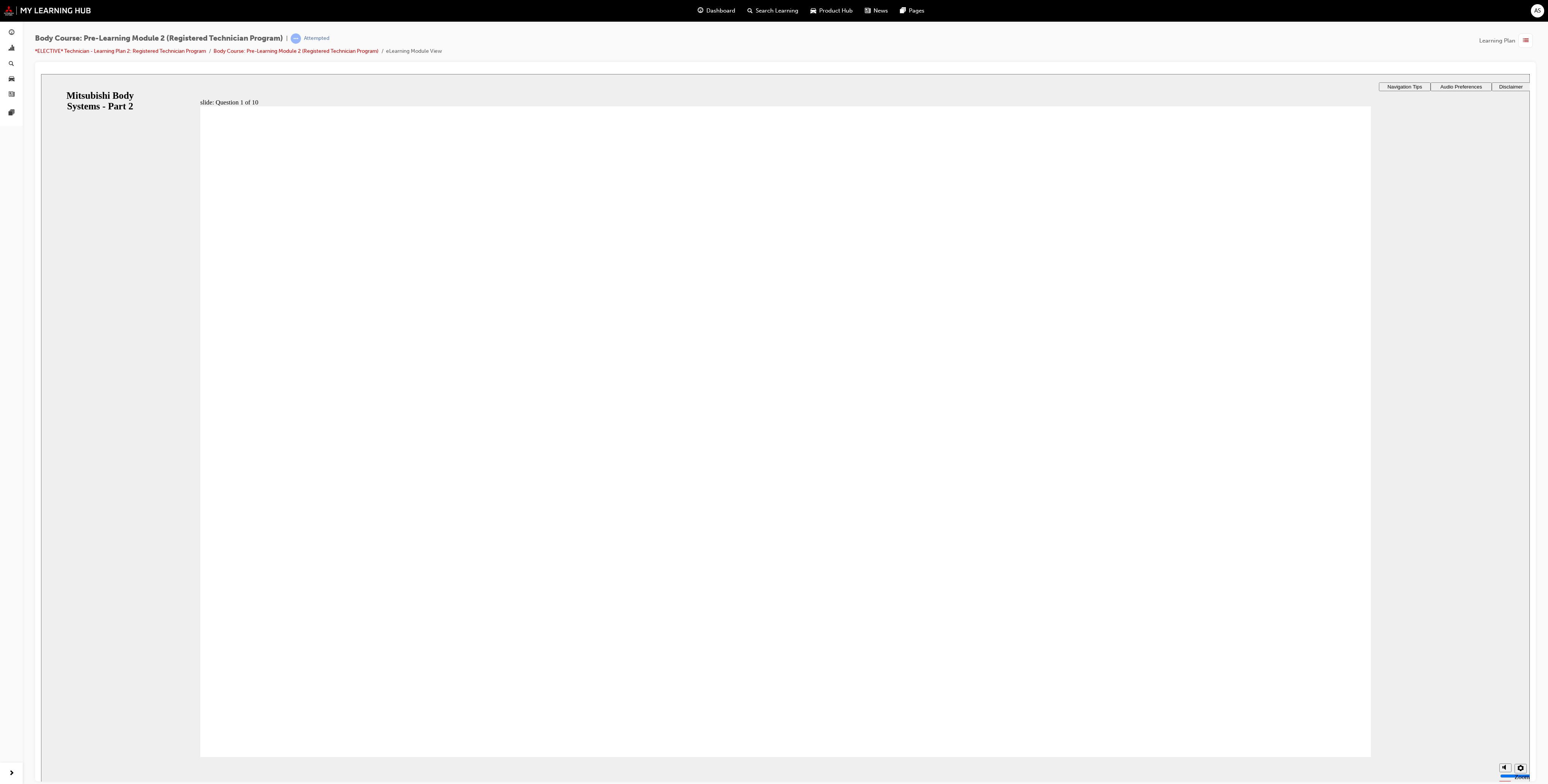
radio input "true"
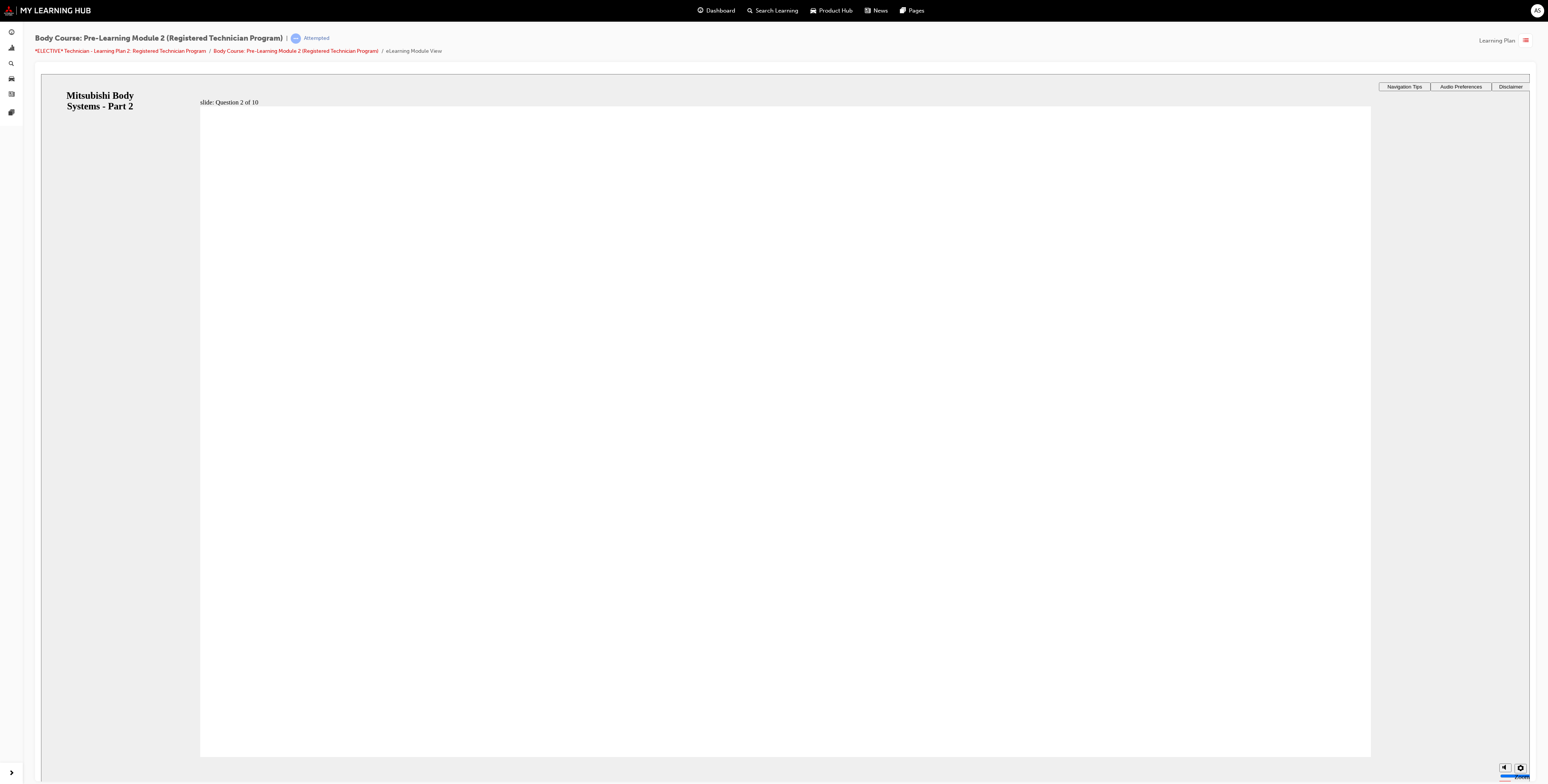
radio input "true"
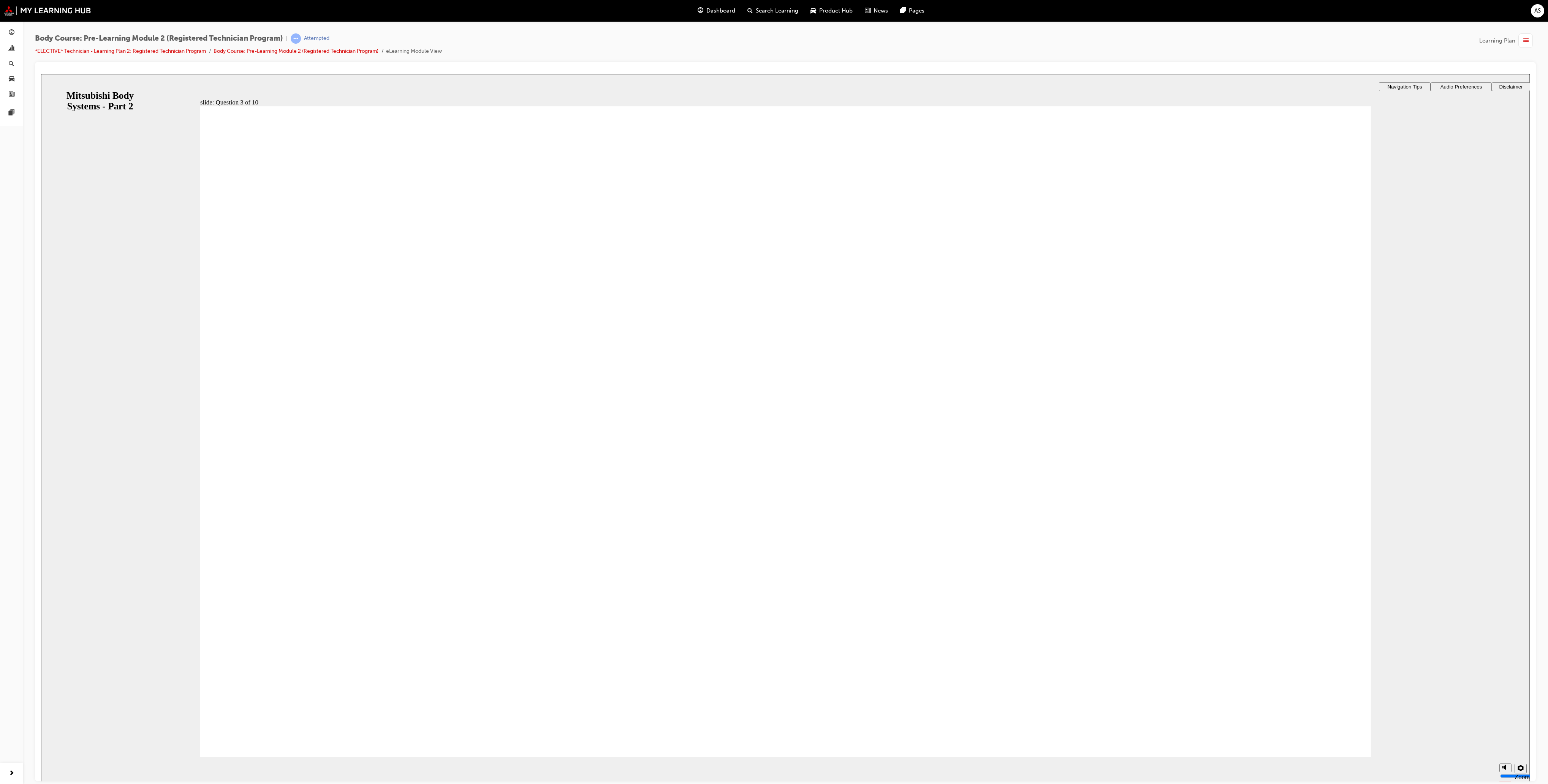
checkbox input "true"
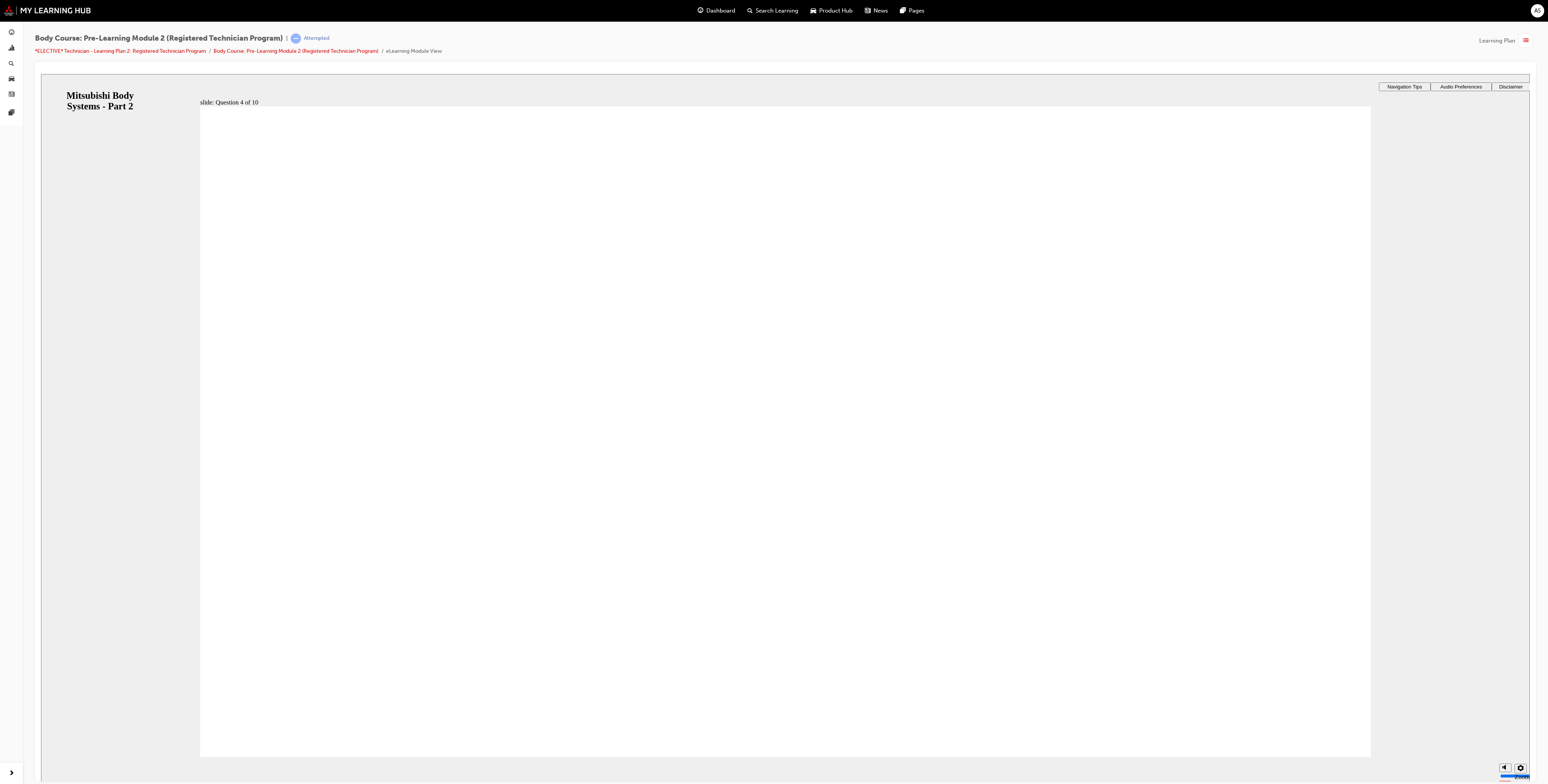
checkbox input "true"
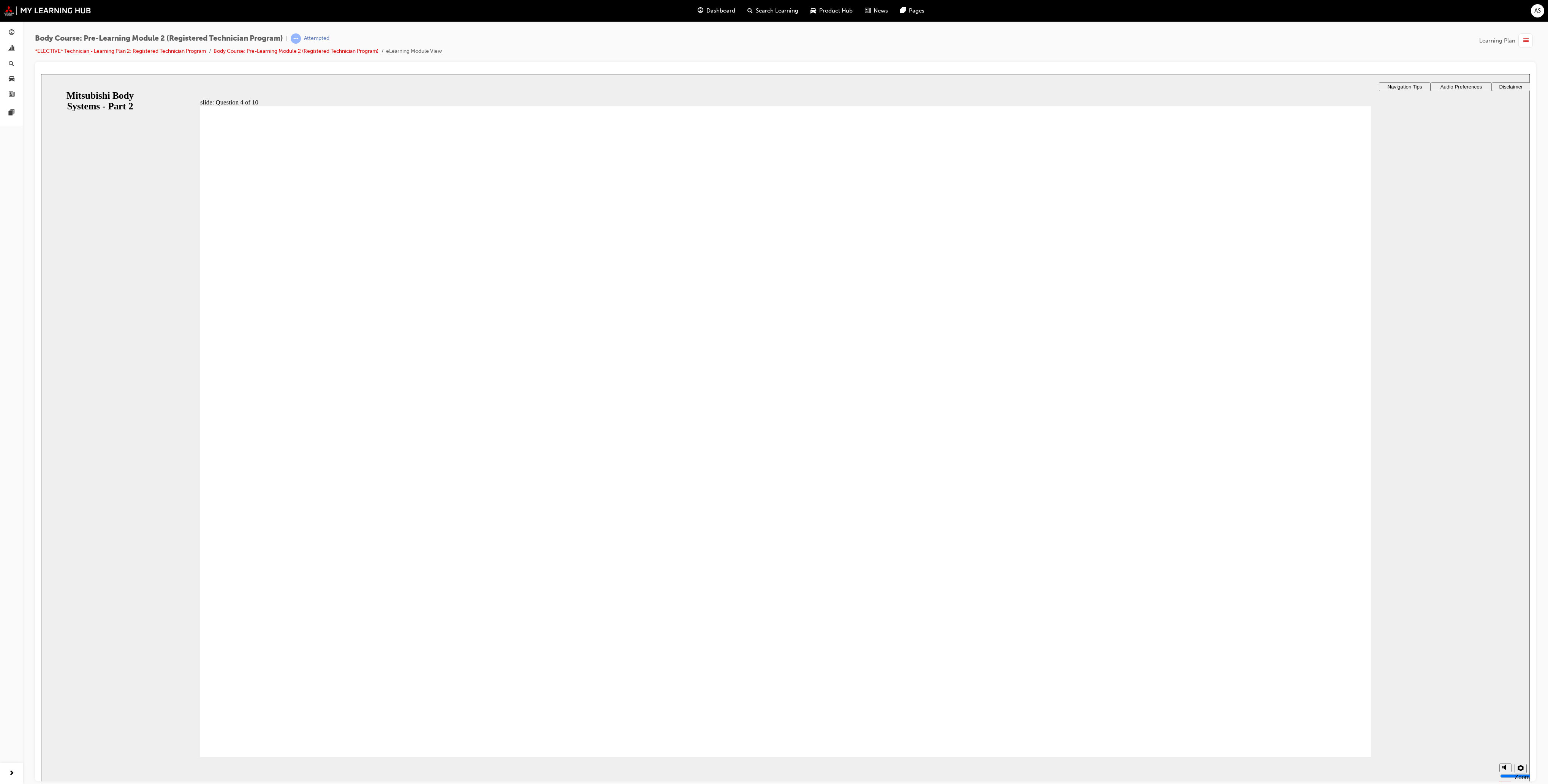
radio input "true"
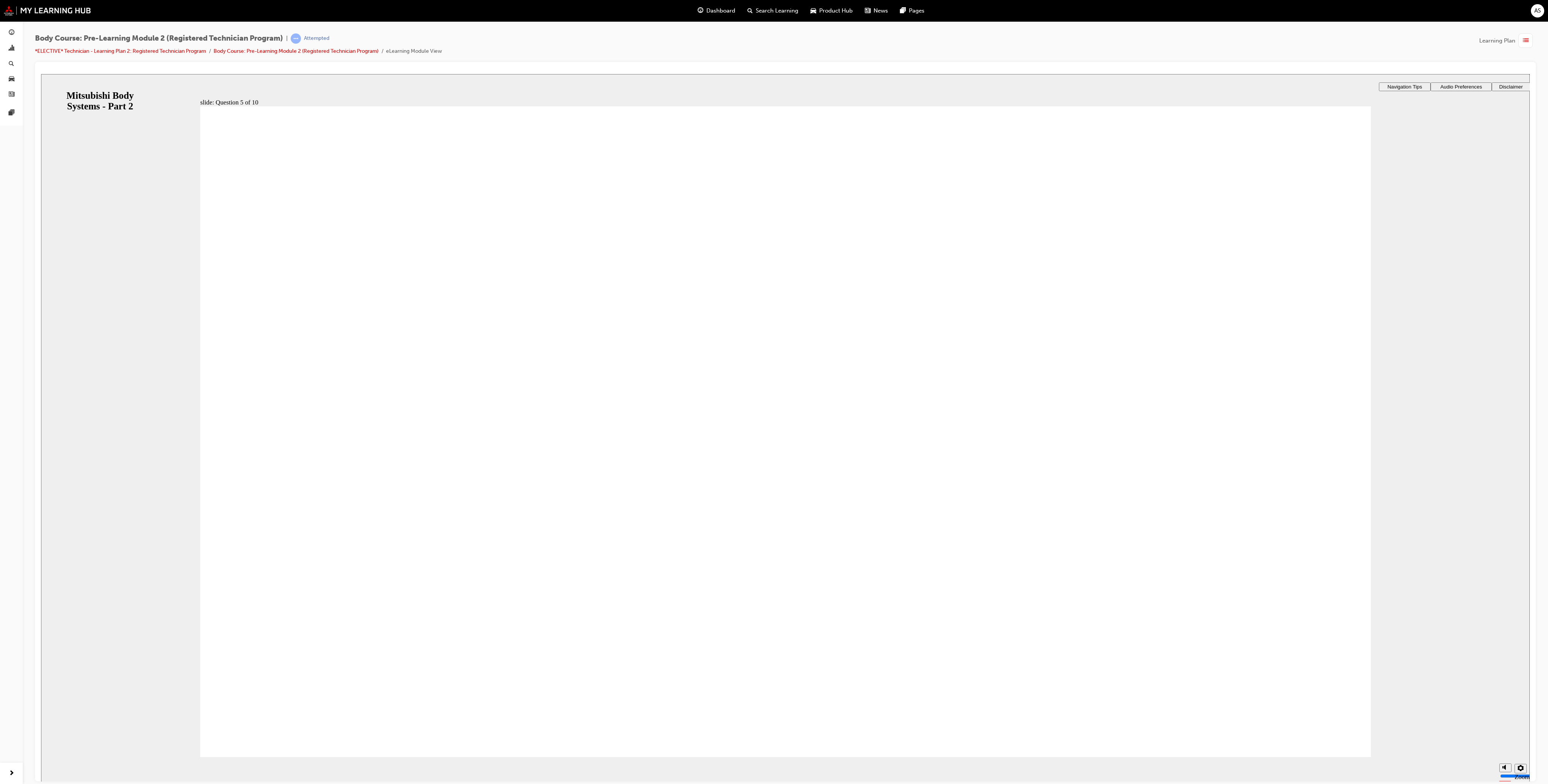
radio input "true"
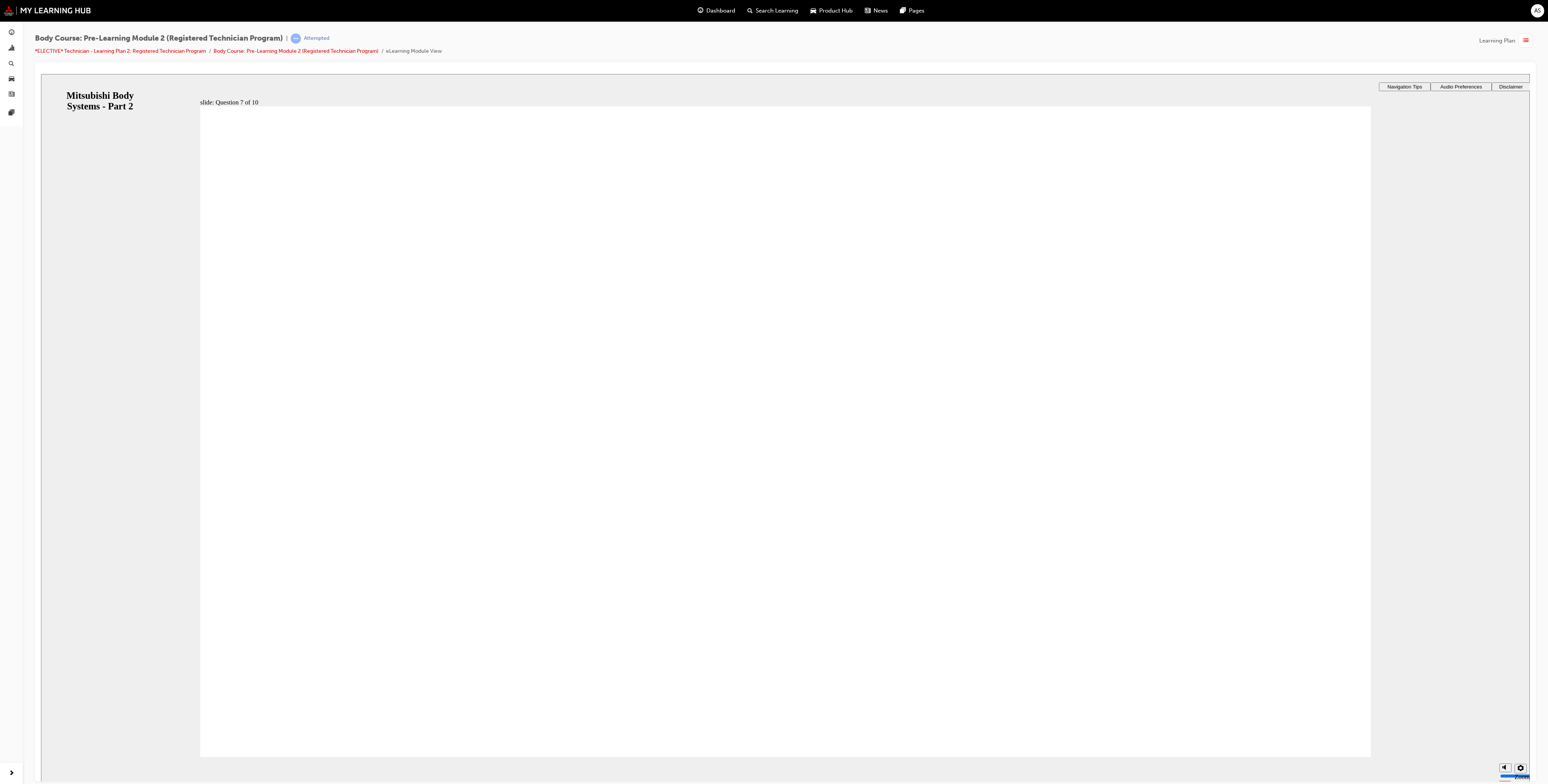
radio input "true"
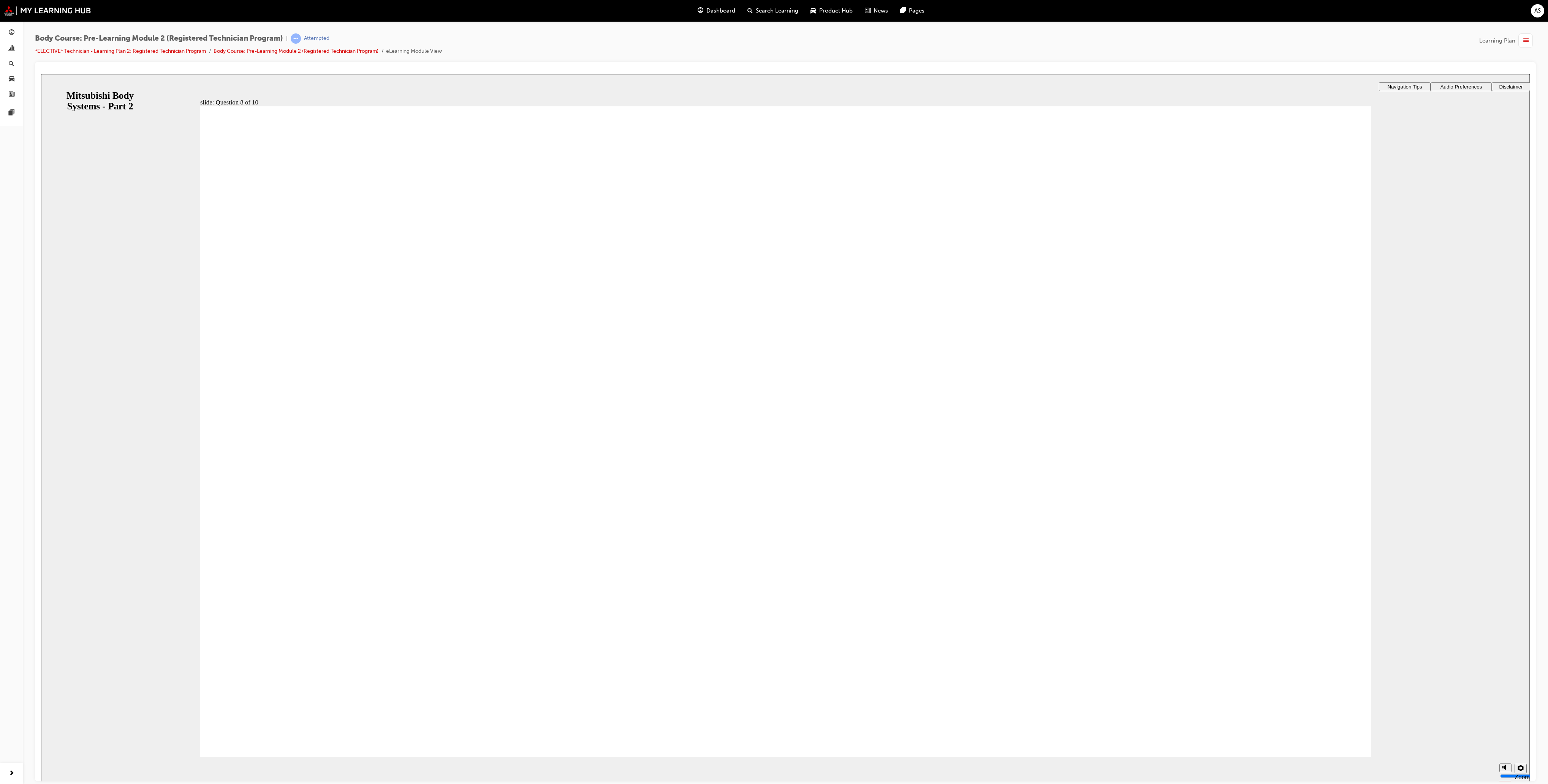
radio input "true"
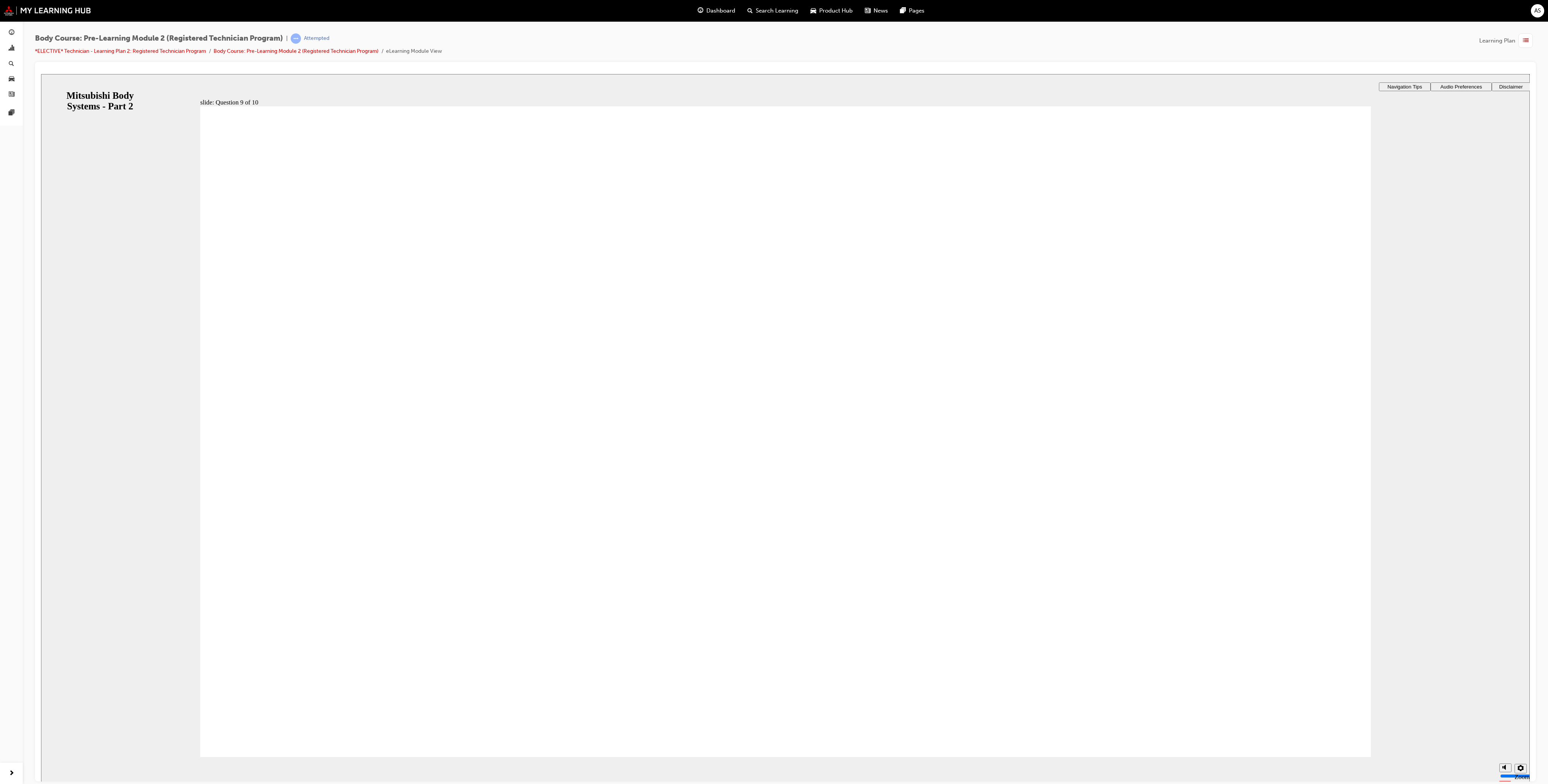
checkbox input "true"
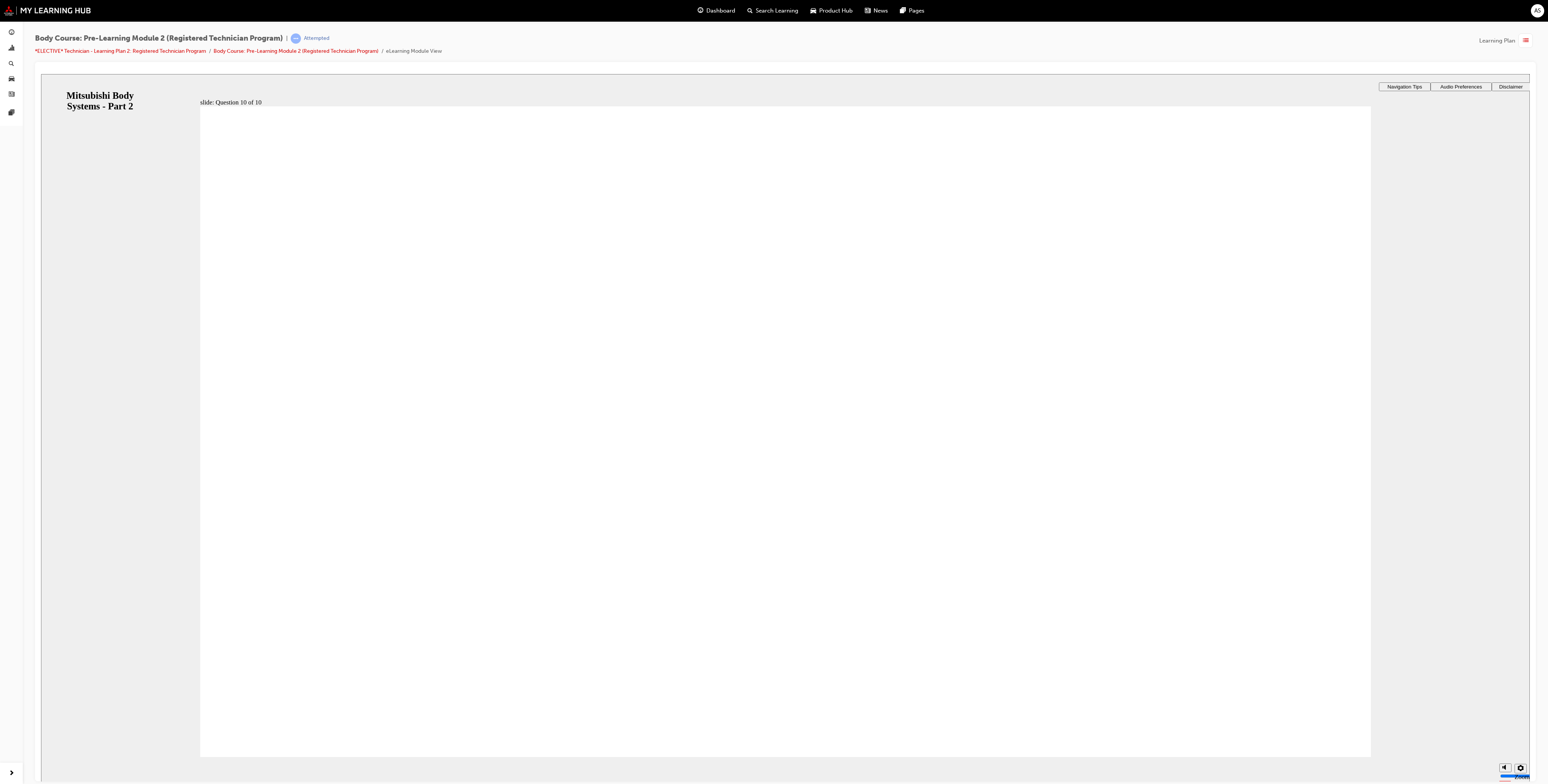
radio input "true"
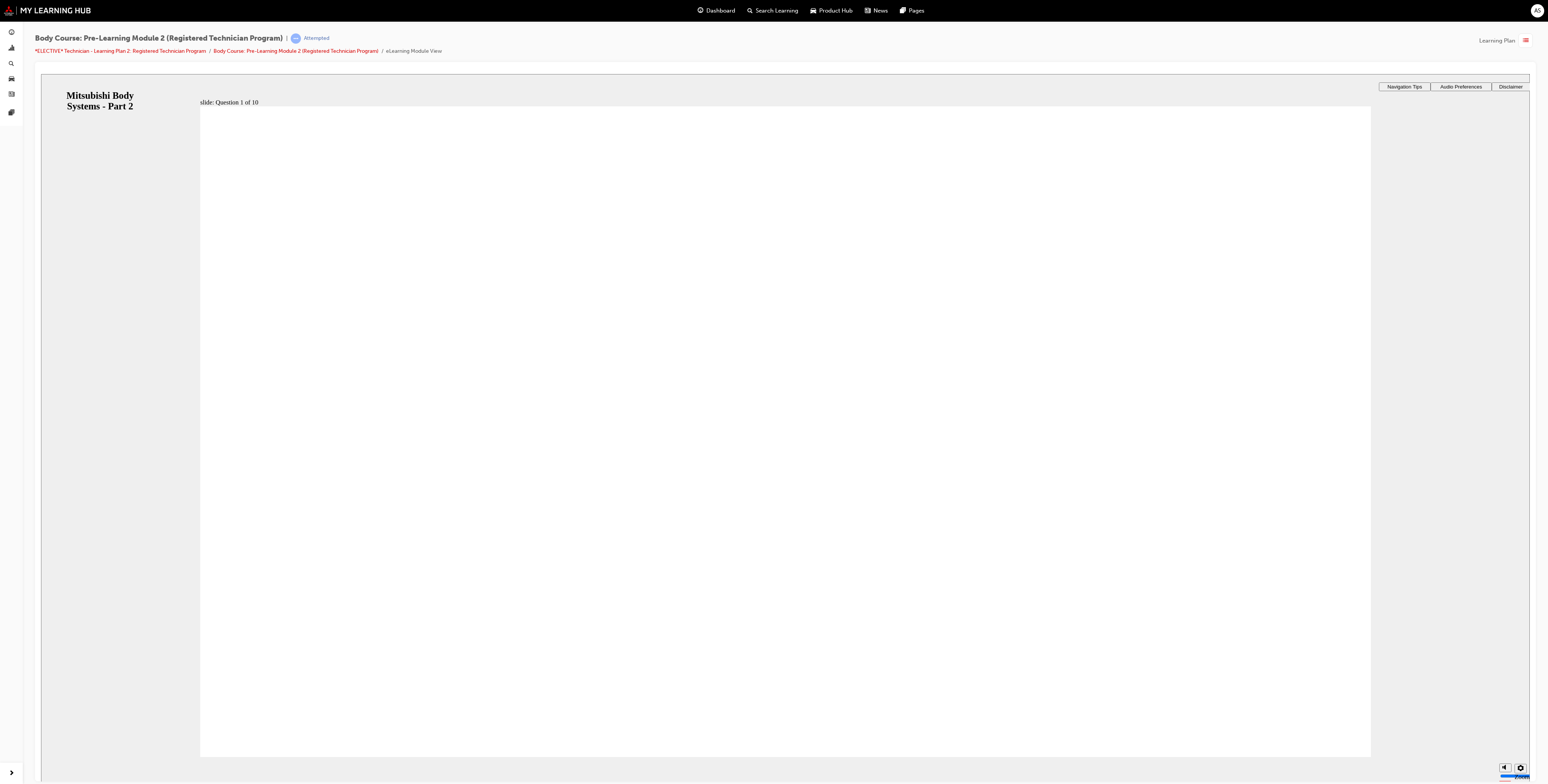
radio input "true"
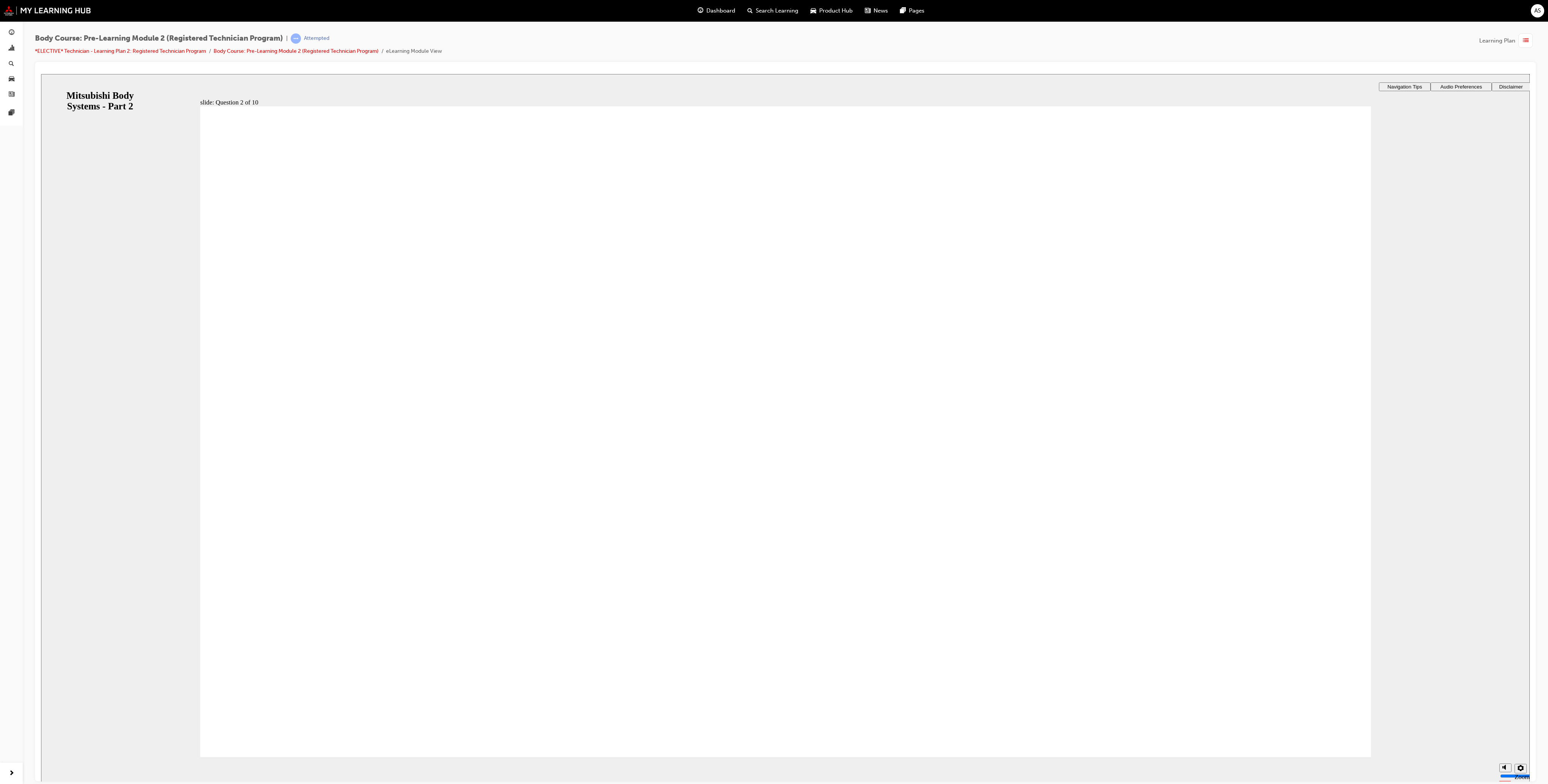
radio input "true"
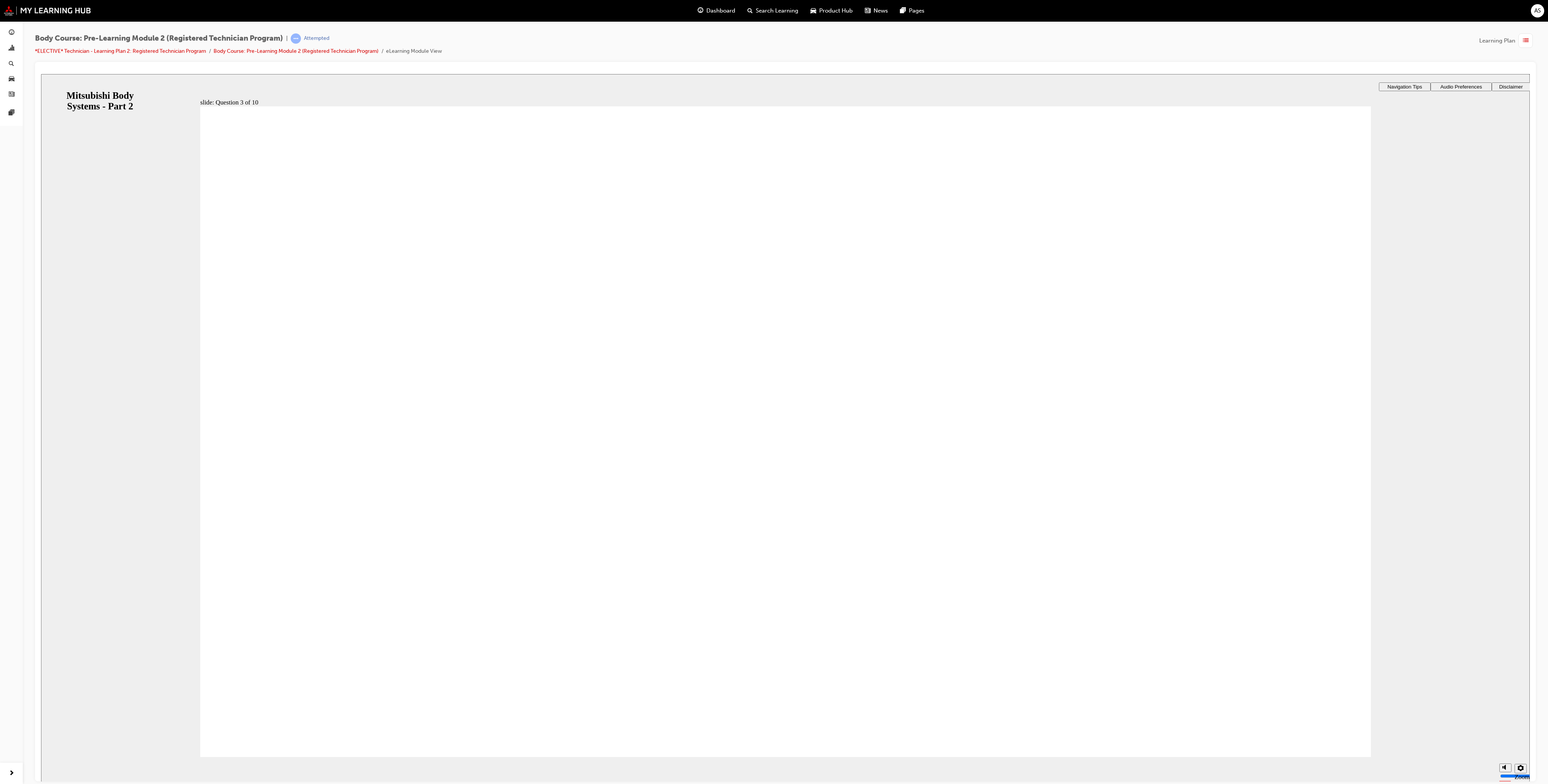
radio input "true"
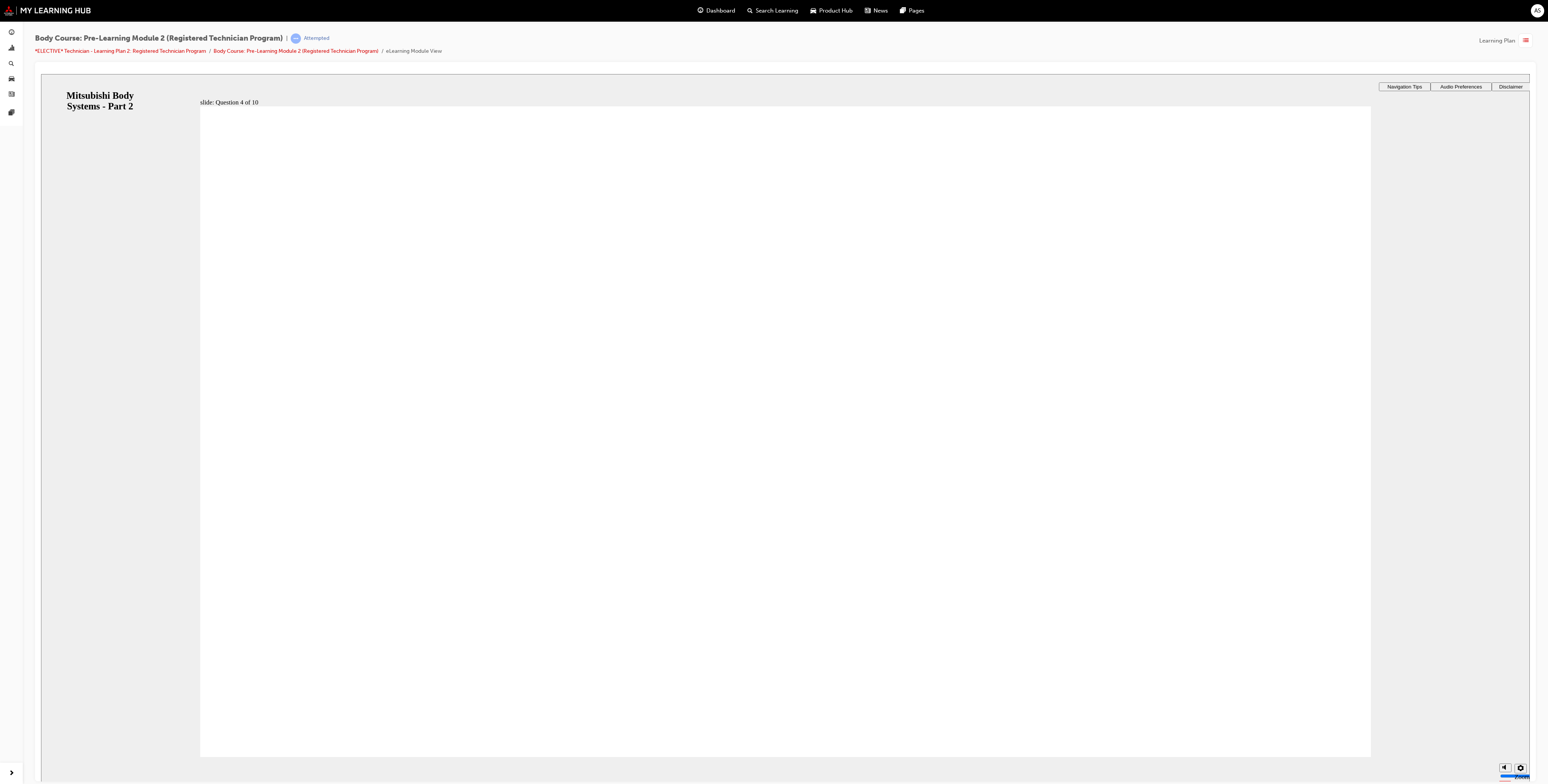
checkbox input "true"
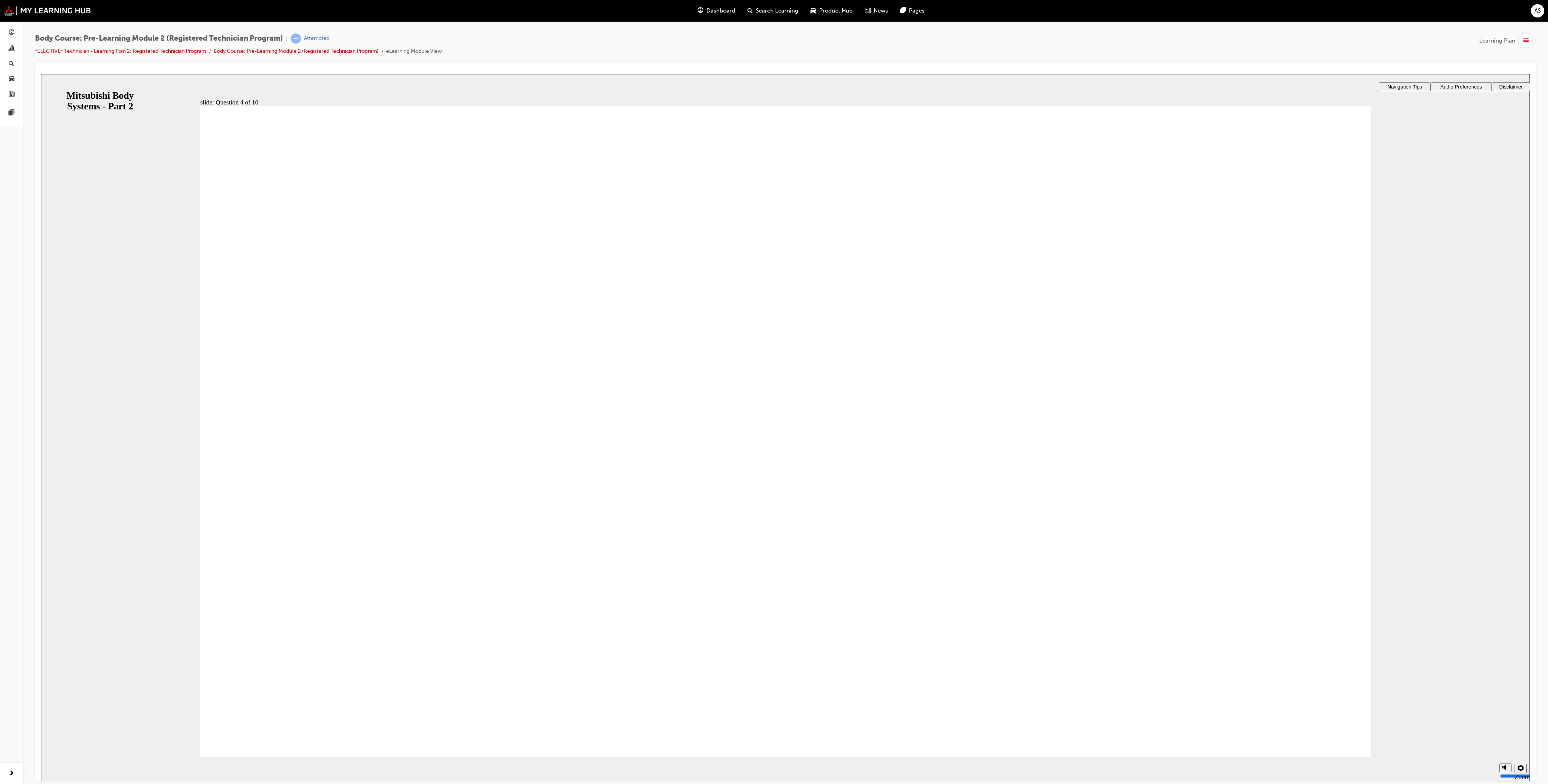
checkbox input "true"
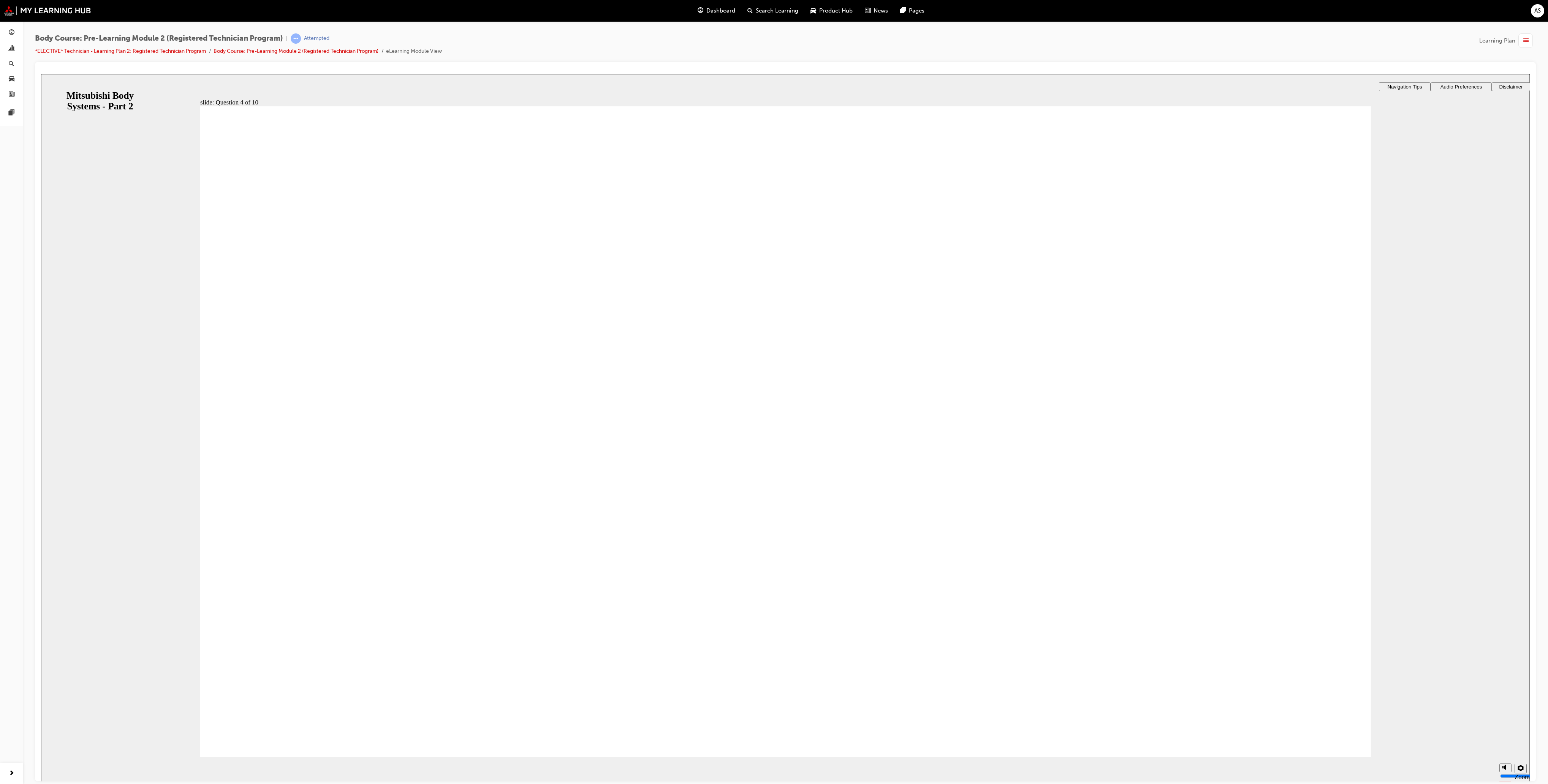
radio input "true"
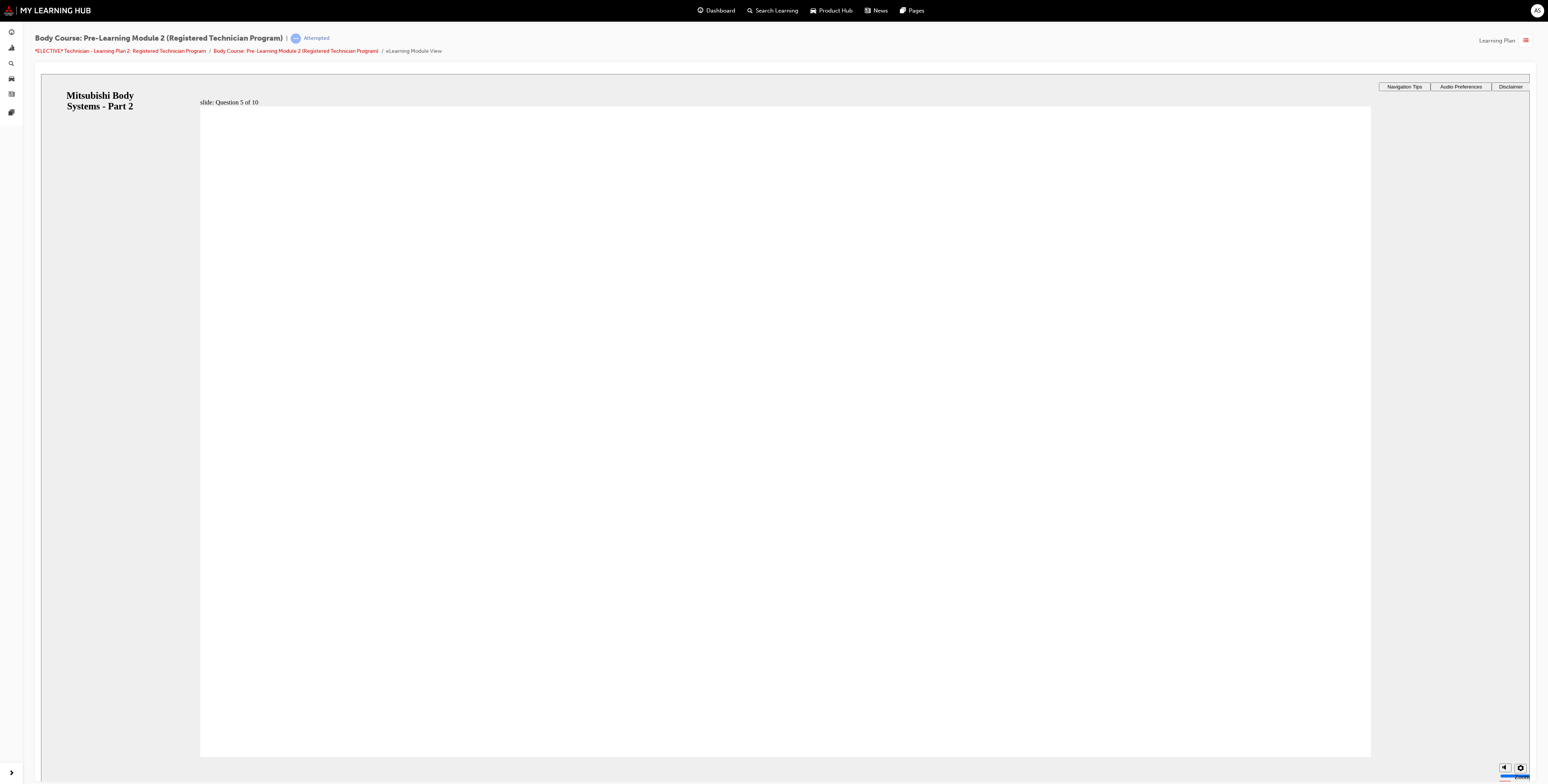
radio input "true"
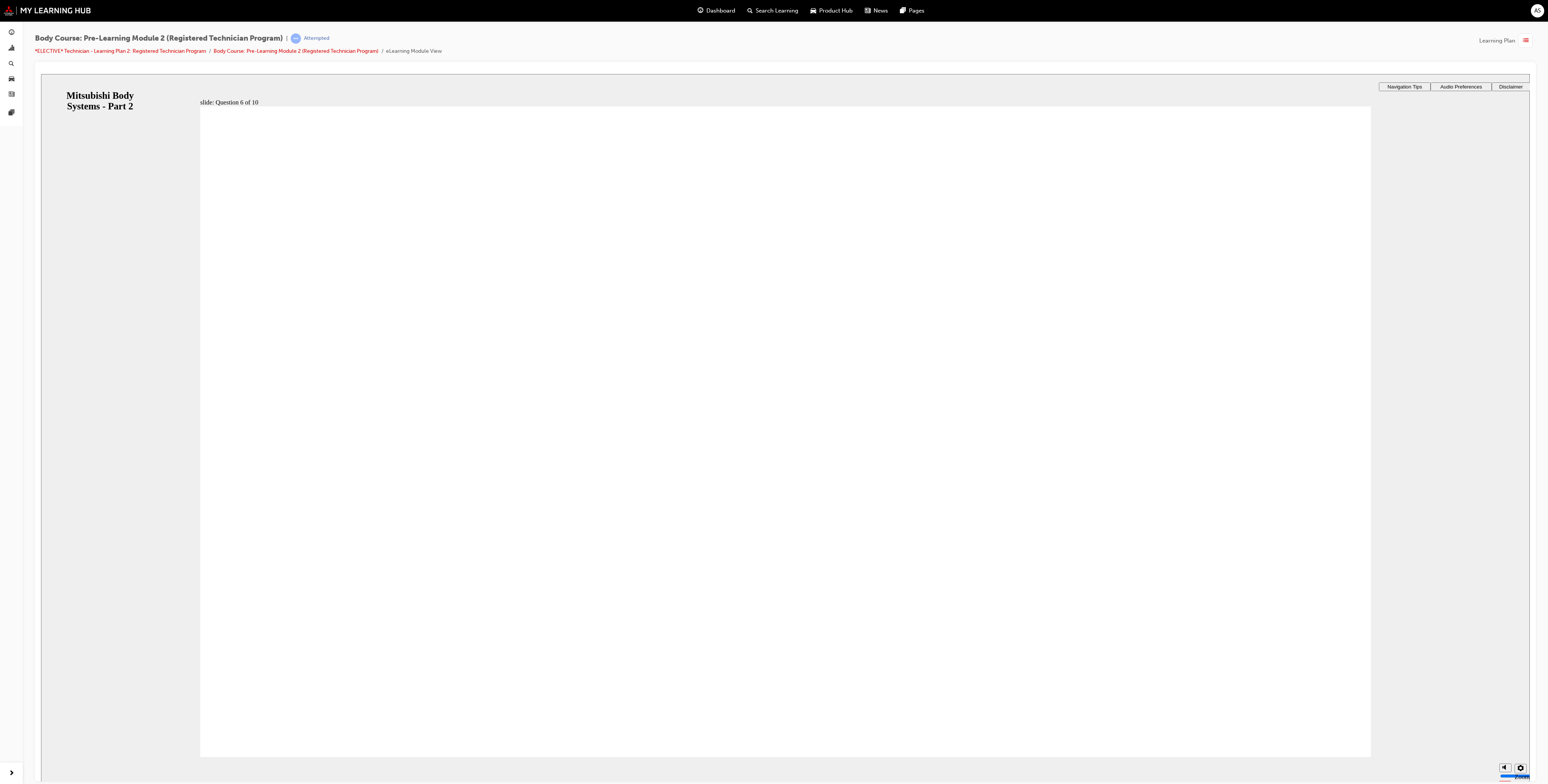
radio input "true"
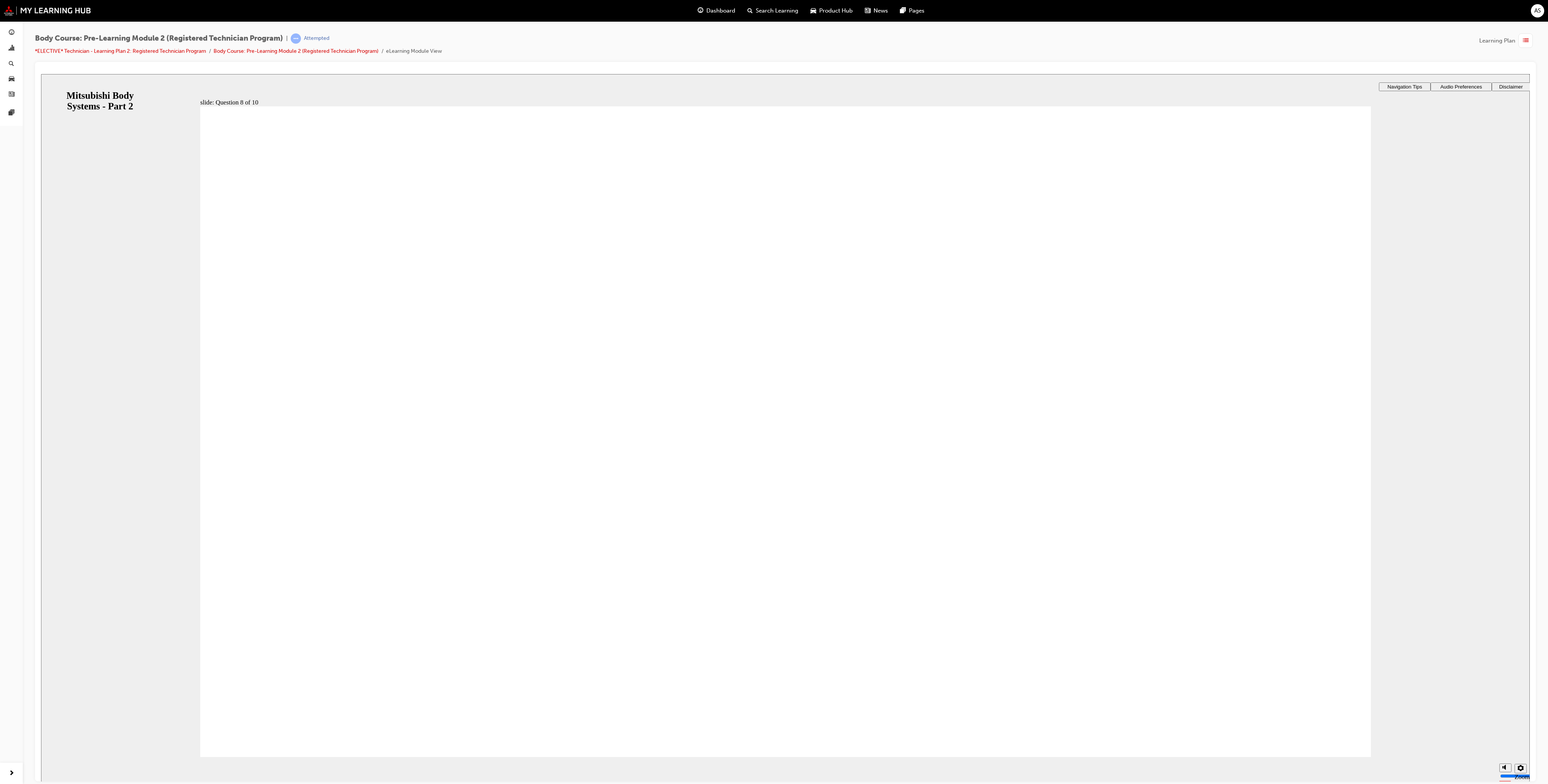
drag, startPoint x: 536, startPoint y: 383, endPoint x: 389, endPoint y: 440, distance: 157.7
radio input "false"
radio input "true"
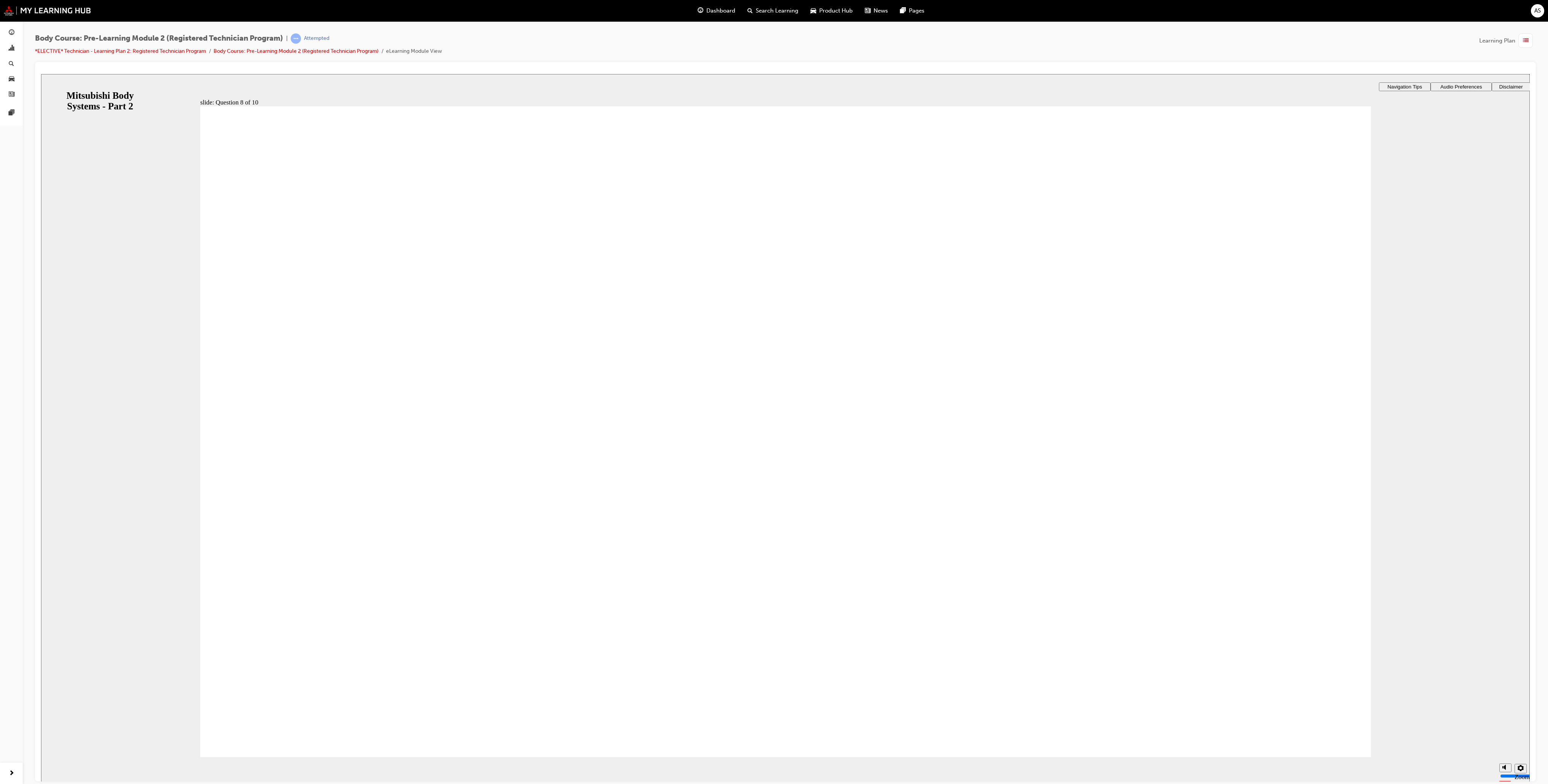
checkbox input "true"
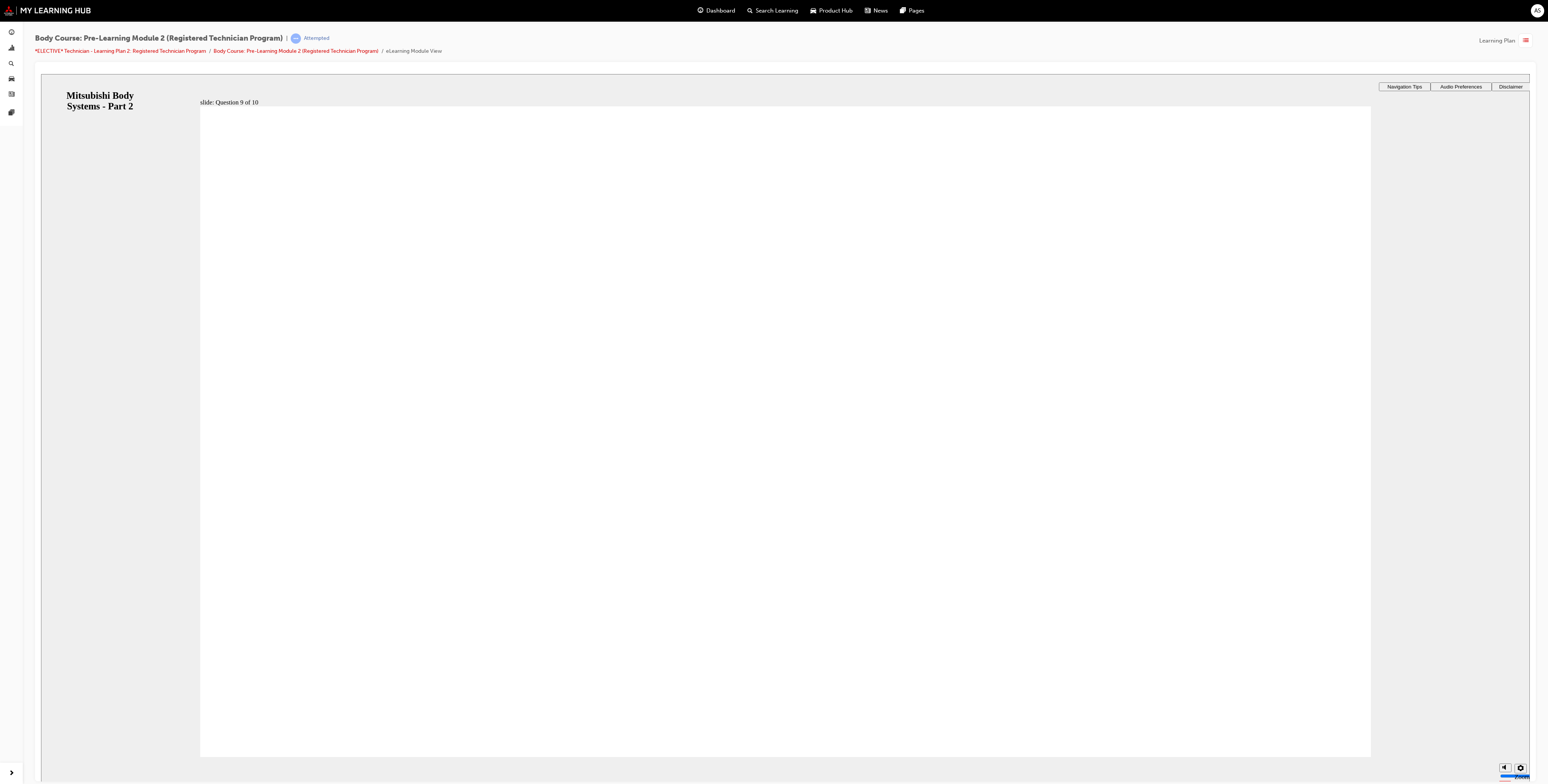
radio input "true"
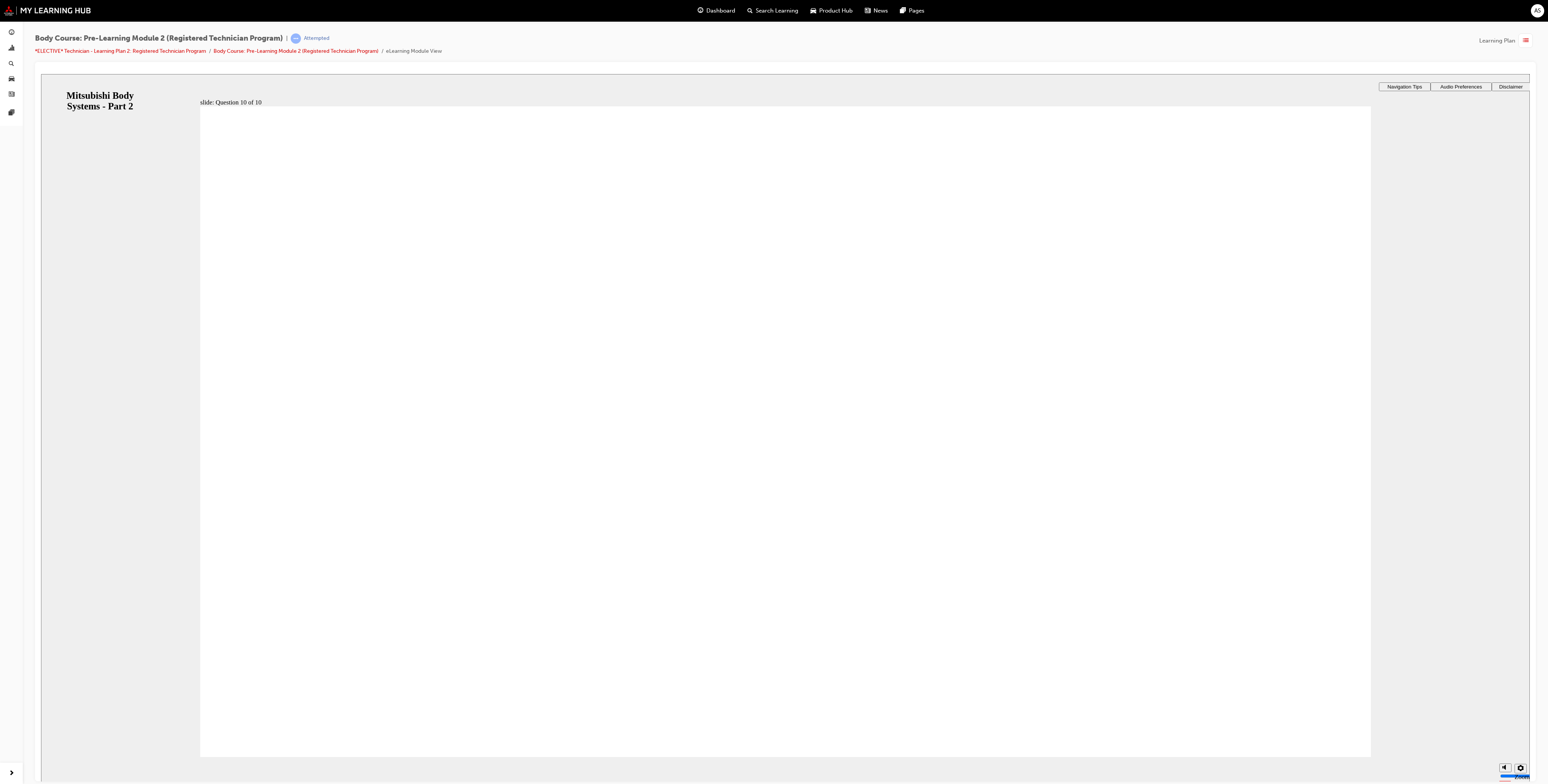
radio input "true"
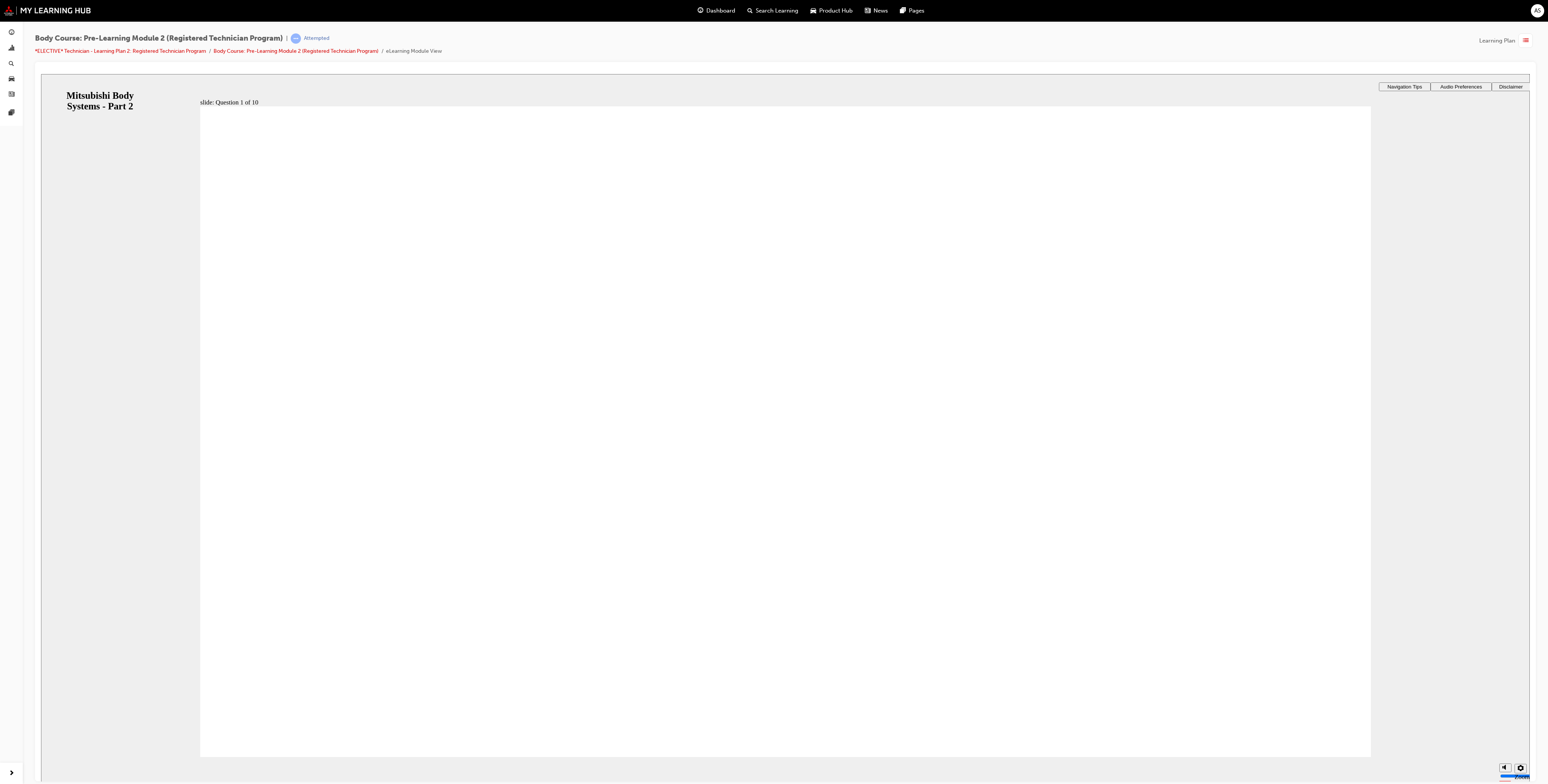
radio input "true"
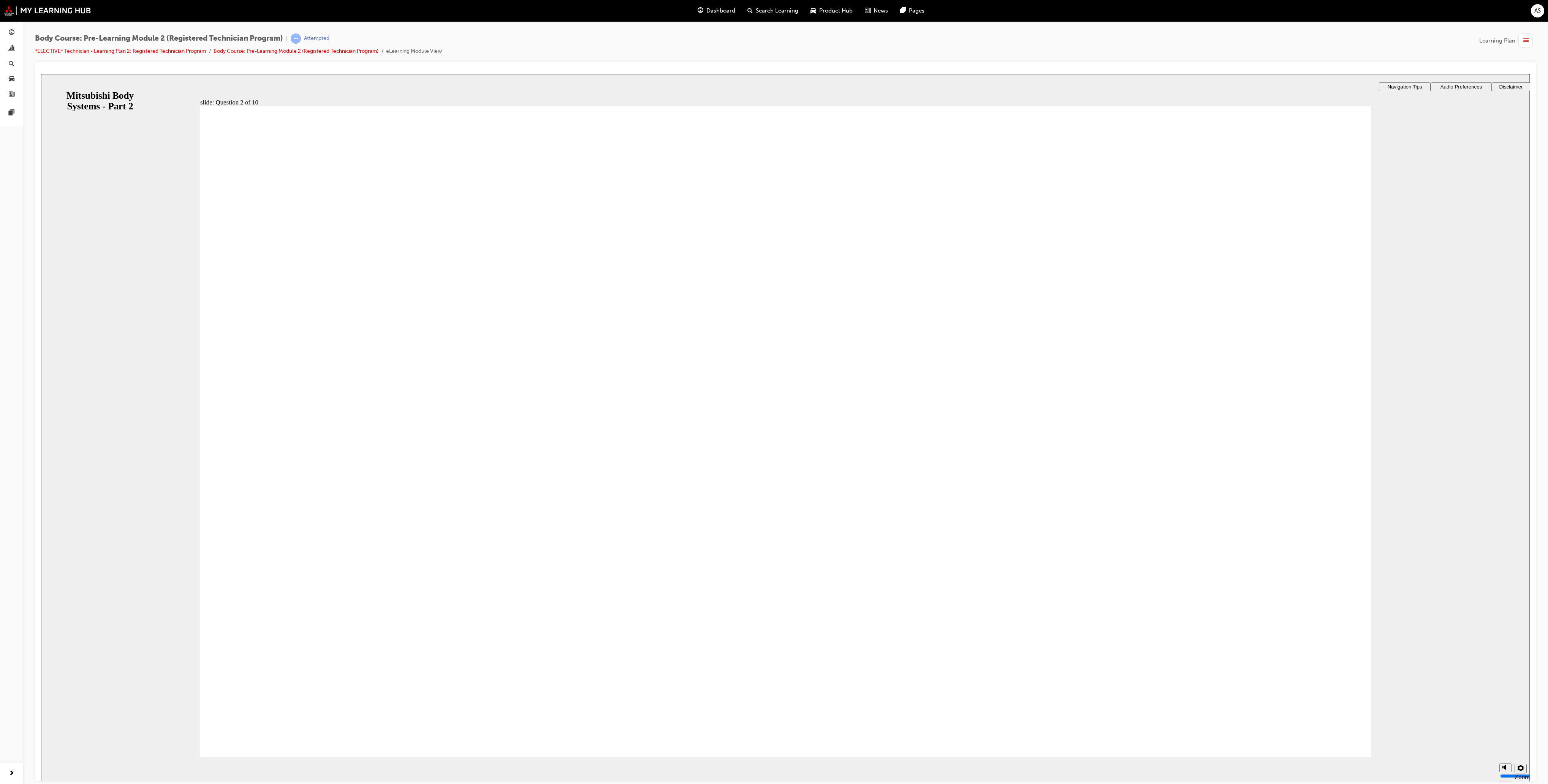
drag, startPoint x: 355, startPoint y: 677, endPoint x: 351, endPoint y: 693, distance: 16.5
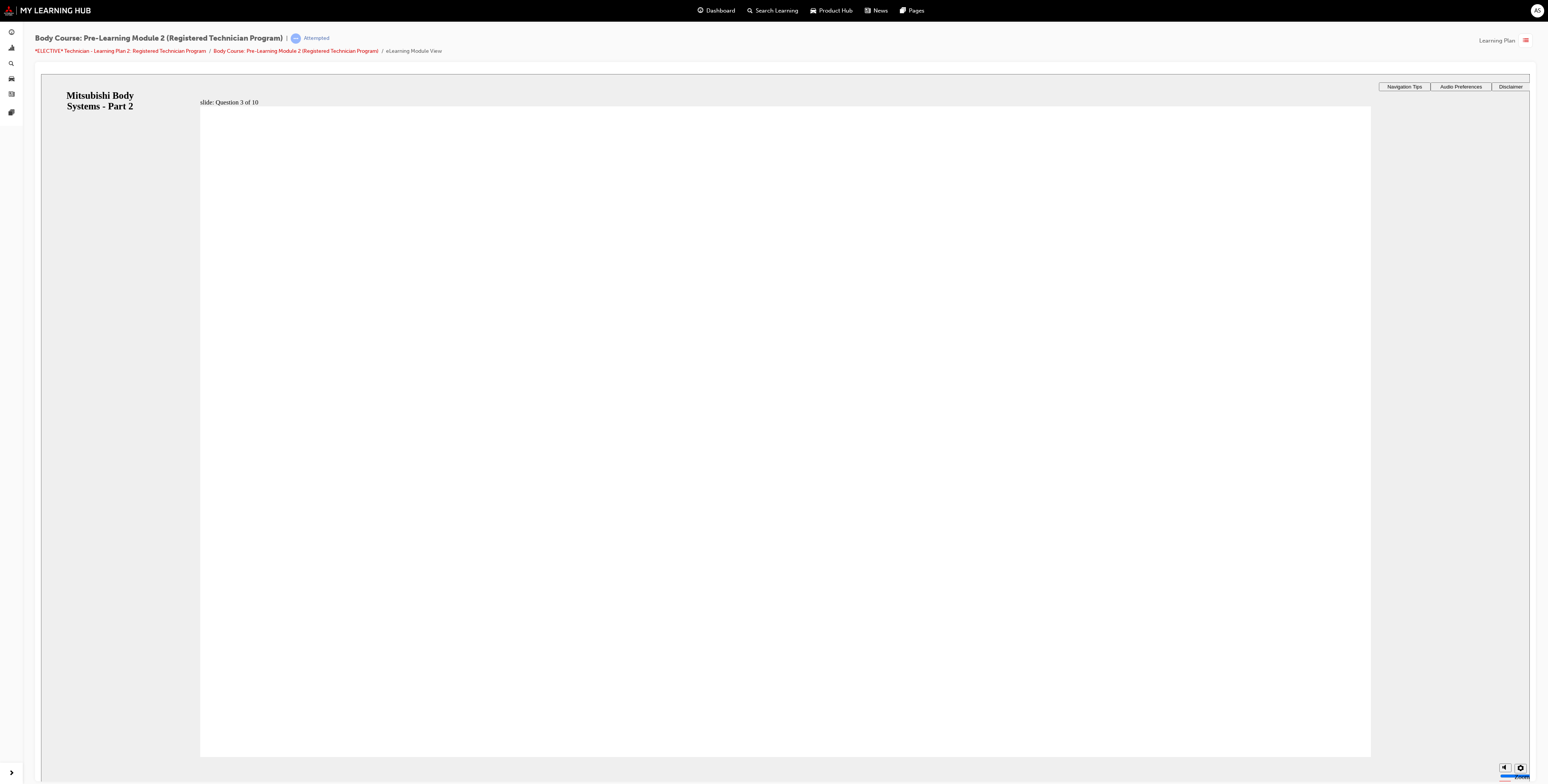
radio input "true"
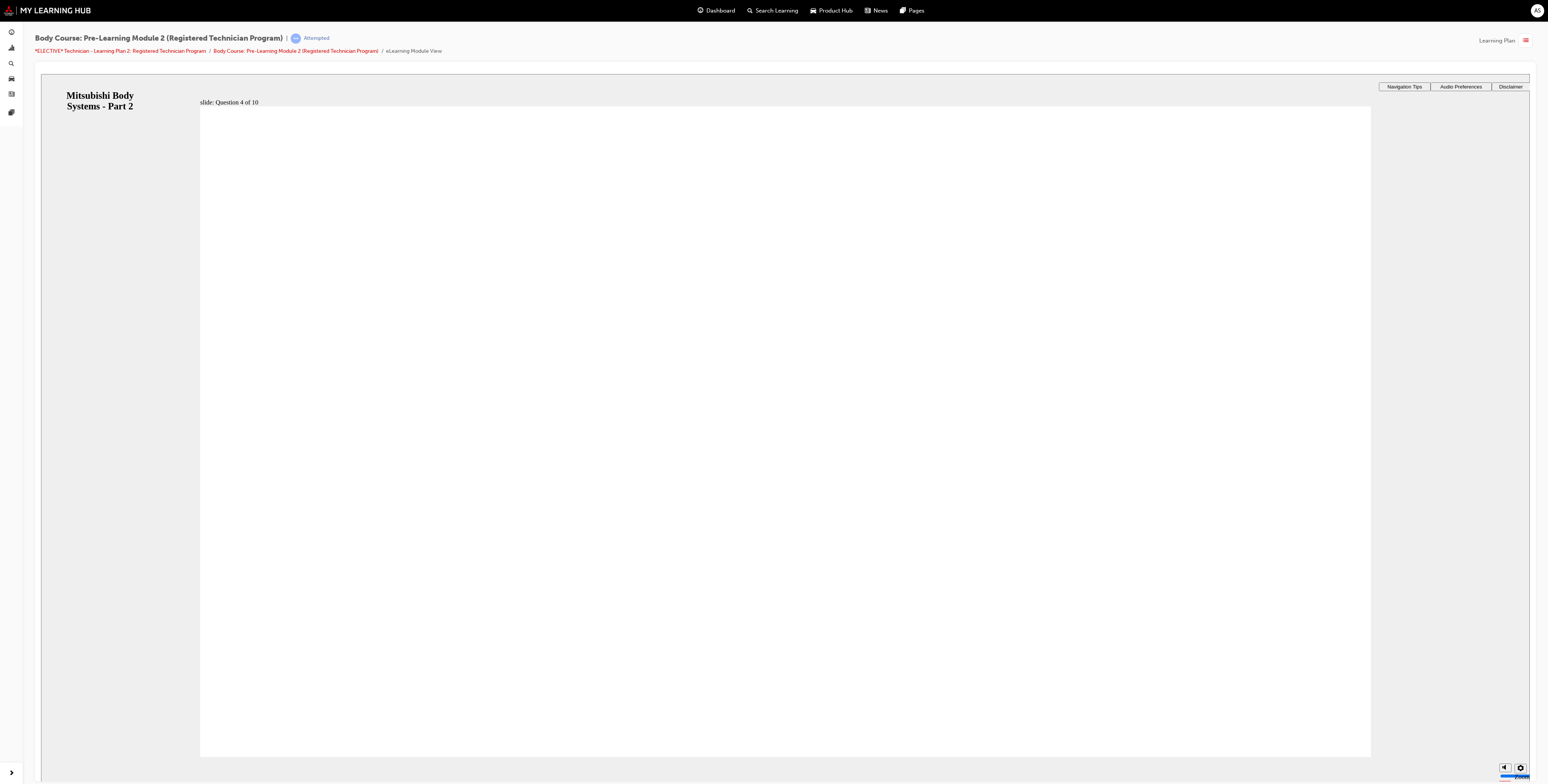
drag, startPoint x: 271, startPoint y: 400, endPoint x: 263, endPoint y: 470, distance: 70.5
checkbox input "true"
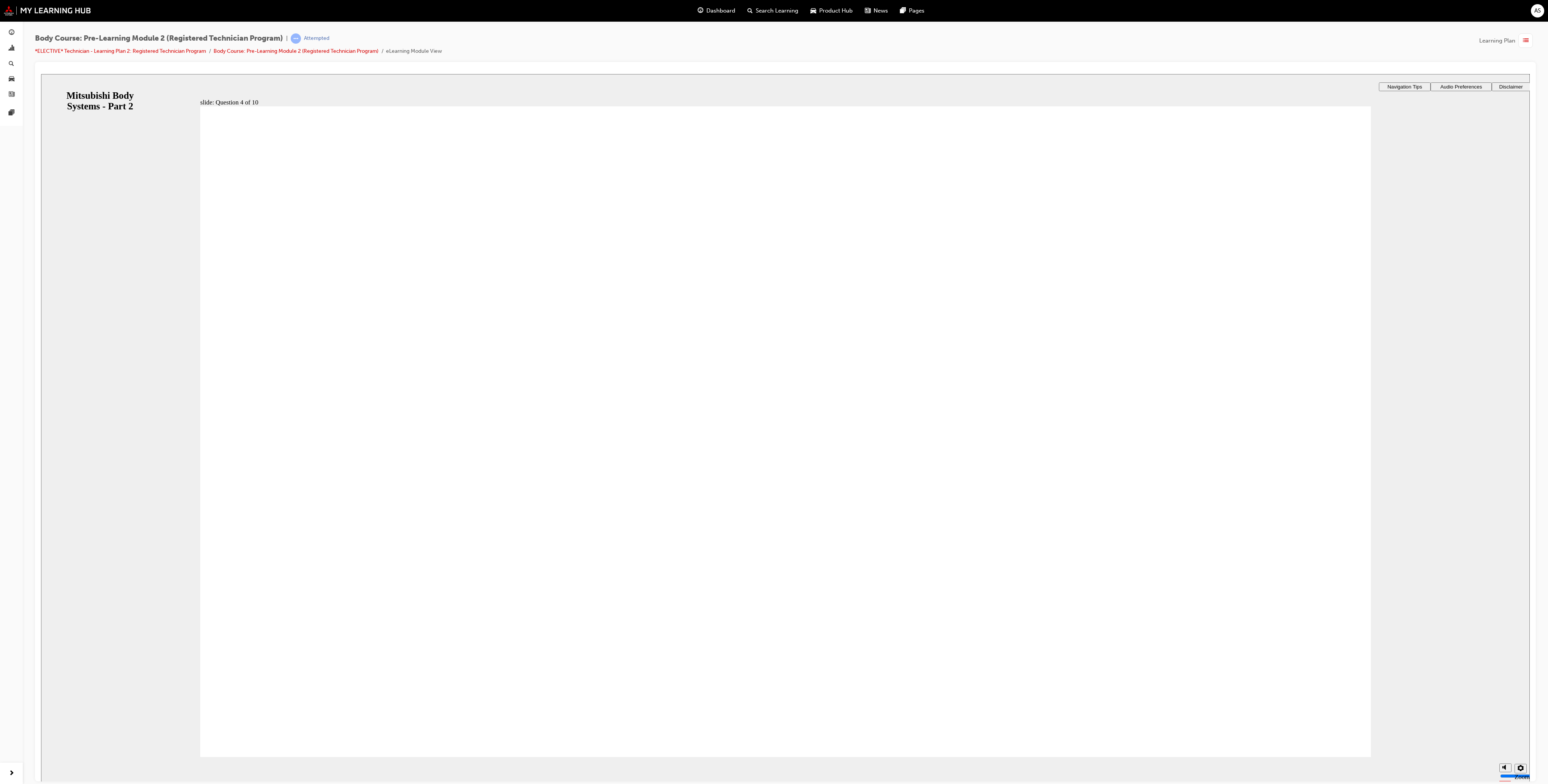
checkbox input "true"
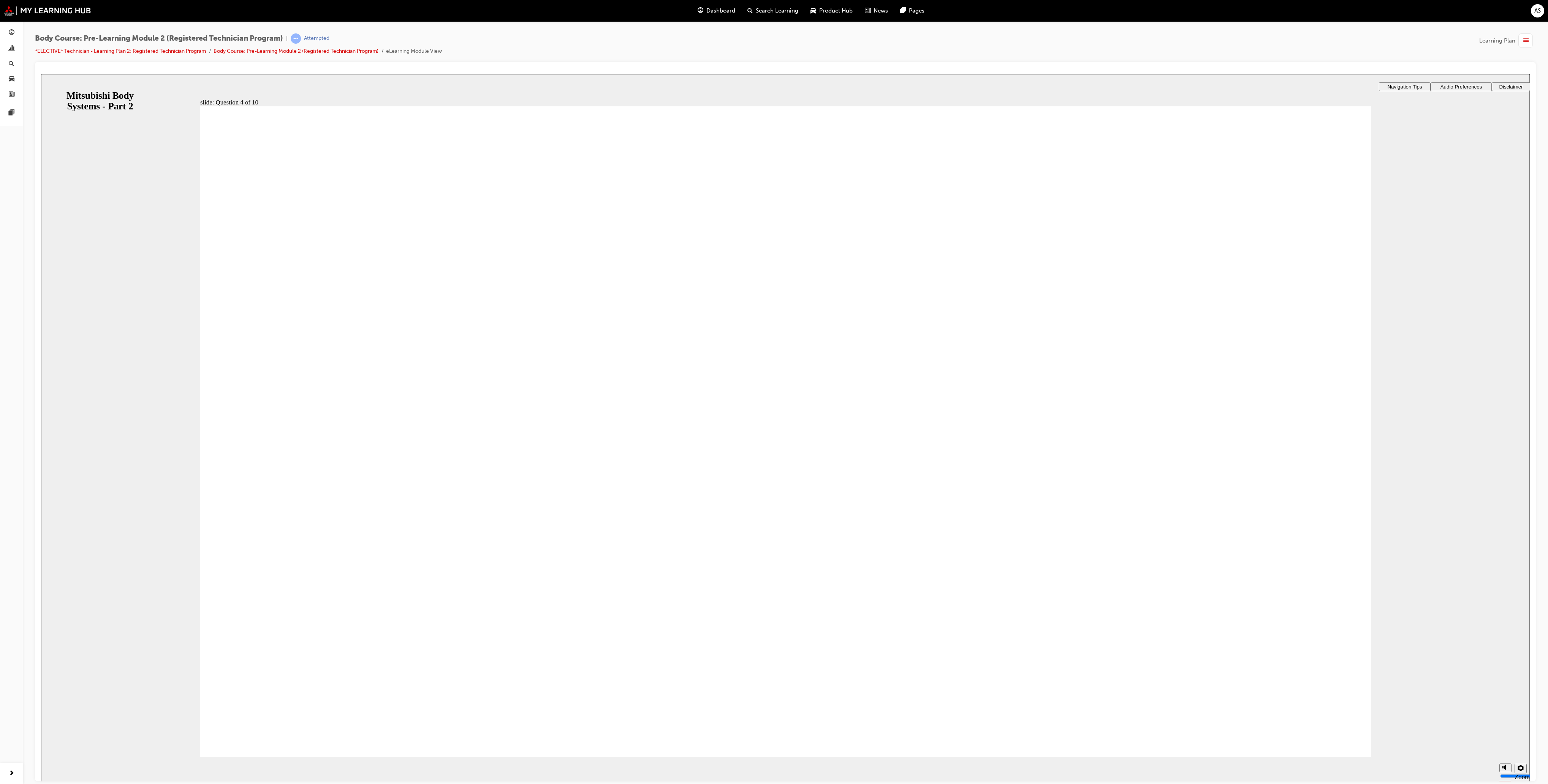
radio input "true"
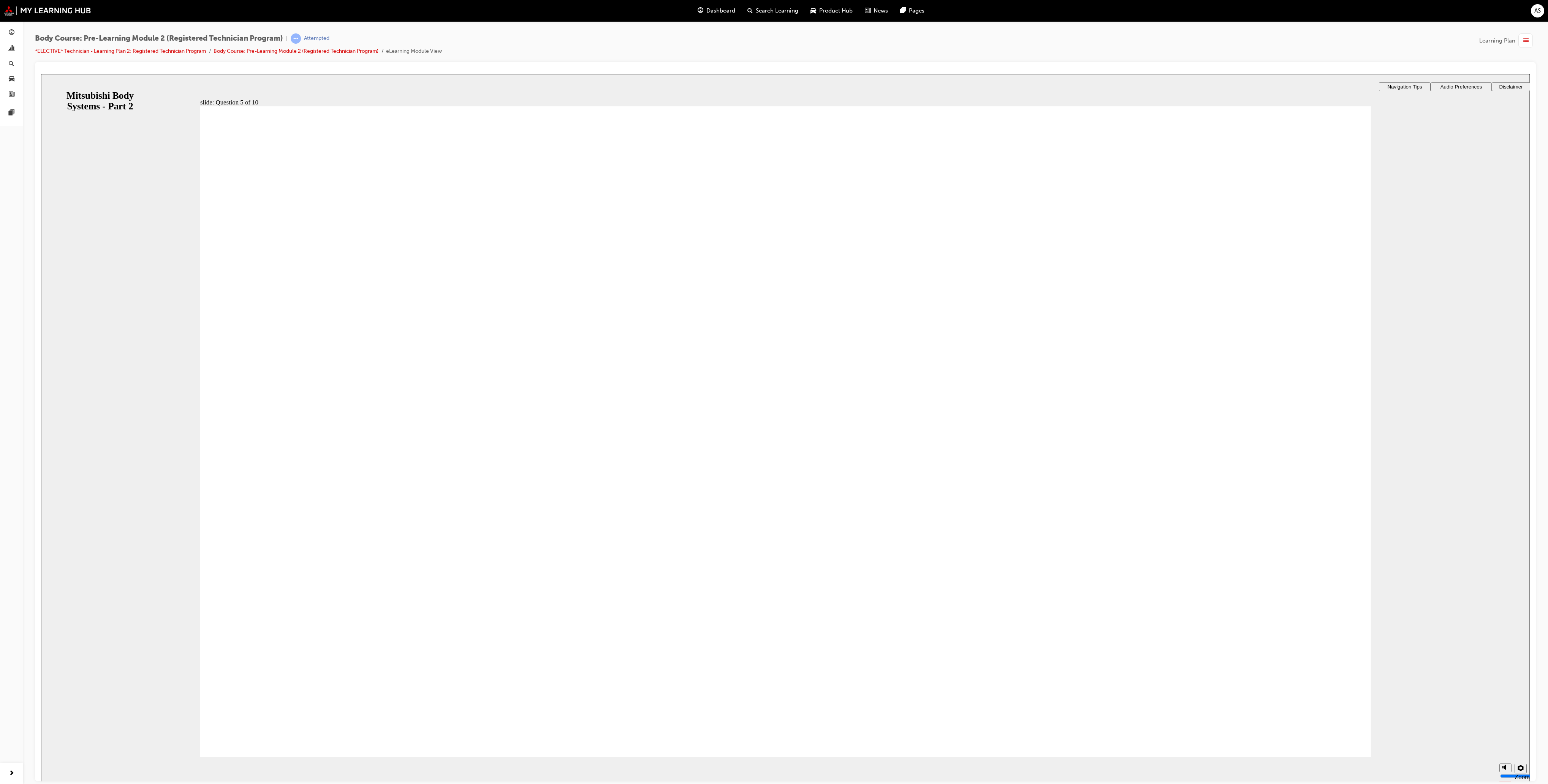
drag, startPoint x: 455, startPoint y: 464, endPoint x: 472, endPoint y: 446, distance: 24.8
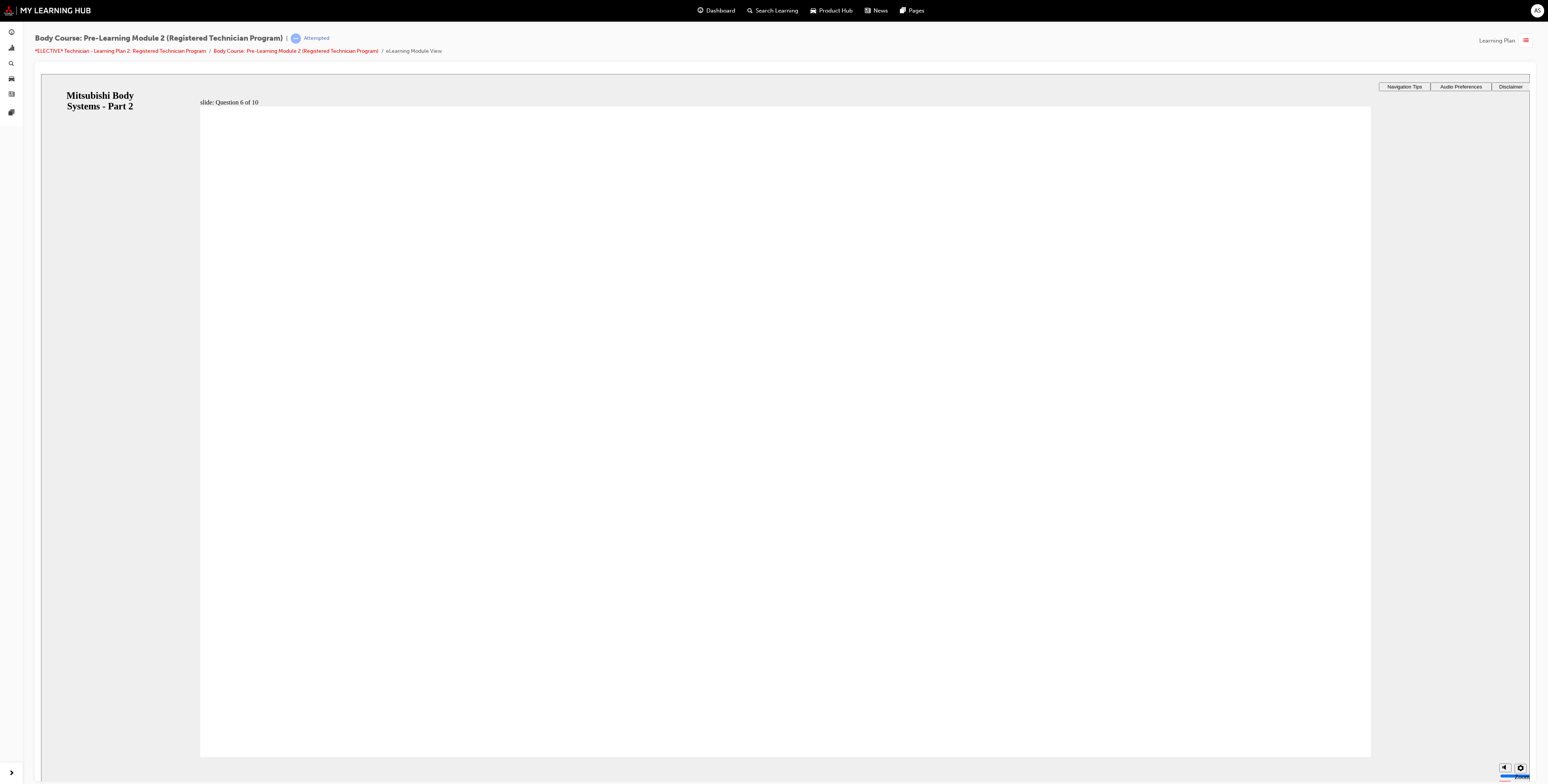
radio input "true"
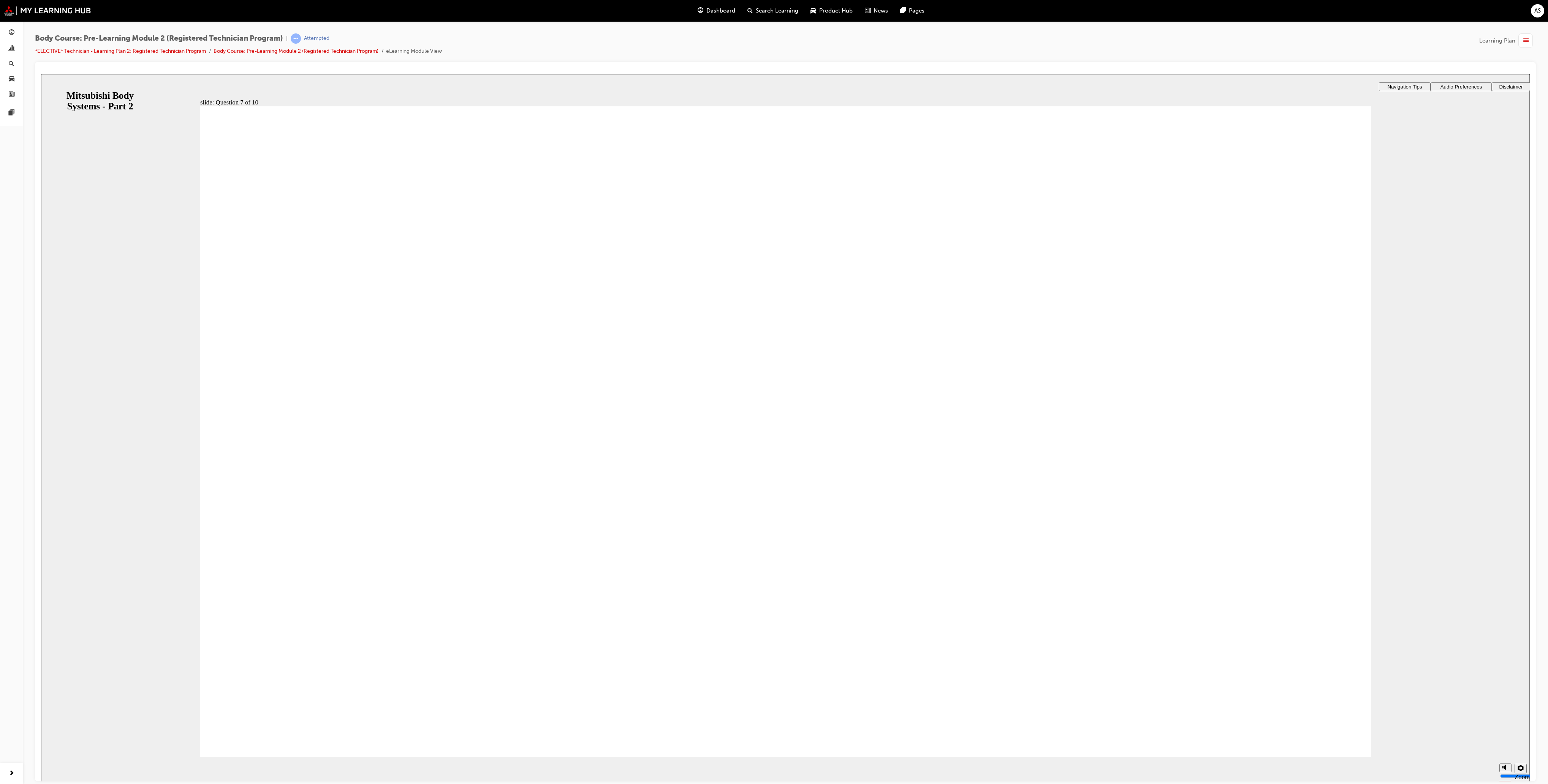
radio input "true"
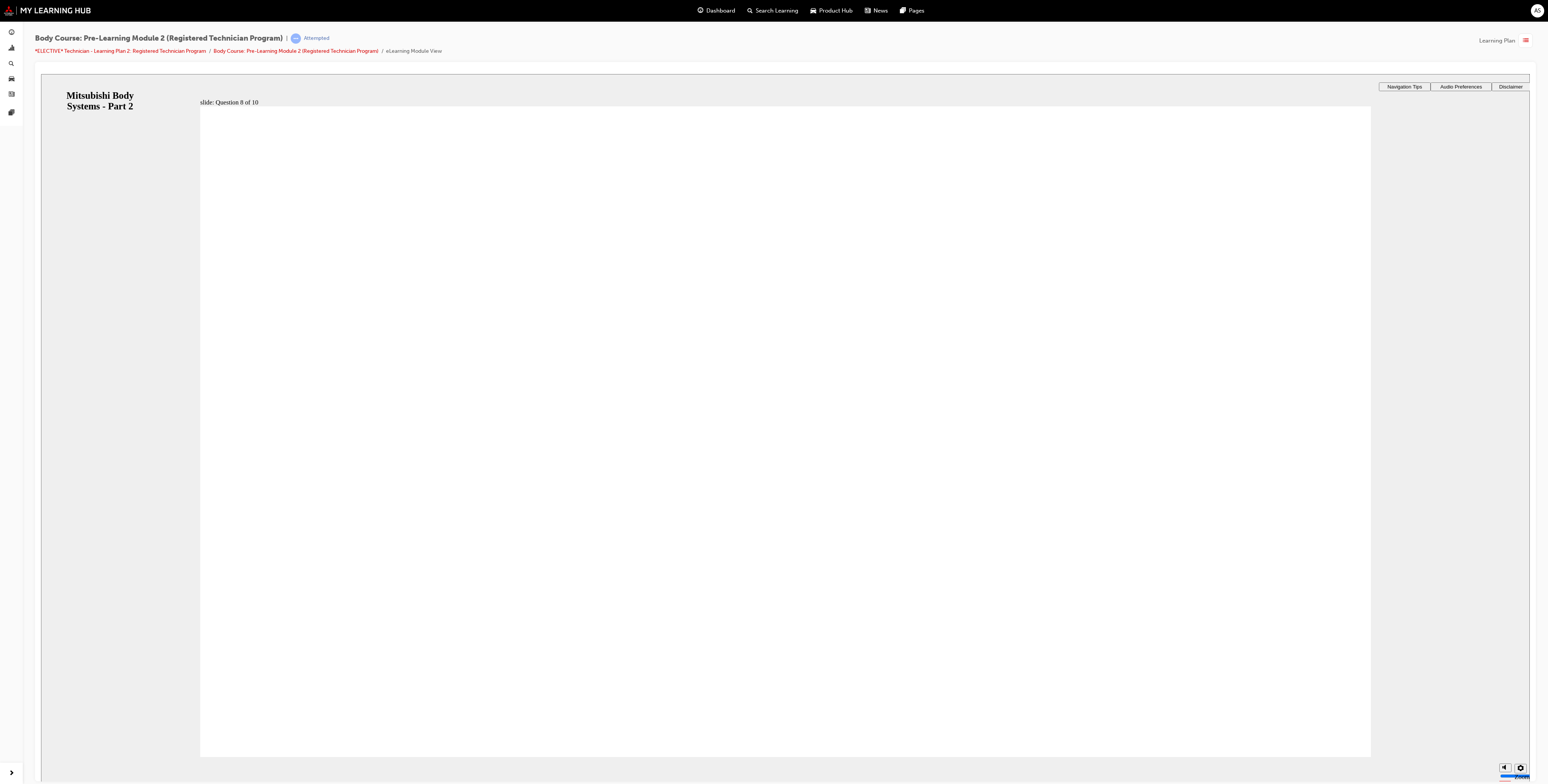
radio input "true"
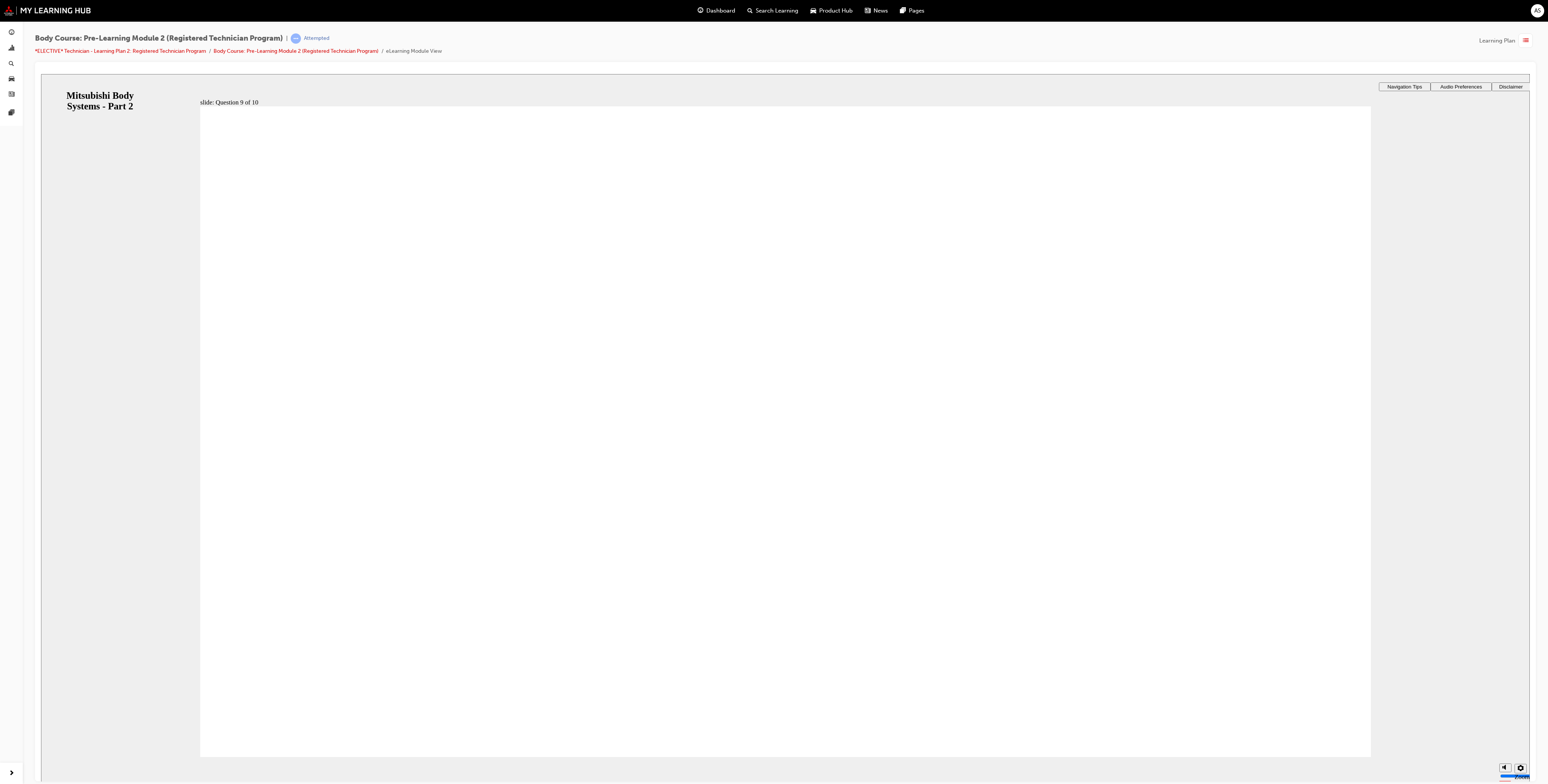
checkbox input "true"
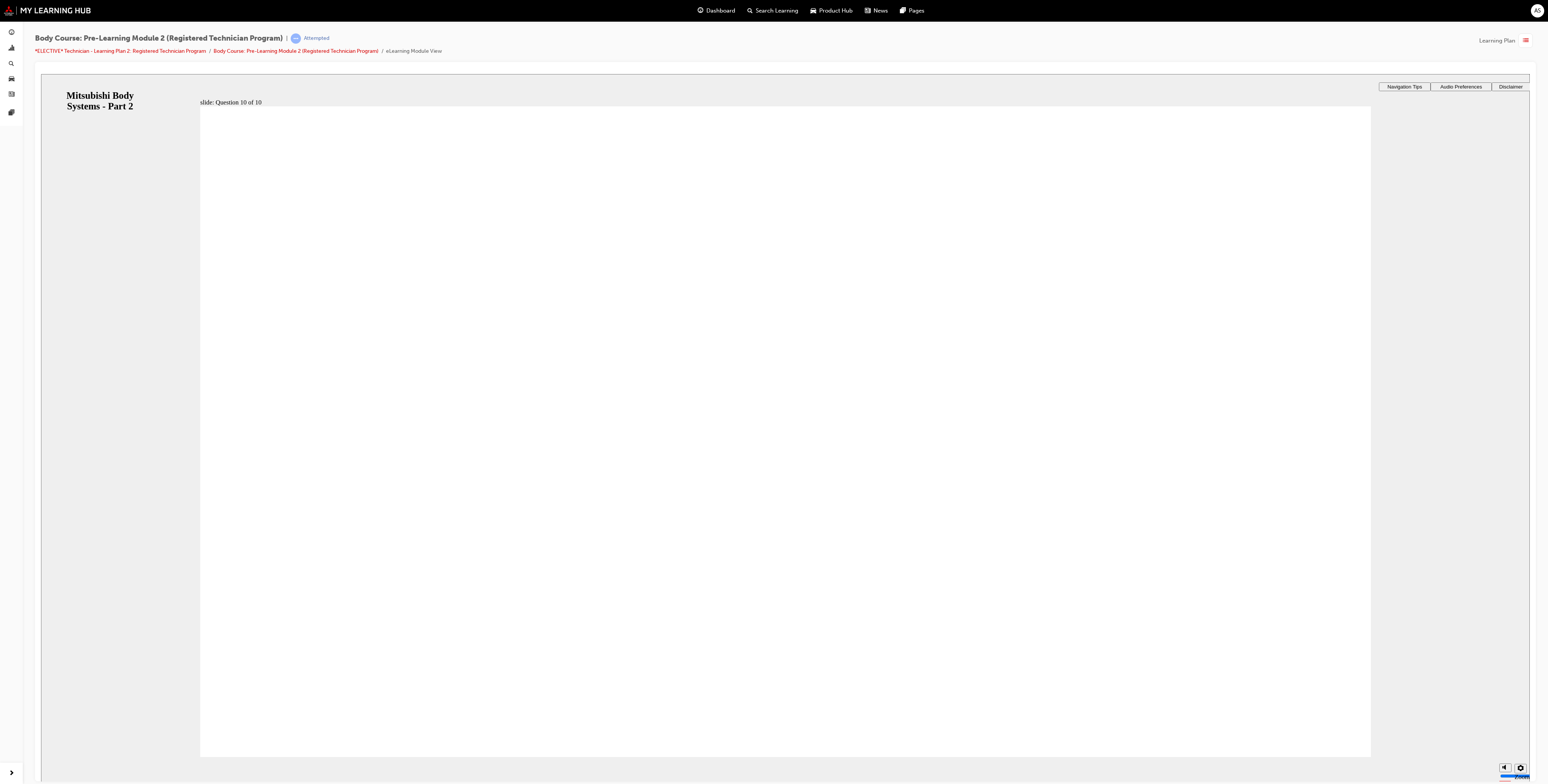
radio input "true"
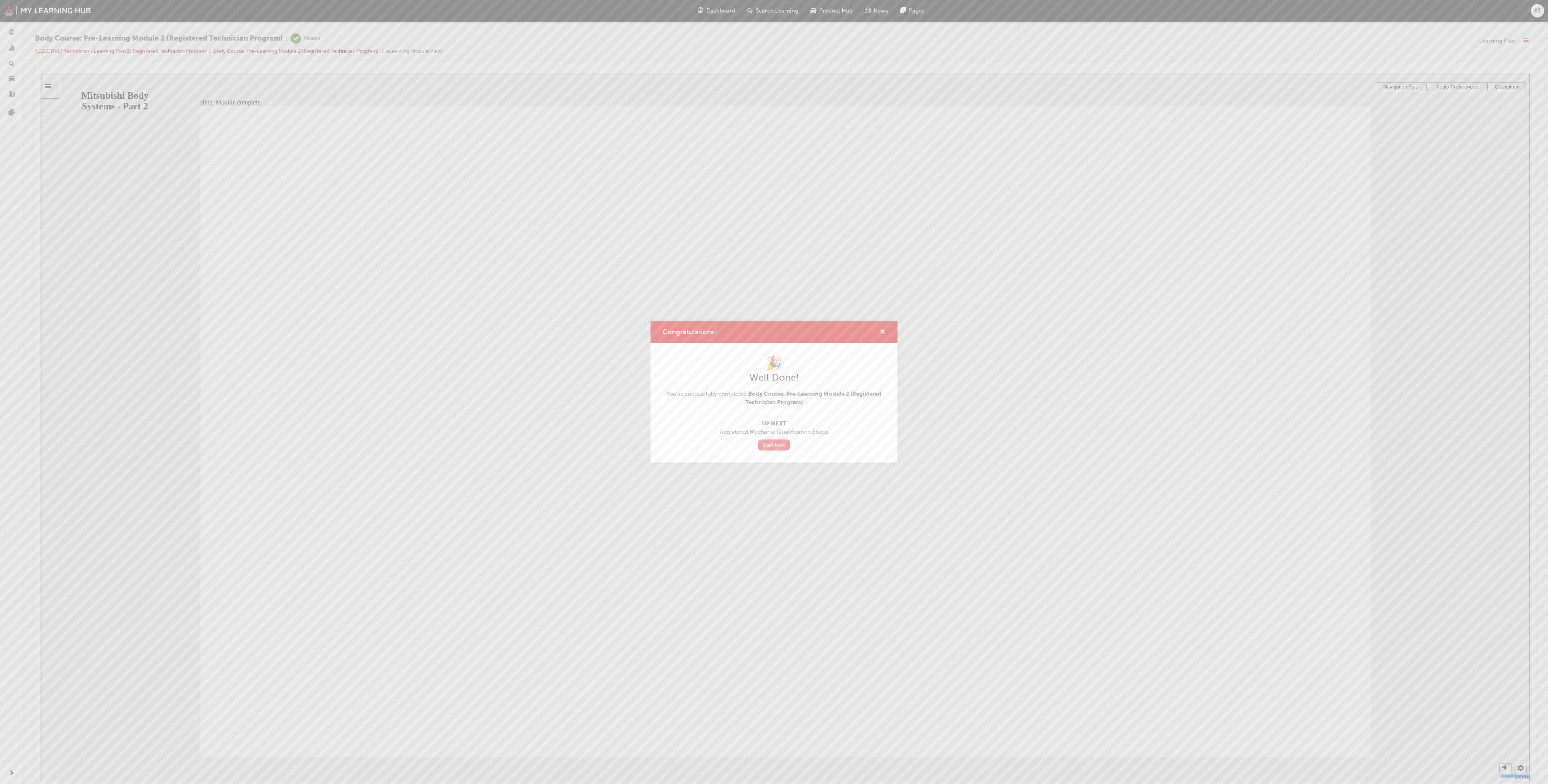
click at [781, 446] on link "Start Now" at bounding box center [773, 445] width 32 height 11
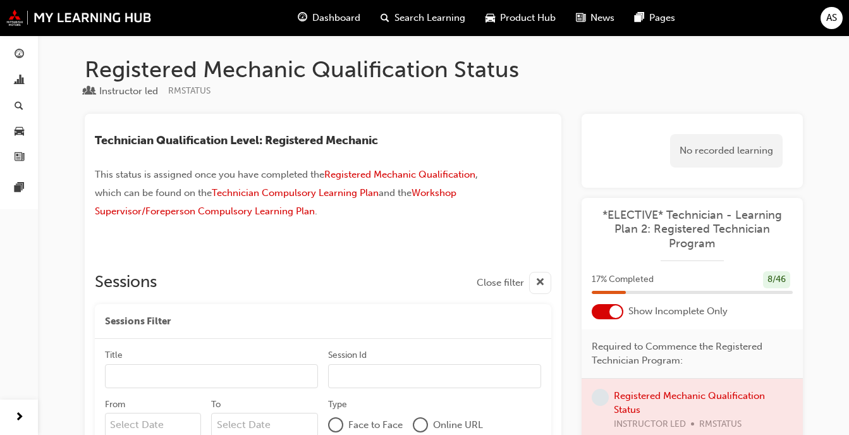
drag, startPoint x: 2529, startPoint y: 0, endPoint x: 73, endPoint y: 261, distance: 2469.1
click at [73, 261] on div "Registered Mechanic Qualification Status Instructor led RMSTATUS Technician Qua…" at bounding box center [443, 339] width 759 height 567
click at [334, 18] on span "Dashboard" at bounding box center [336, 18] width 48 height 15
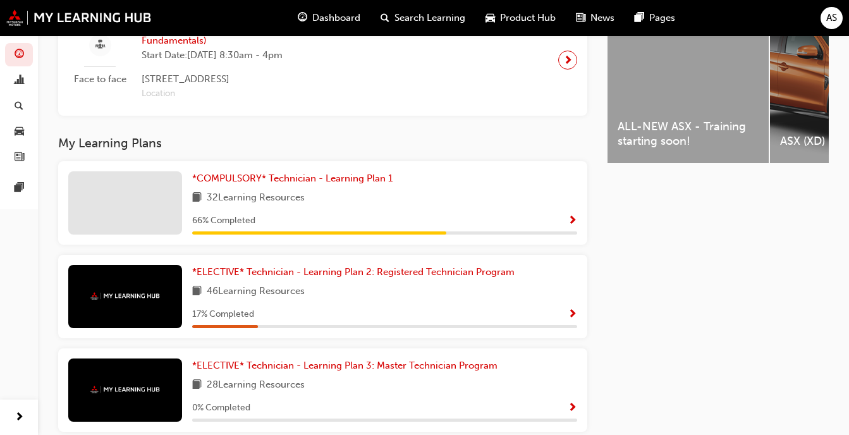
scroll to position [498, 0]
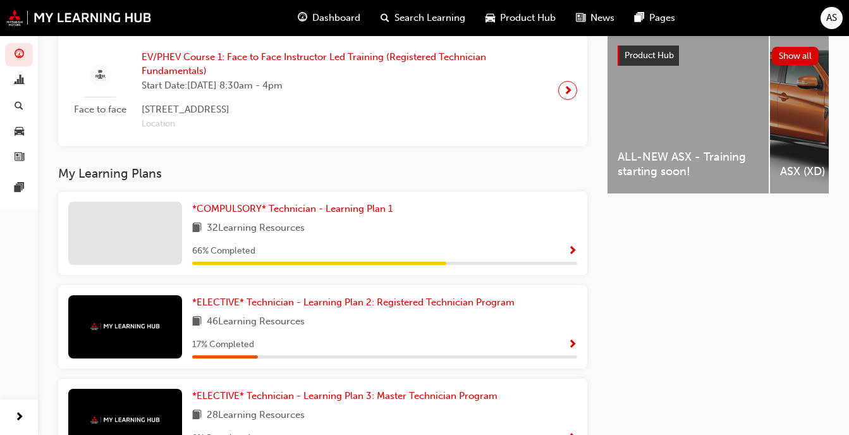
click at [756, 285] on div "Latest News Show all Priority Service Training: Now Available! Product Hub Show…" at bounding box center [718, 298] width 221 height 948
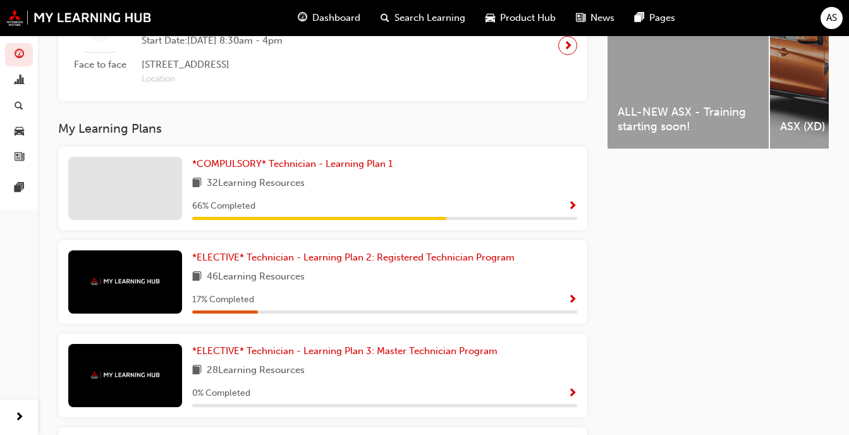
scroll to position [538, 0]
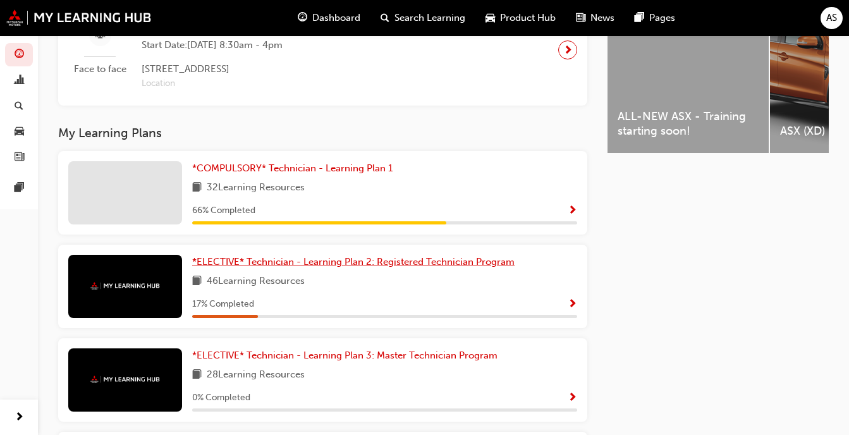
click at [384, 267] on span "*ELECTIVE* Technician - Learning Plan 2: Registered Technician Program" at bounding box center [353, 261] width 322 height 11
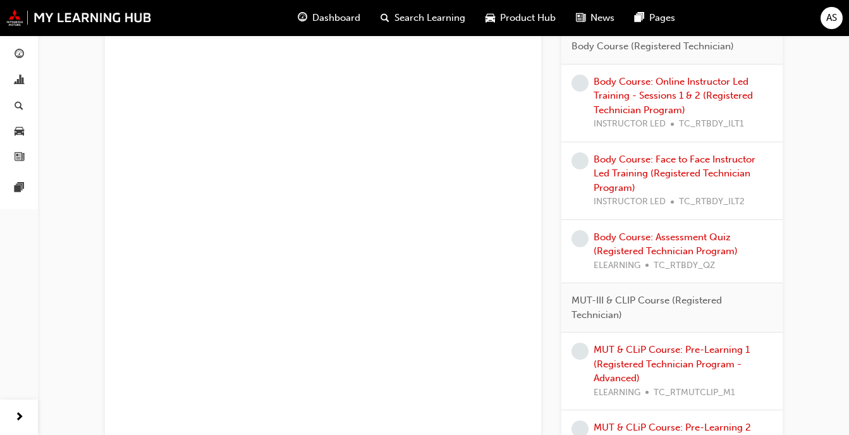
scroll to position [720, 0]
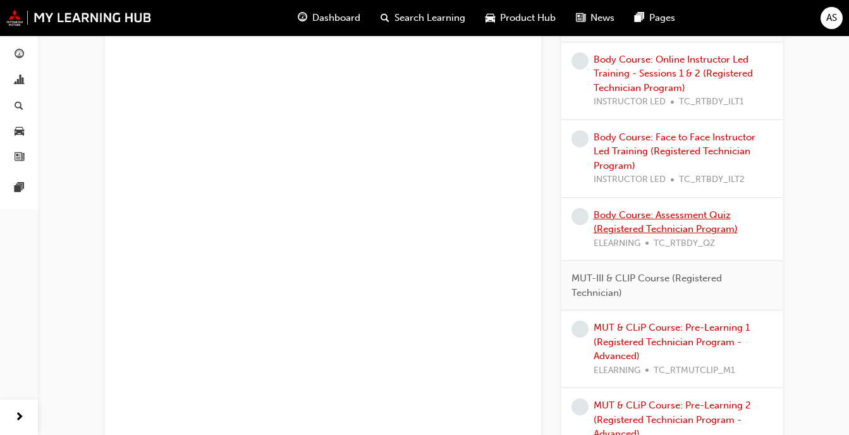
click at [678, 230] on link "Body Course: Assessment Quiz (Registered Technician Program)" at bounding box center [666, 222] width 144 height 26
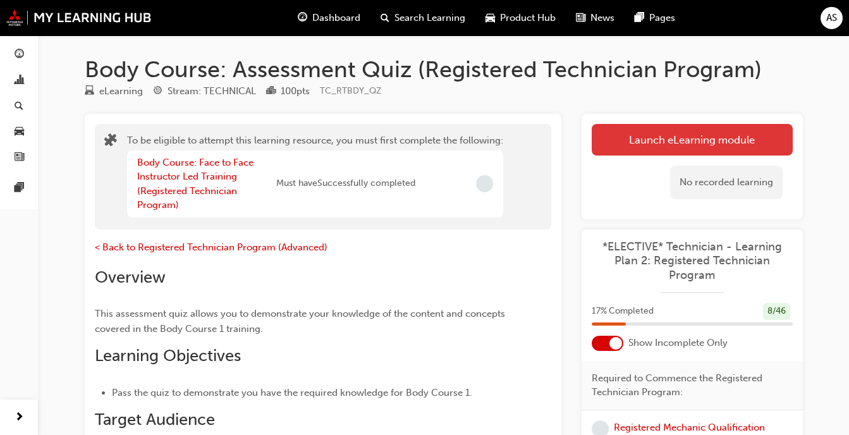
click at [675, 144] on button "Launch eLearning module" at bounding box center [692, 140] width 201 height 32
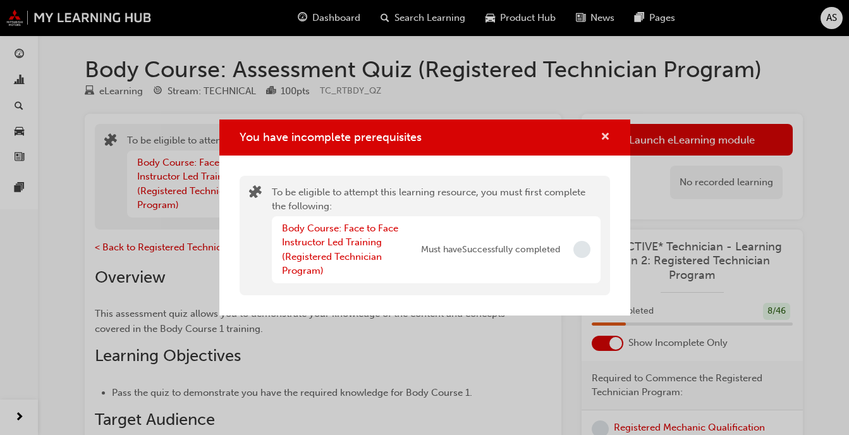
click at [603, 137] on span "cross-icon" at bounding box center [605, 137] width 9 height 11
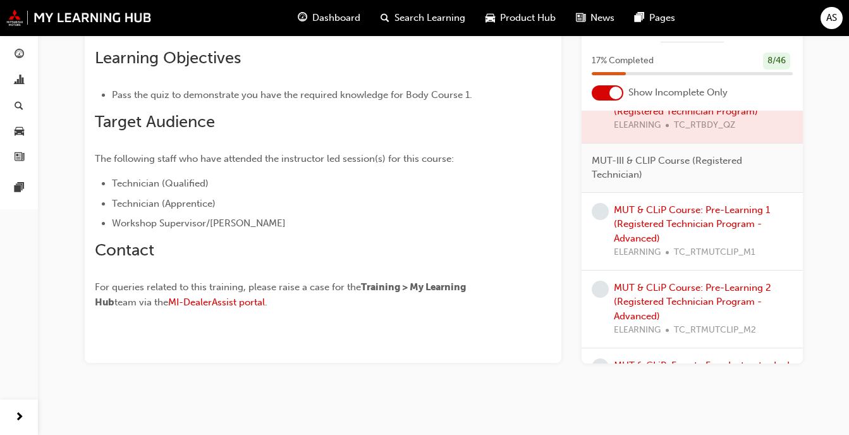
scroll to position [778, 0]
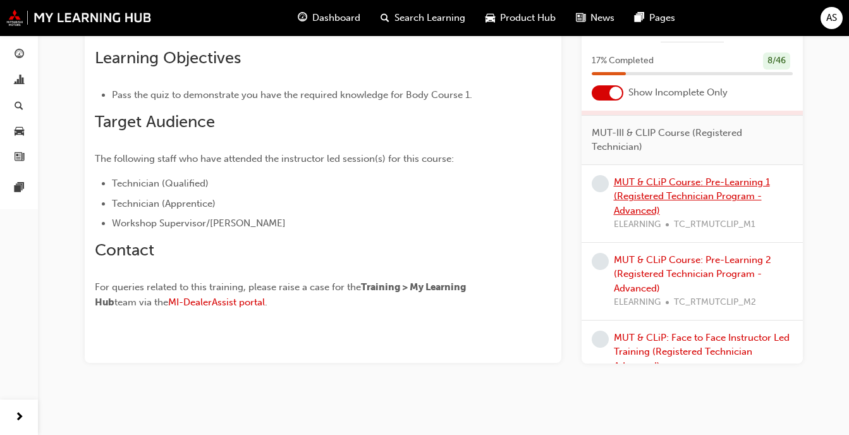
click at [651, 200] on link "MUT & CLiP Course: Pre-Learning 1 (Registered Technician Program - Advanced)" at bounding box center [692, 196] width 156 height 40
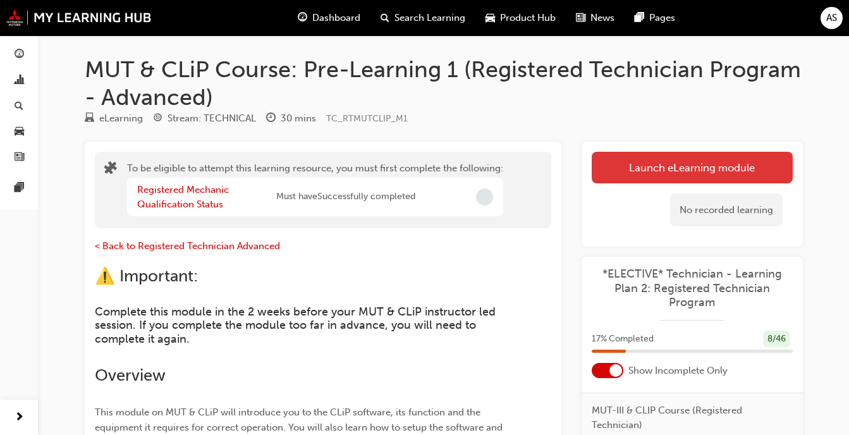
click at [708, 159] on button "Launch eLearning module" at bounding box center [692, 168] width 201 height 32
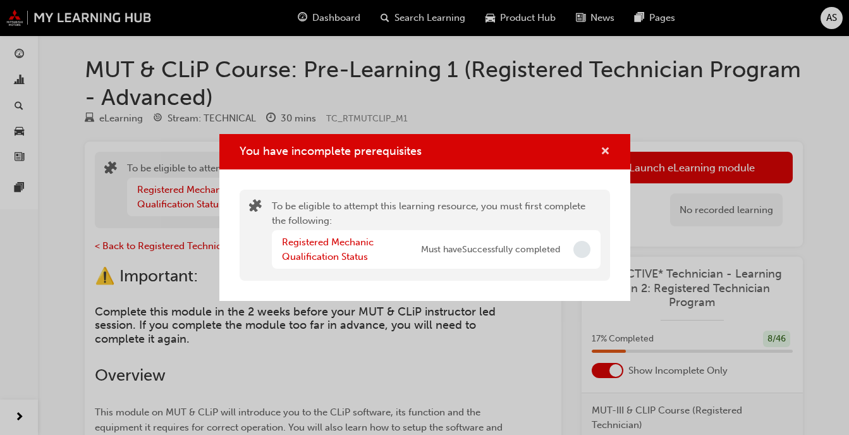
click at [602, 152] on span "cross-icon" at bounding box center [605, 152] width 9 height 11
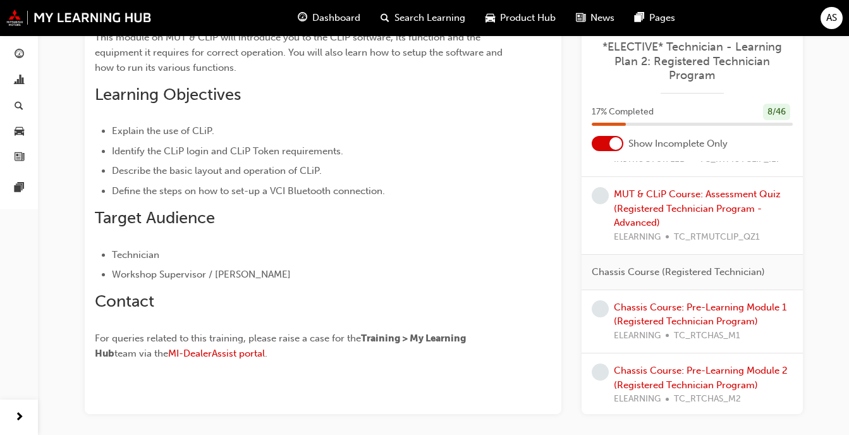
scroll to position [1097, 0]
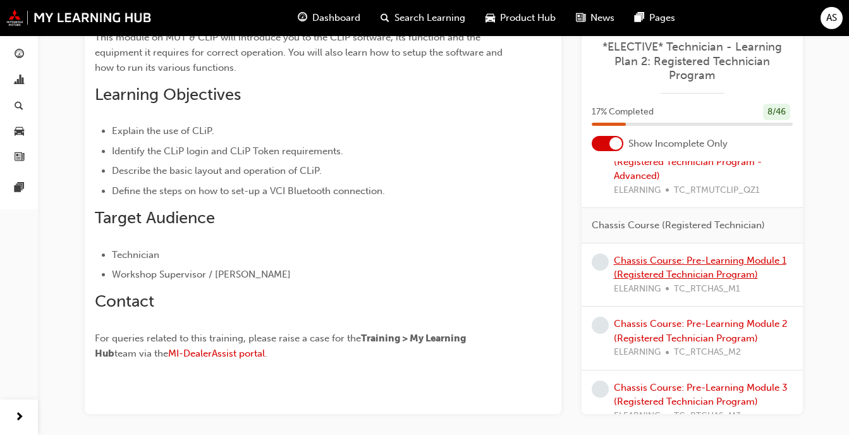
click at [705, 276] on link "Chassis Course: Pre-Learning Module 1 (Registered Technician Program)" at bounding box center [700, 268] width 173 height 26
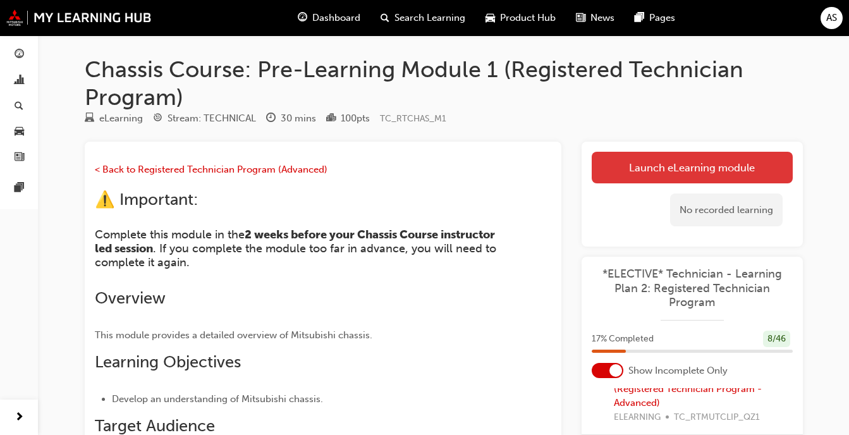
click at [706, 170] on link "Launch eLearning module" at bounding box center [692, 168] width 201 height 32
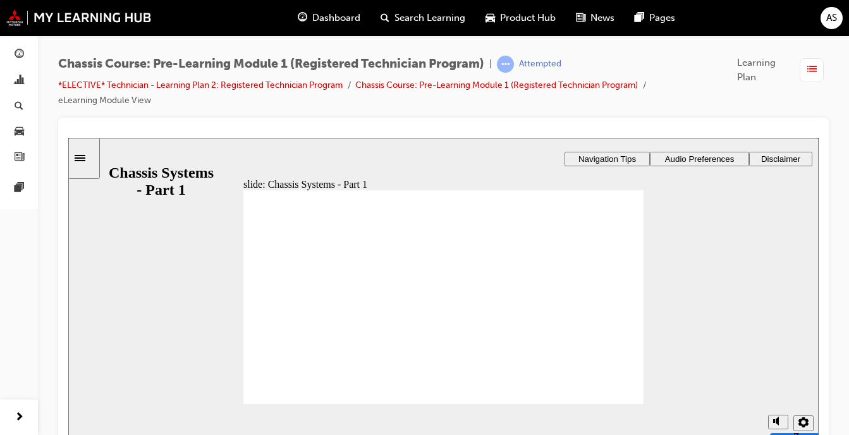
click at [833, 18] on span "AS" at bounding box center [831, 18] width 11 height 15
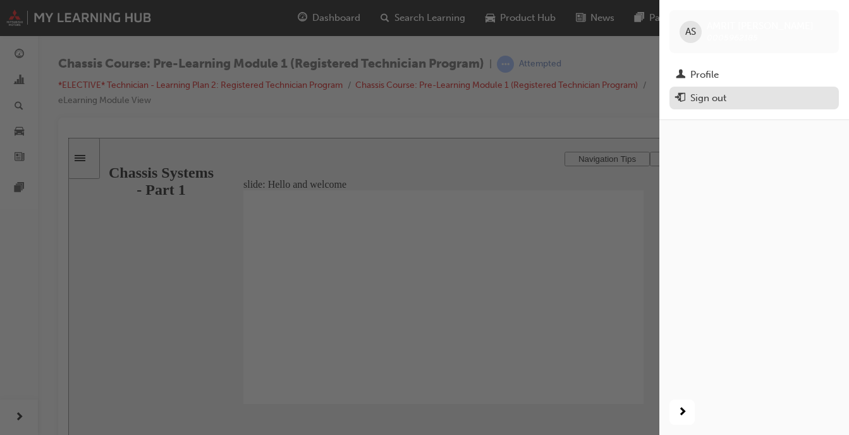
click at [711, 91] on div "Sign out" at bounding box center [708, 98] width 36 height 15
